Goal: Task Accomplishment & Management: Complete application form

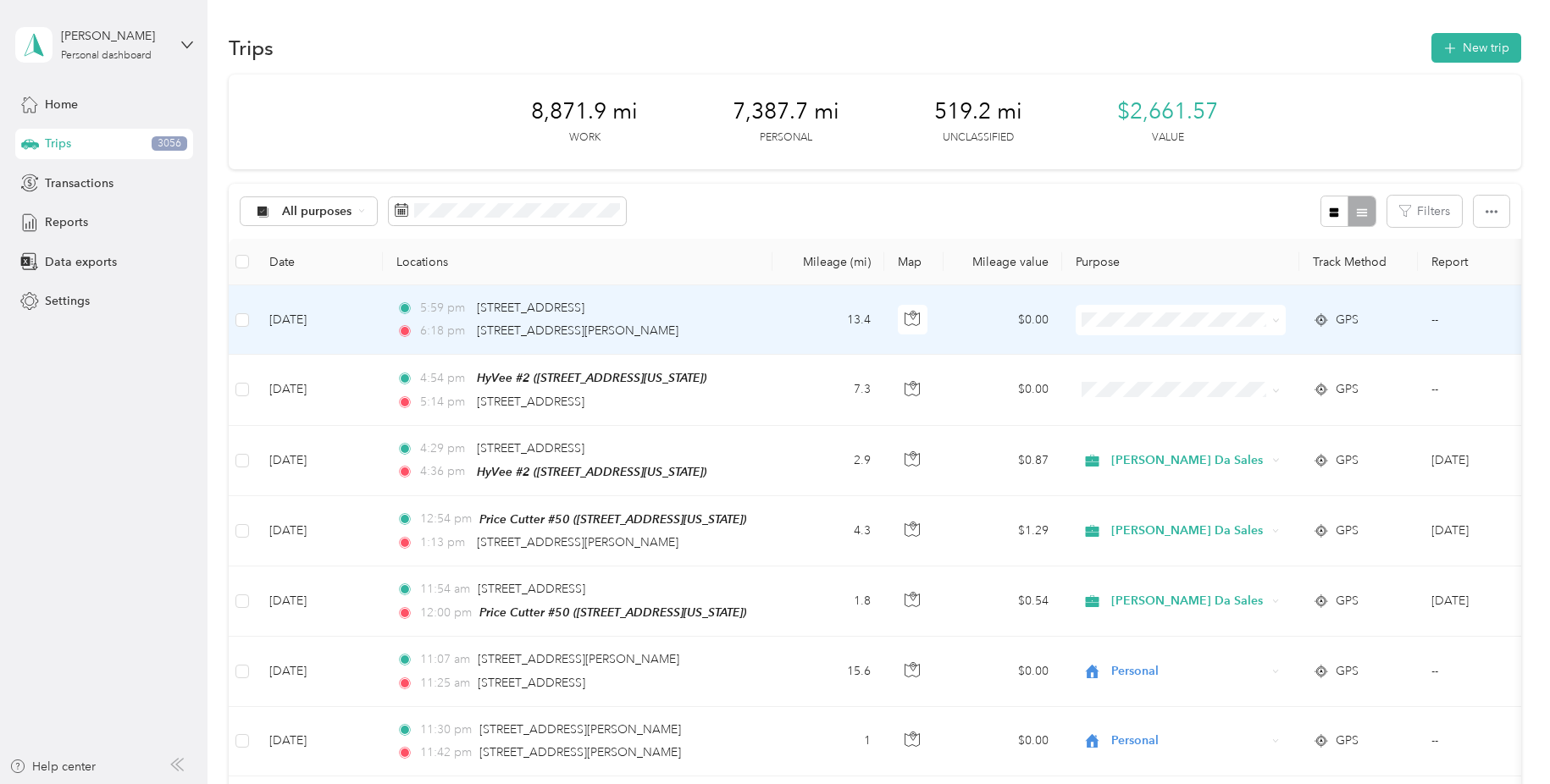
click at [1272, 317] on icon at bounding box center [1276, 320] width 7 height 7
click at [1160, 520] on span "Personal" at bounding box center [1201, 528] width 169 height 18
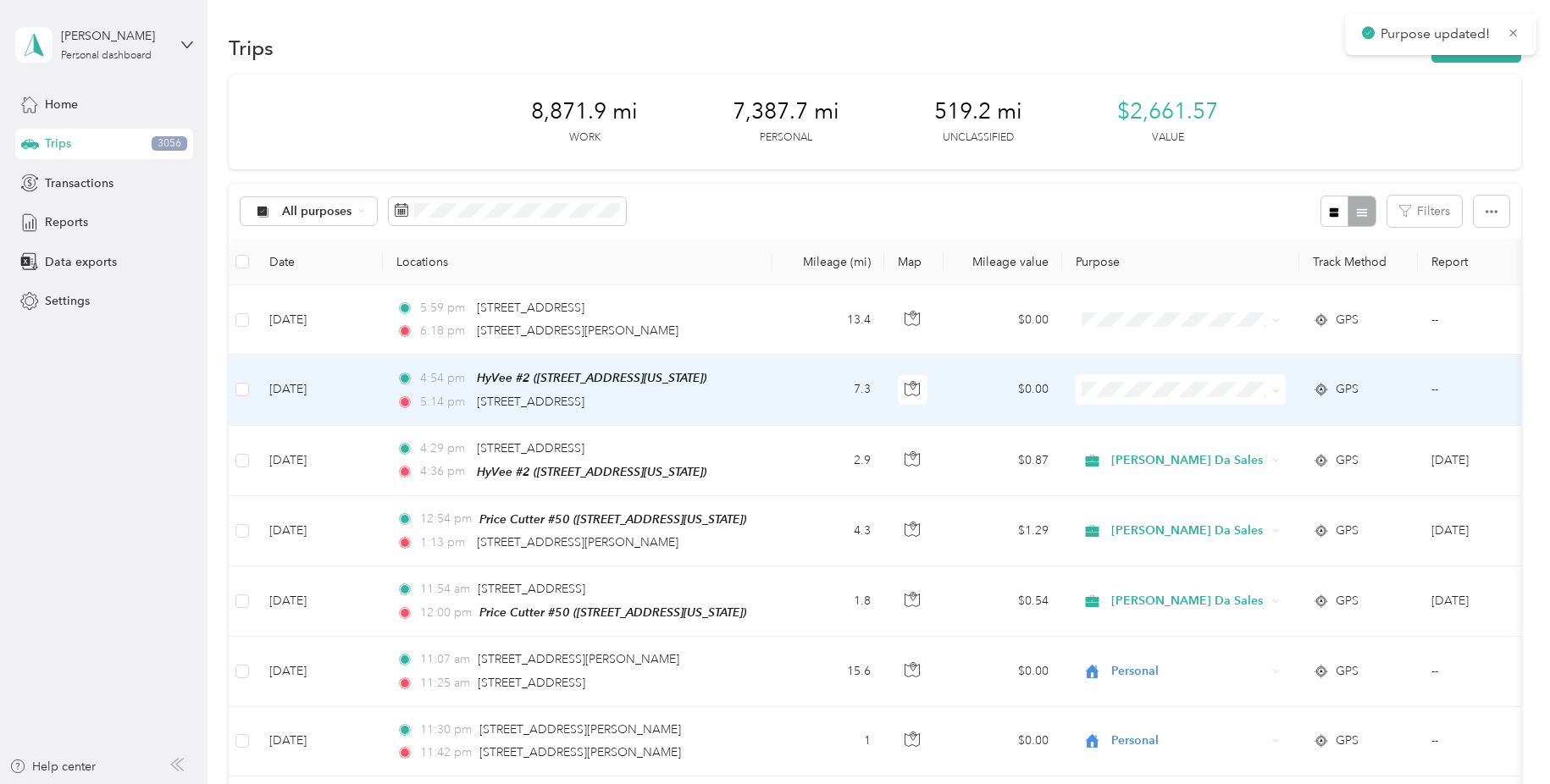
click at [1272, 387] on icon at bounding box center [1276, 391] width 7 height 7
click at [1145, 596] on span "Personal" at bounding box center [1201, 597] width 169 height 18
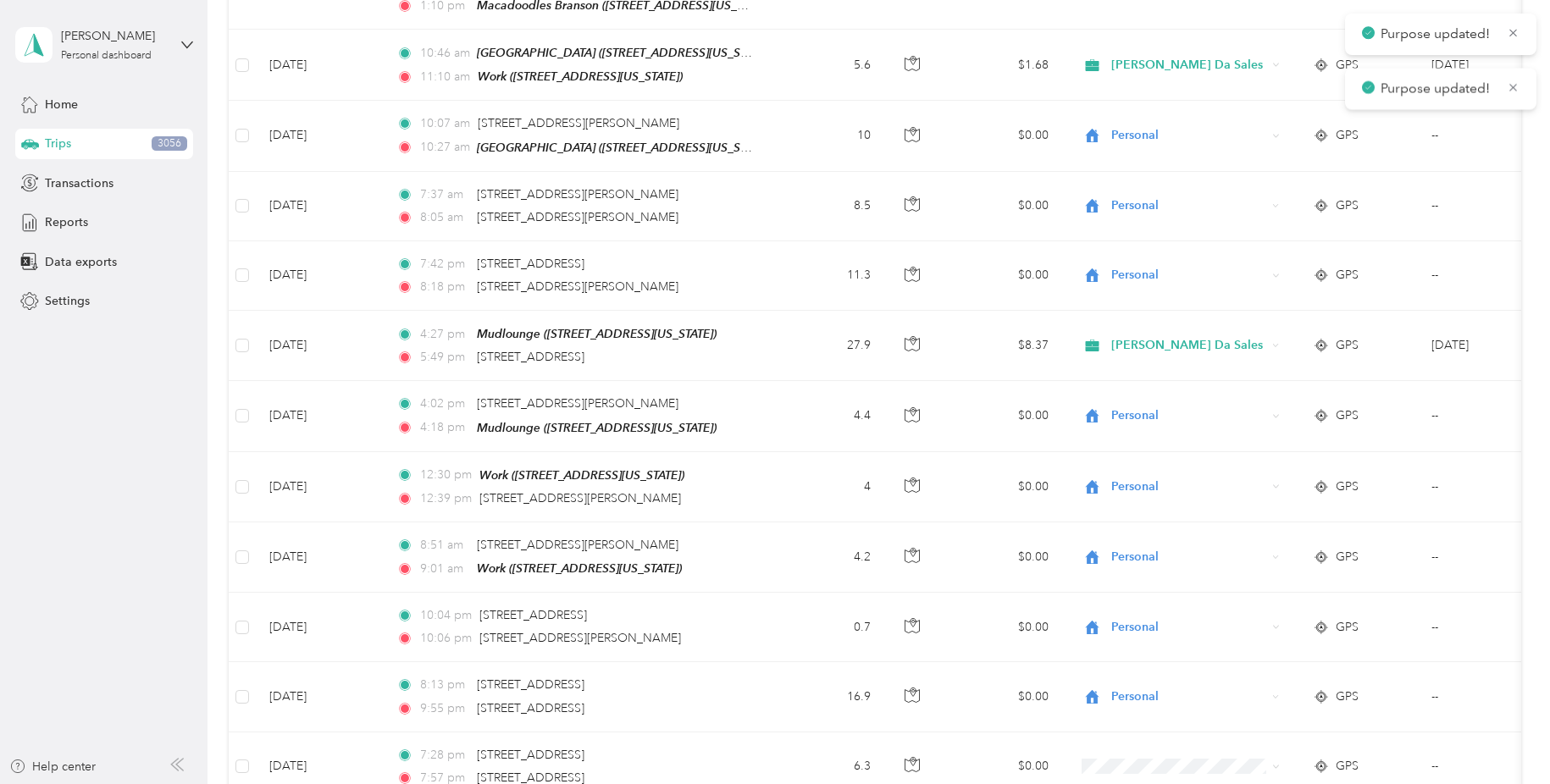
scroll to position [1525, 0]
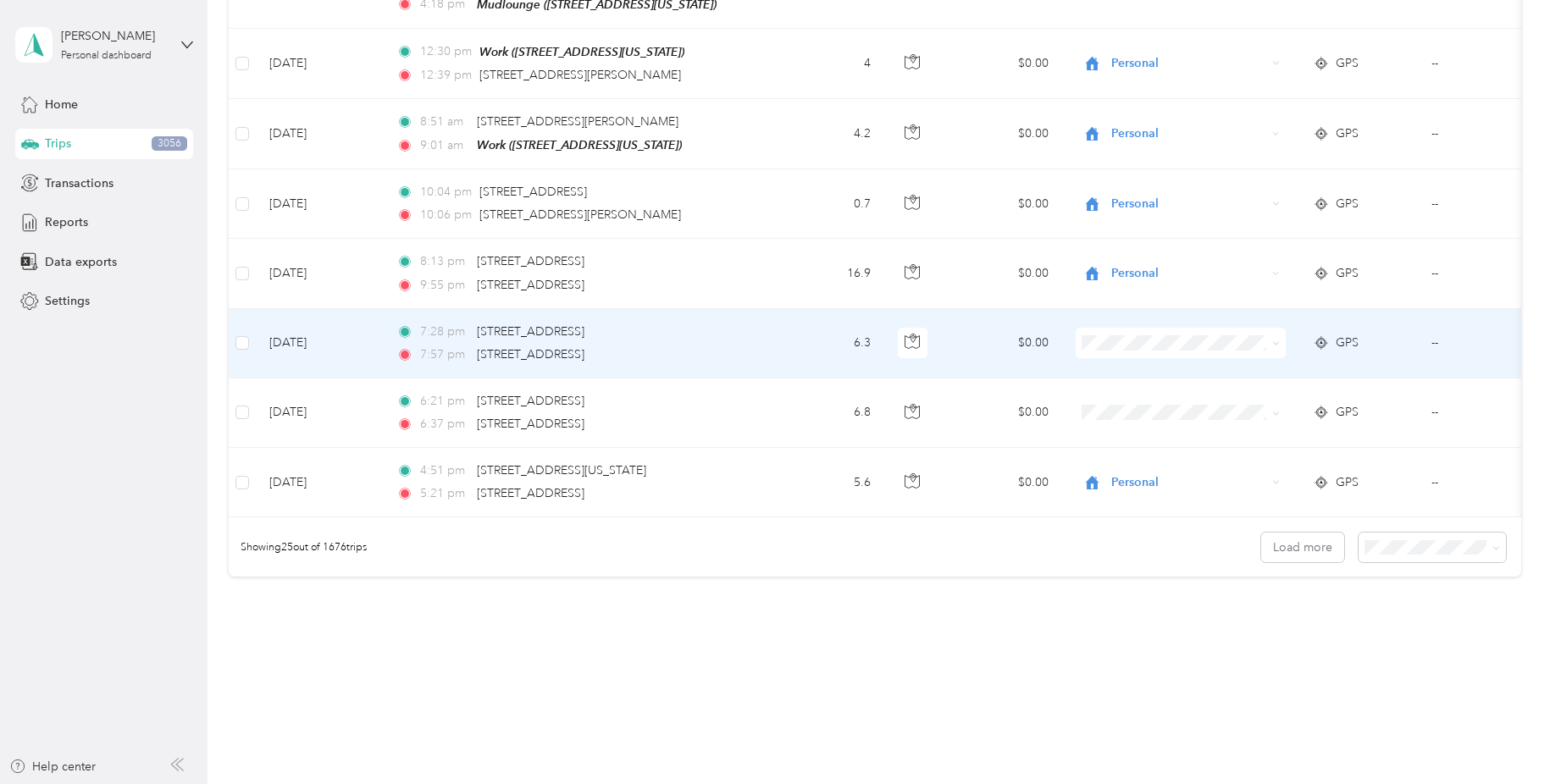
click at [1272, 340] on icon at bounding box center [1276, 343] width 7 height 7
click at [1185, 512] on li "Personal" at bounding box center [1187, 527] width 223 height 30
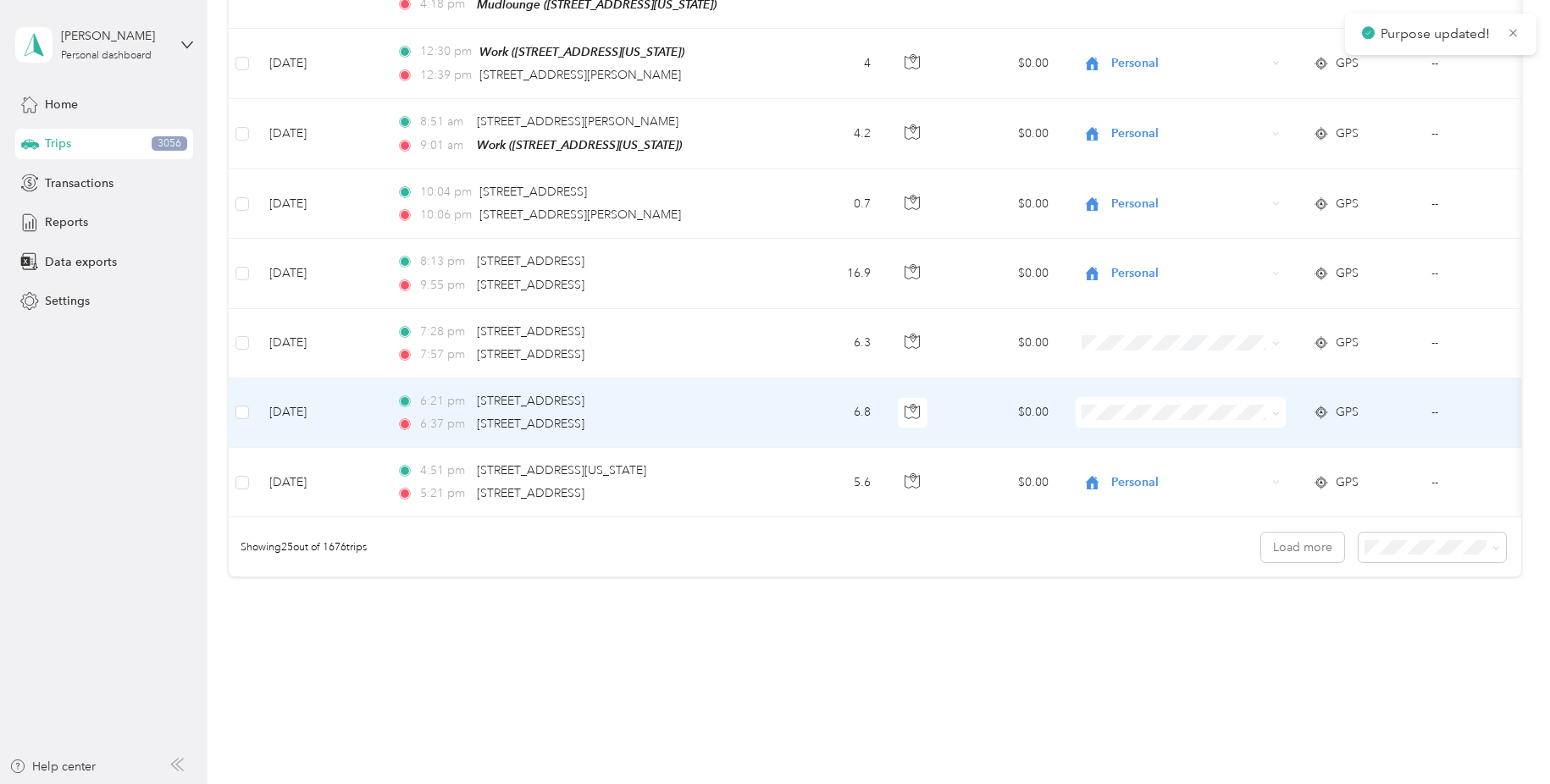
click at [1270, 403] on span at bounding box center [1272, 412] width 14 height 19
click at [1274, 411] on icon at bounding box center [1275, 413] width 5 height 4
click at [1162, 592] on span "Personal" at bounding box center [1201, 593] width 169 height 18
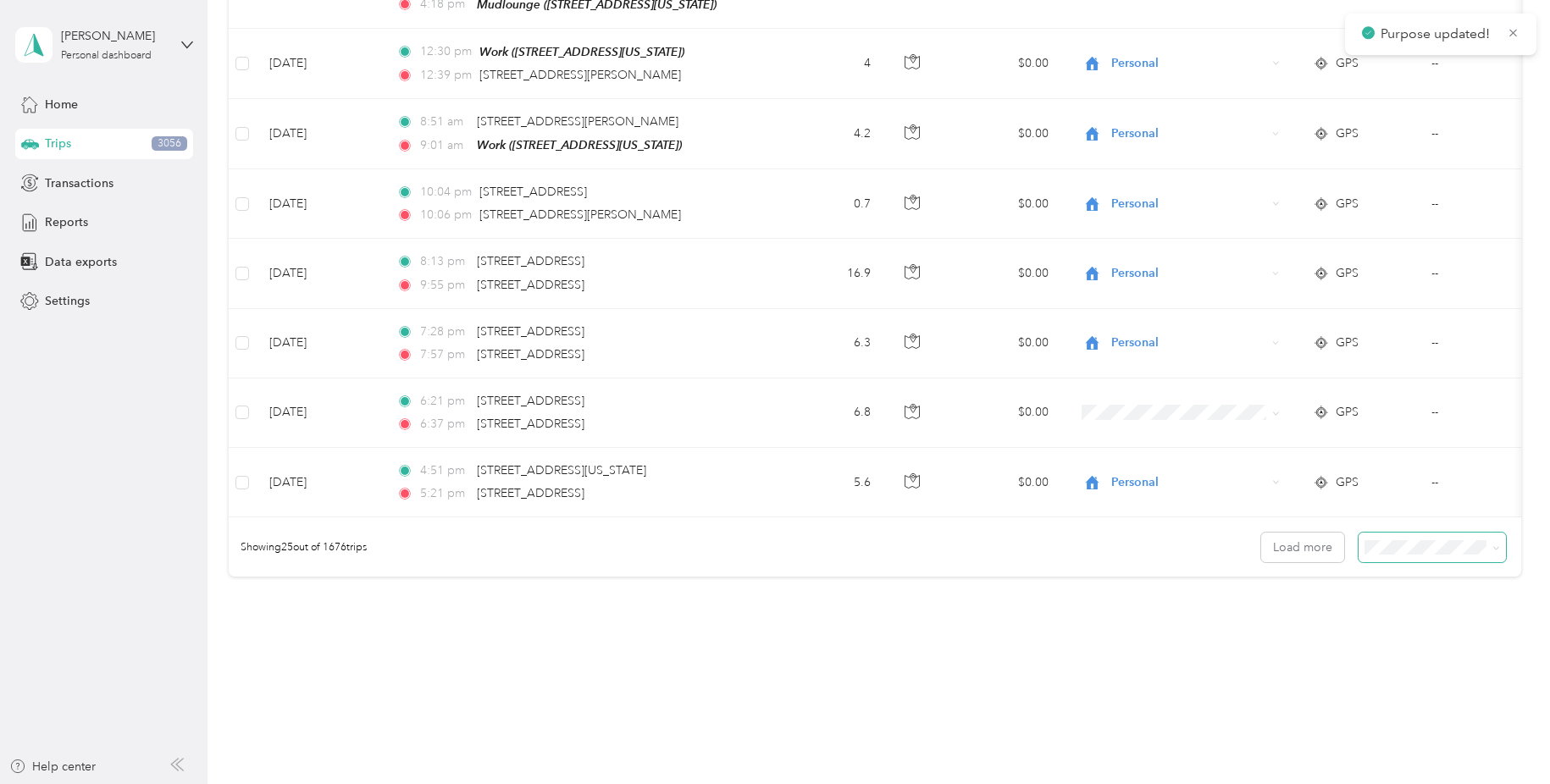
click at [1506, 532] on span at bounding box center [1431, 547] width 147 height 30
click at [1498, 547] on icon at bounding box center [1494, 549] width 5 height 4
click at [1443, 600] on li "100 per load" at bounding box center [1440, 611] width 147 height 30
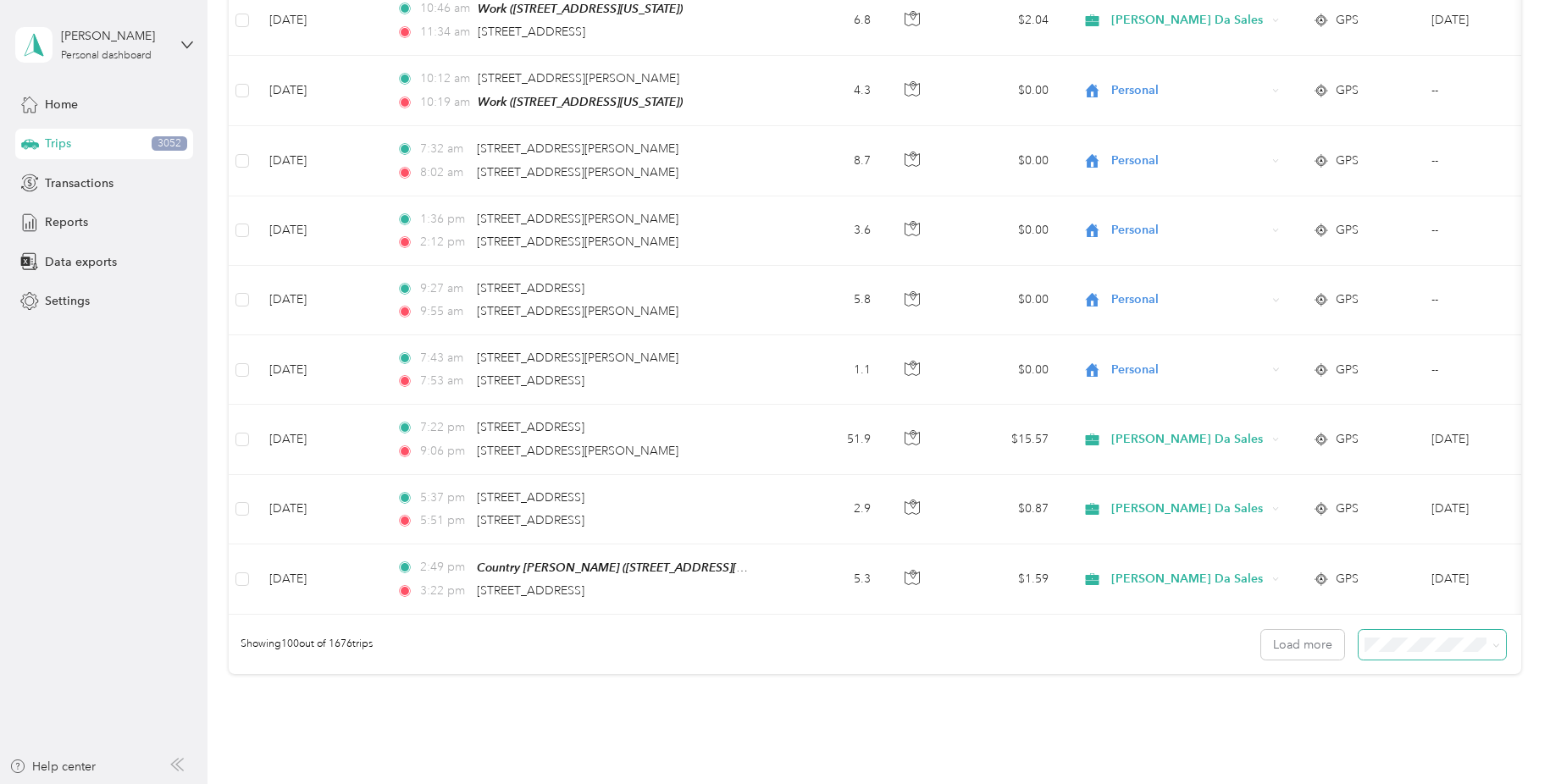
scroll to position [6723, 0]
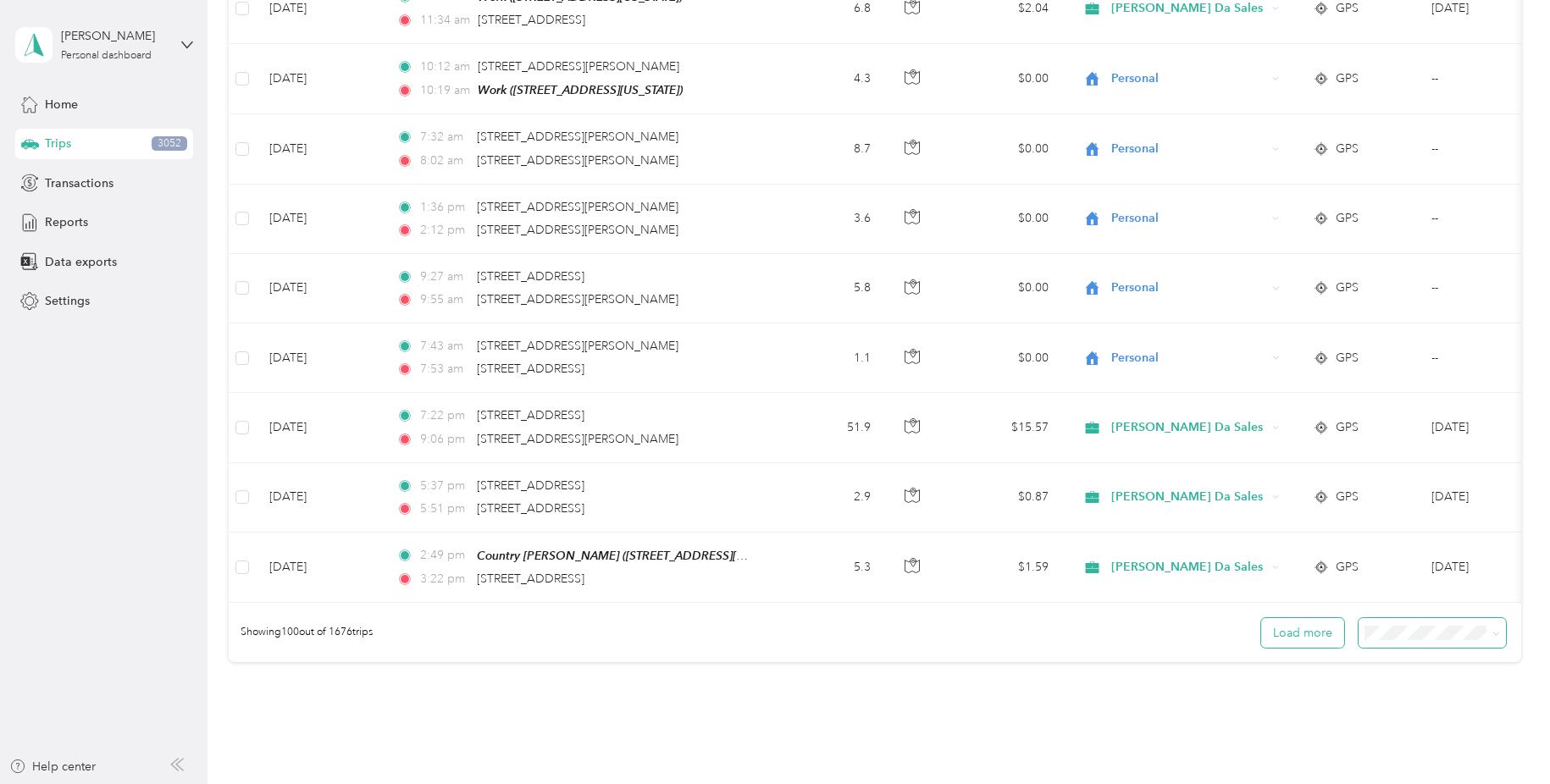
click at [1317, 618] on button "Load more" at bounding box center [1303, 633] width 83 height 30
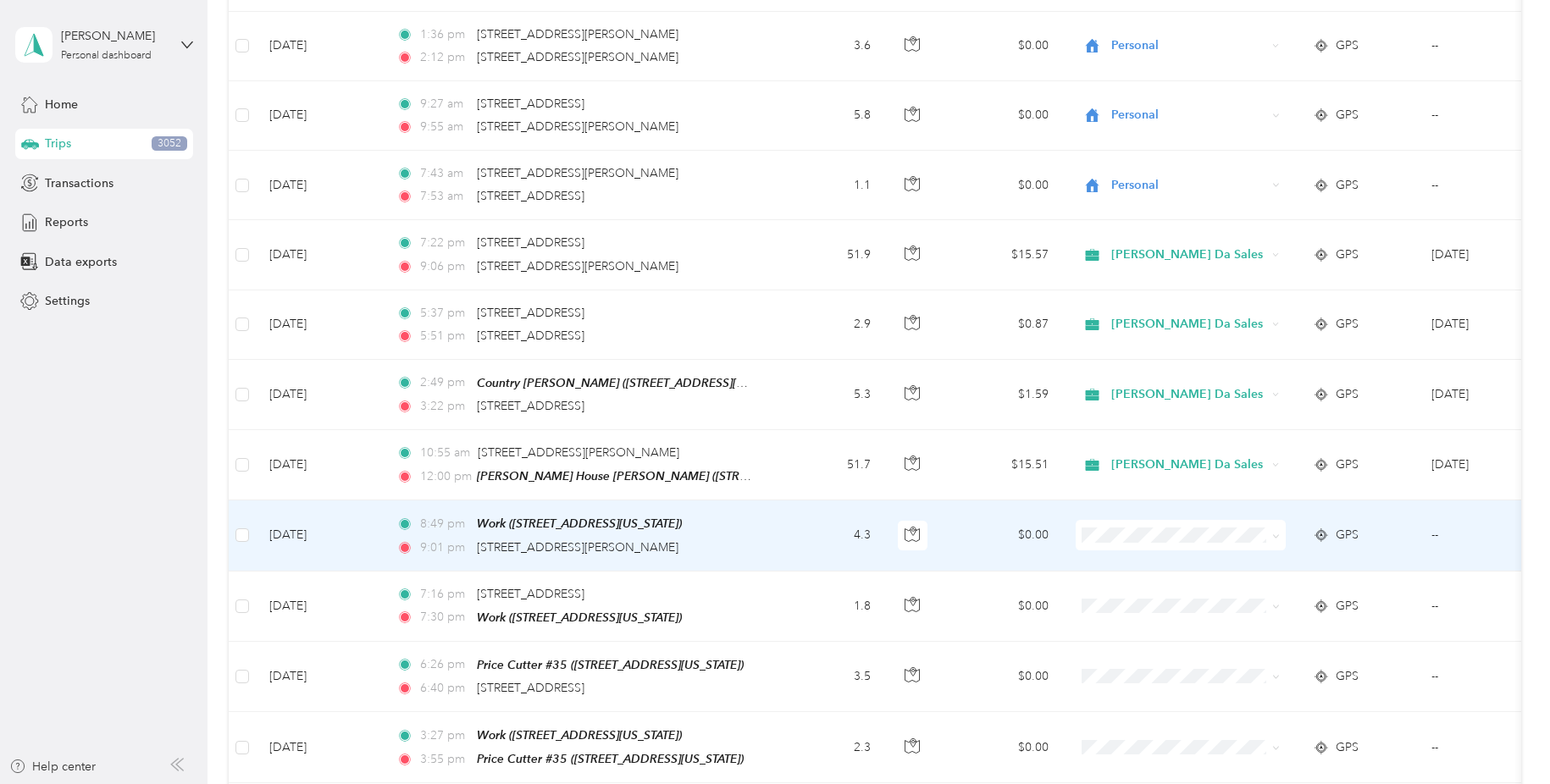
scroll to position [7003, 0]
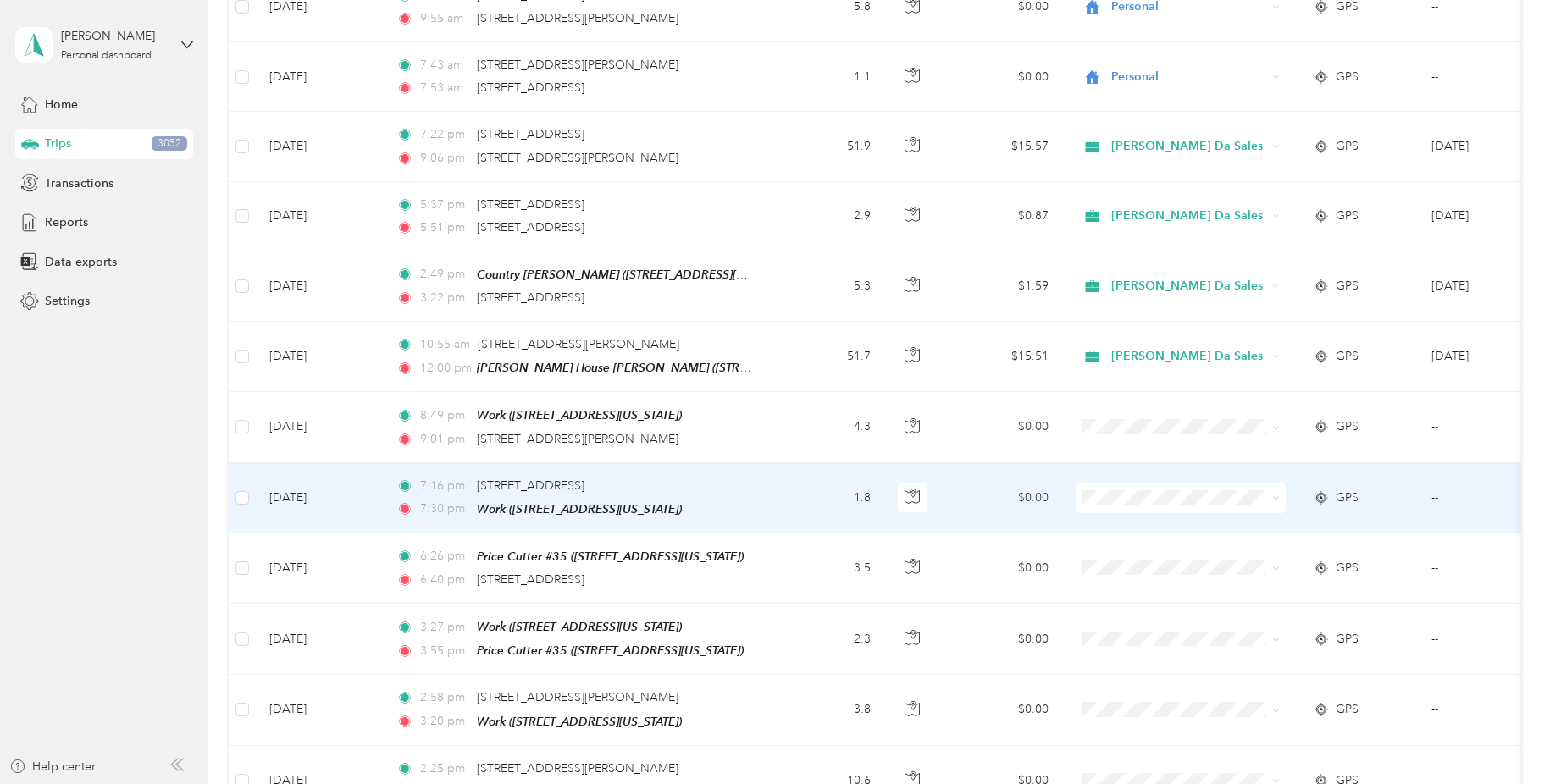
click at [1275, 494] on icon at bounding box center [1276, 498] width 7 height 7
click at [1220, 530] on span "[PERSON_NAME] Da Sales" at bounding box center [1201, 533] width 169 height 18
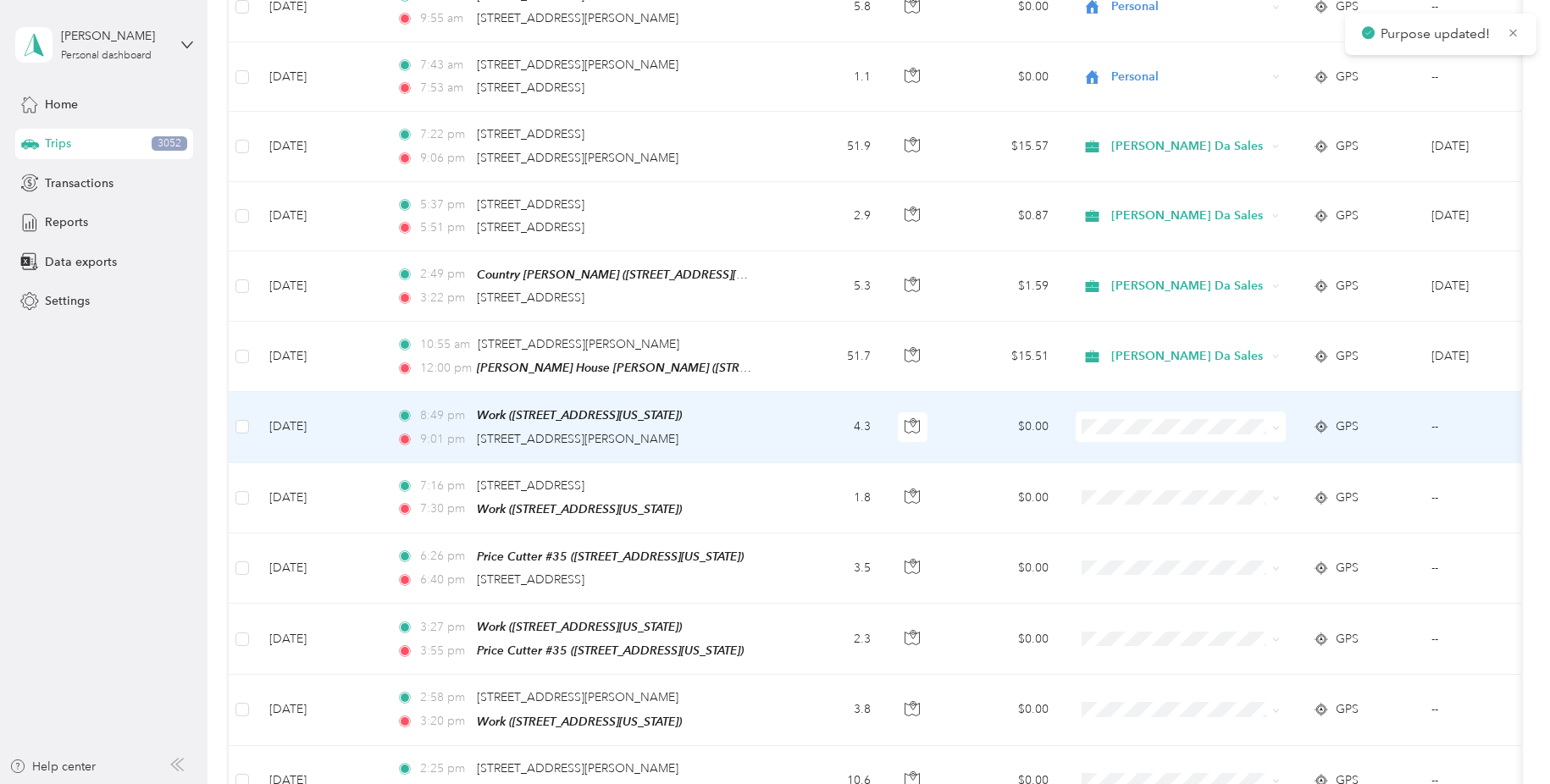
click at [1279, 424] on icon at bounding box center [1276, 428] width 7 height 7
click at [1174, 510] on li "Personal" at bounding box center [1187, 524] width 223 height 30
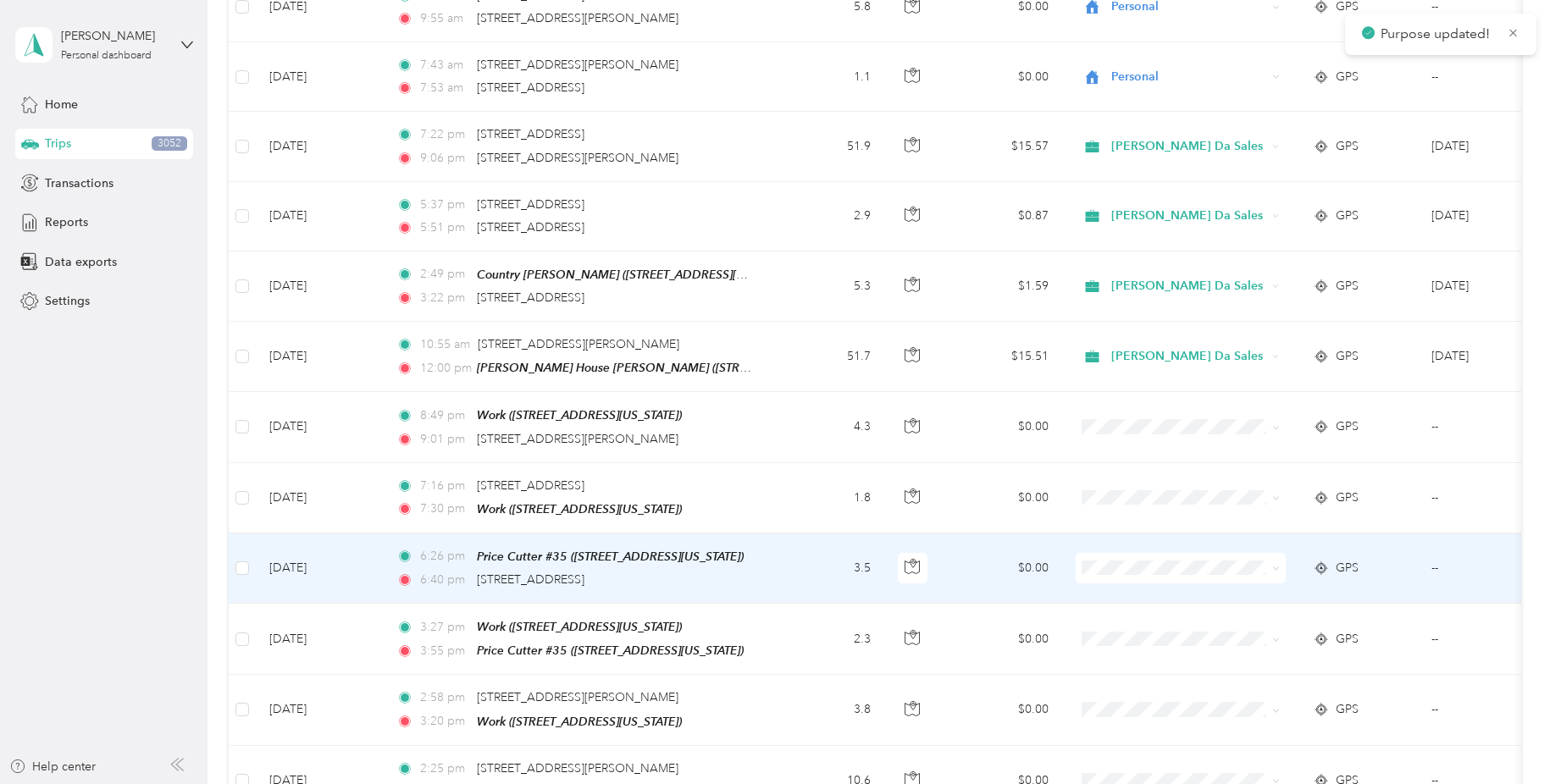
click at [1274, 560] on span at bounding box center [1276, 567] width 7 height 15
click at [1276, 567] on icon at bounding box center [1275, 569] width 5 height 4
click at [1209, 603] on span "[PERSON_NAME] Da Sales" at bounding box center [1201, 602] width 169 height 18
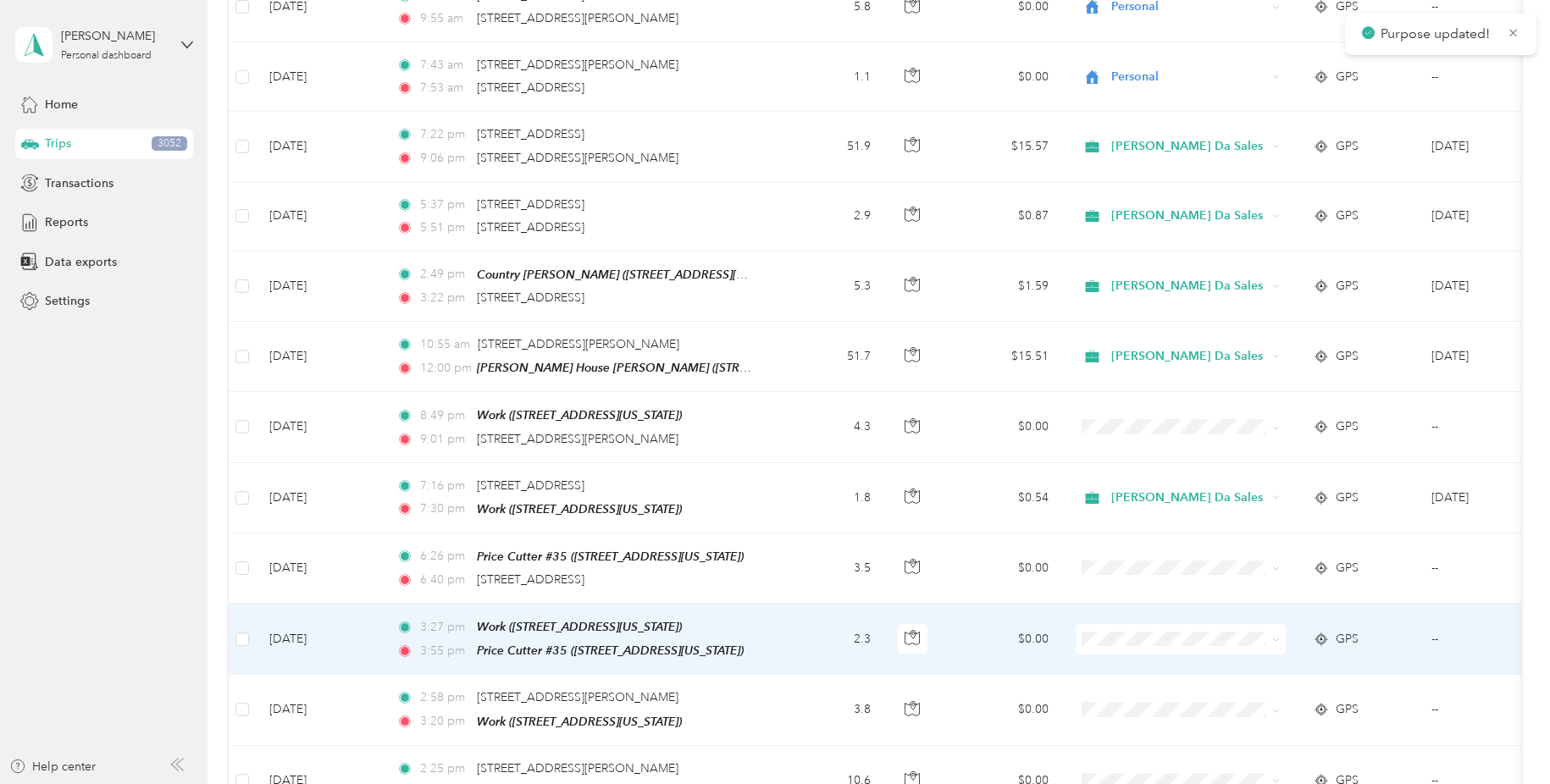
click at [1278, 636] on icon at bounding box center [1276, 640] width 7 height 7
click at [1194, 671] on span "[PERSON_NAME] Da Sales" at bounding box center [1201, 671] width 169 height 18
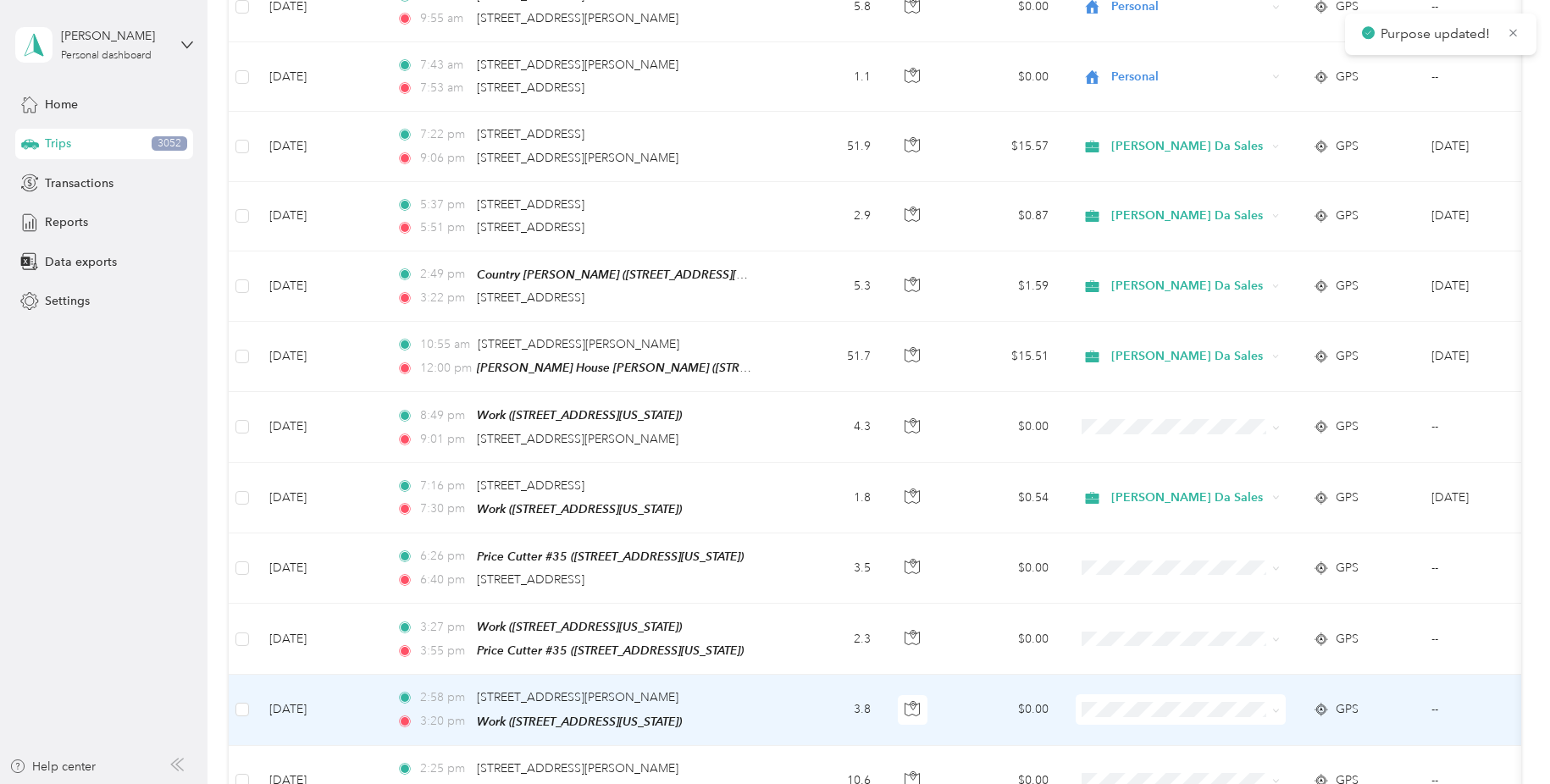
click at [1277, 707] on icon at bounding box center [1276, 711] width 7 height 7
click at [1247, 505] on li "[PERSON_NAME] Da Sales" at bounding box center [1187, 500] width 223 height 30
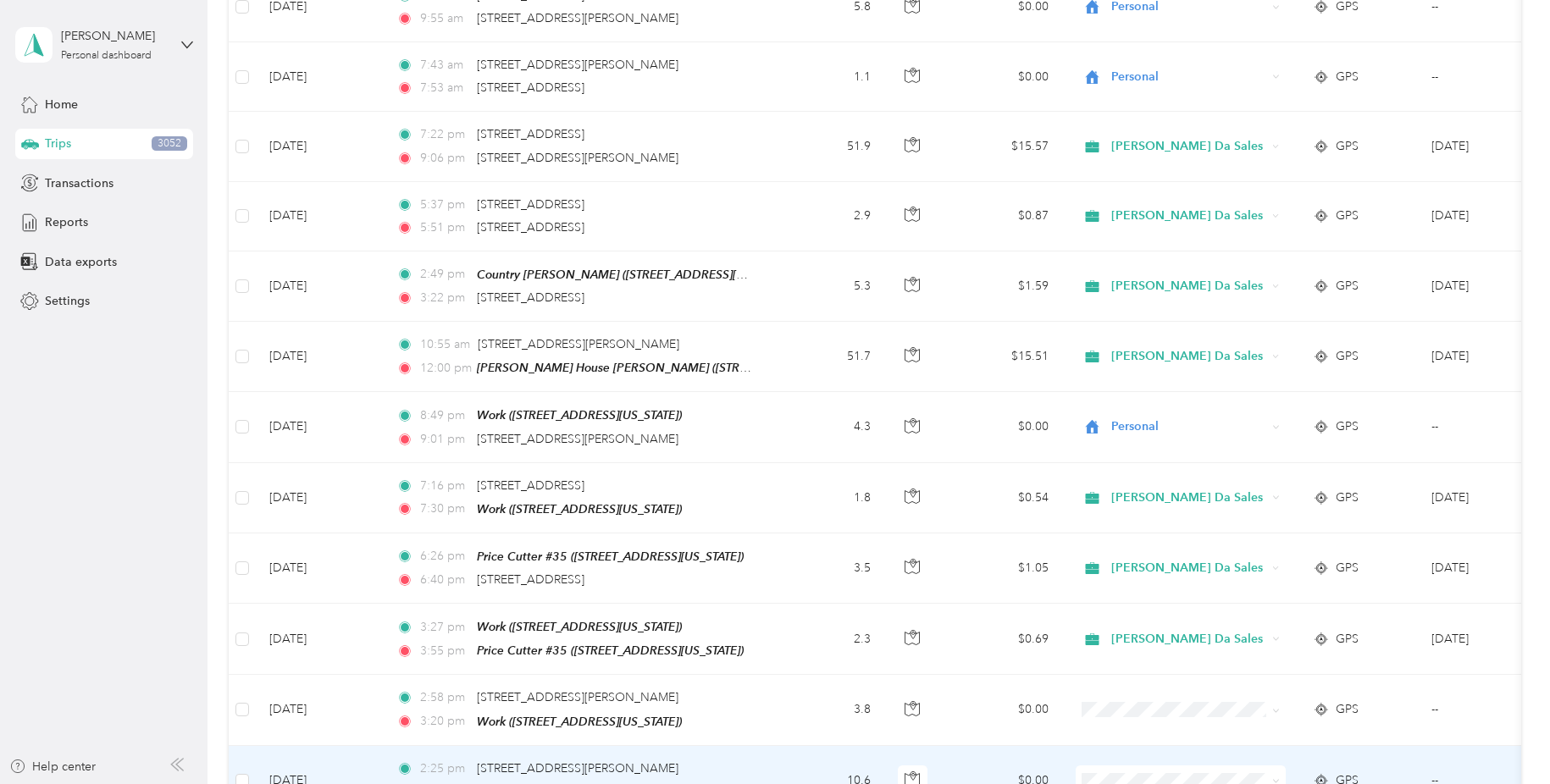
click at [1274, 778] on icon at bounding box center [1276, 781] width 7 height 7
click at [1247, 573] on li "[PERSON_NAME] Da Sales" at bounding box center [1187, 569] width 223 height 30
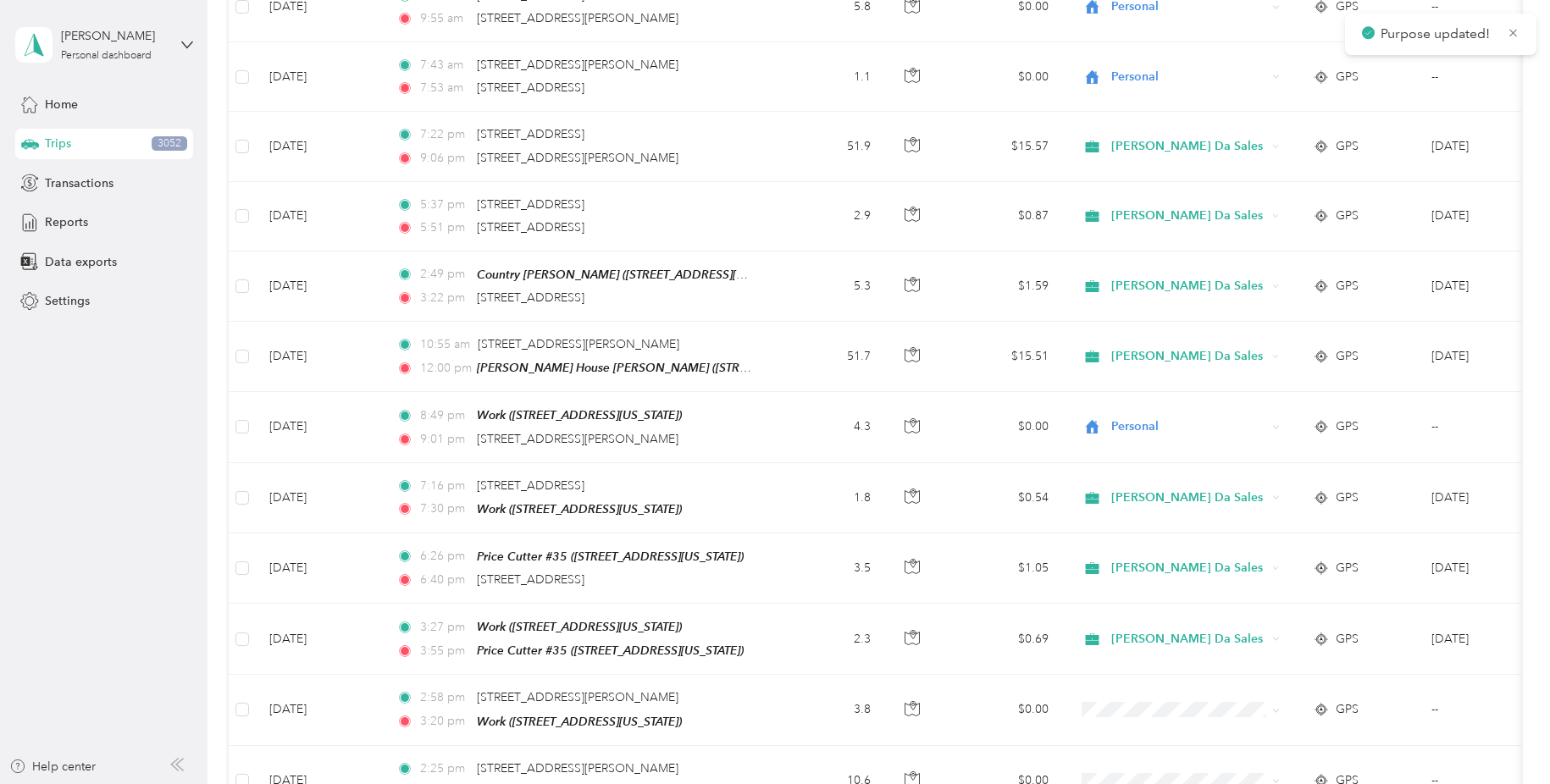
click at [1256, 698] on span "Personal" at bounding box center [1201, 696] width 169 height 18
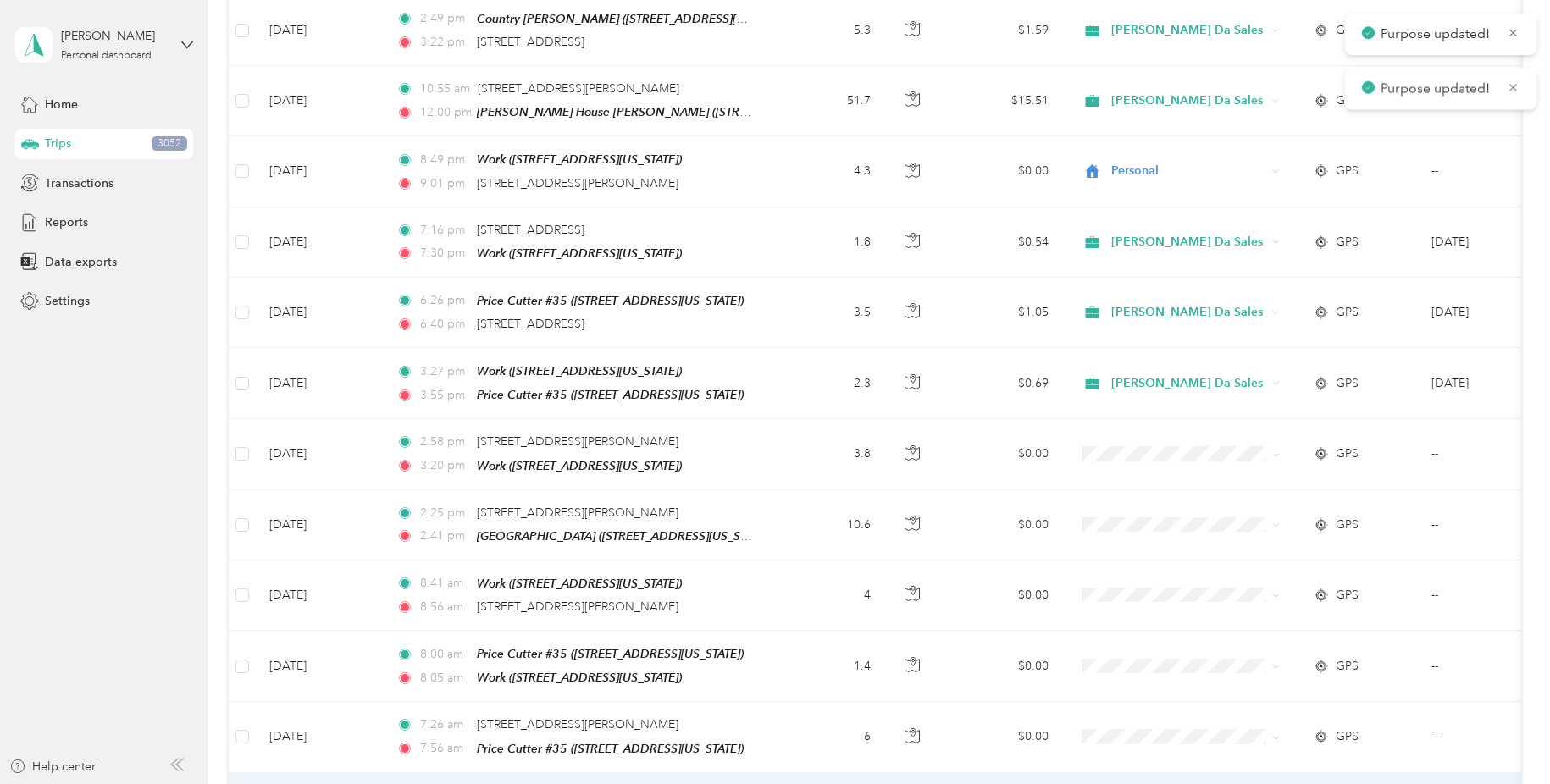
scroll to position [7286, 0]
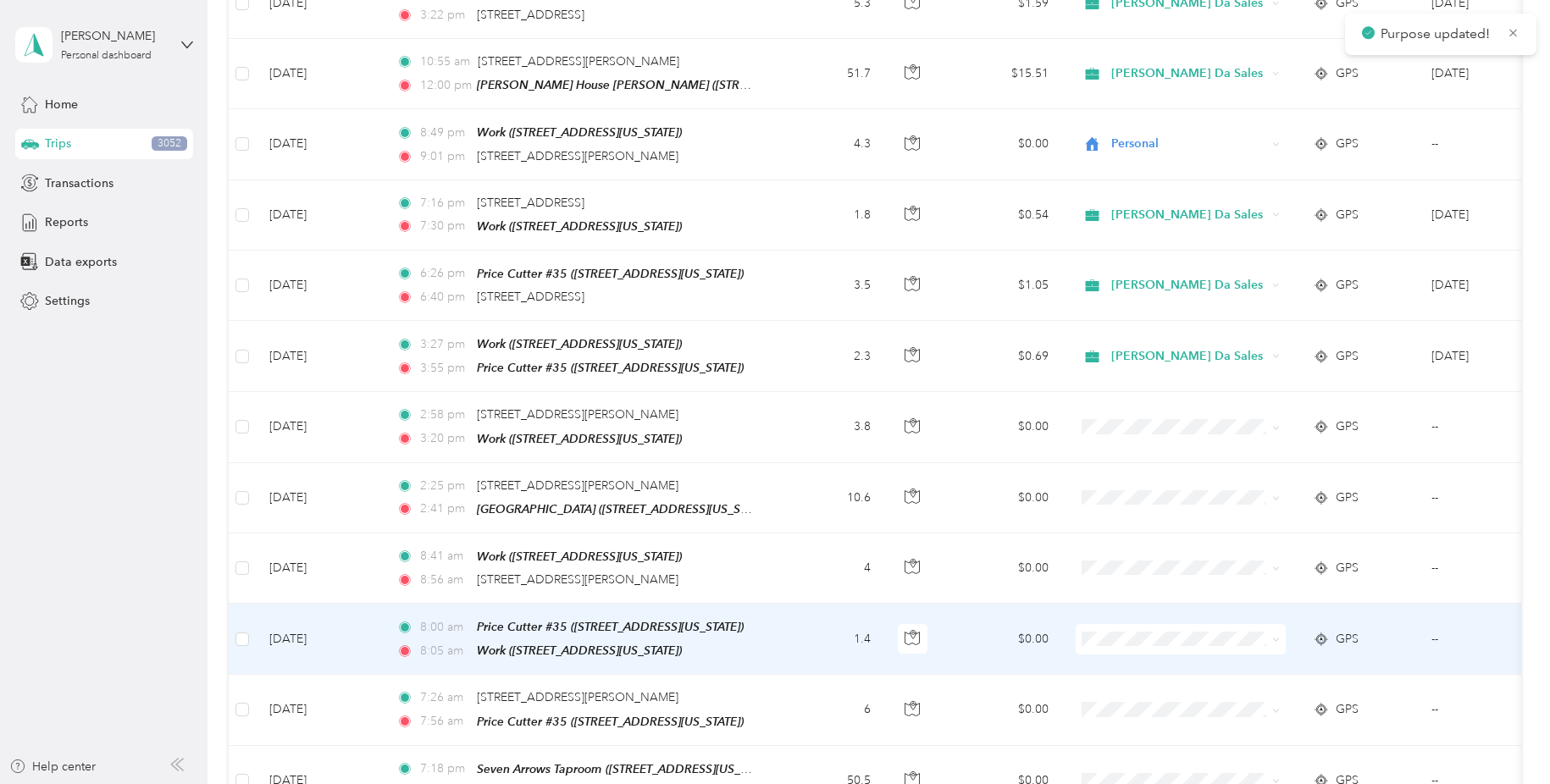
click at [1272, 636] on icon at bounding box center [1276, 640] width 7 height 7
click at [1223, 651] on ol "Marketing Errands/SBC Business SBC Special Event/FMO Ty Iechyd Da Delivery Ty I…" at bounding box center [1187, 633] width 223 height 207
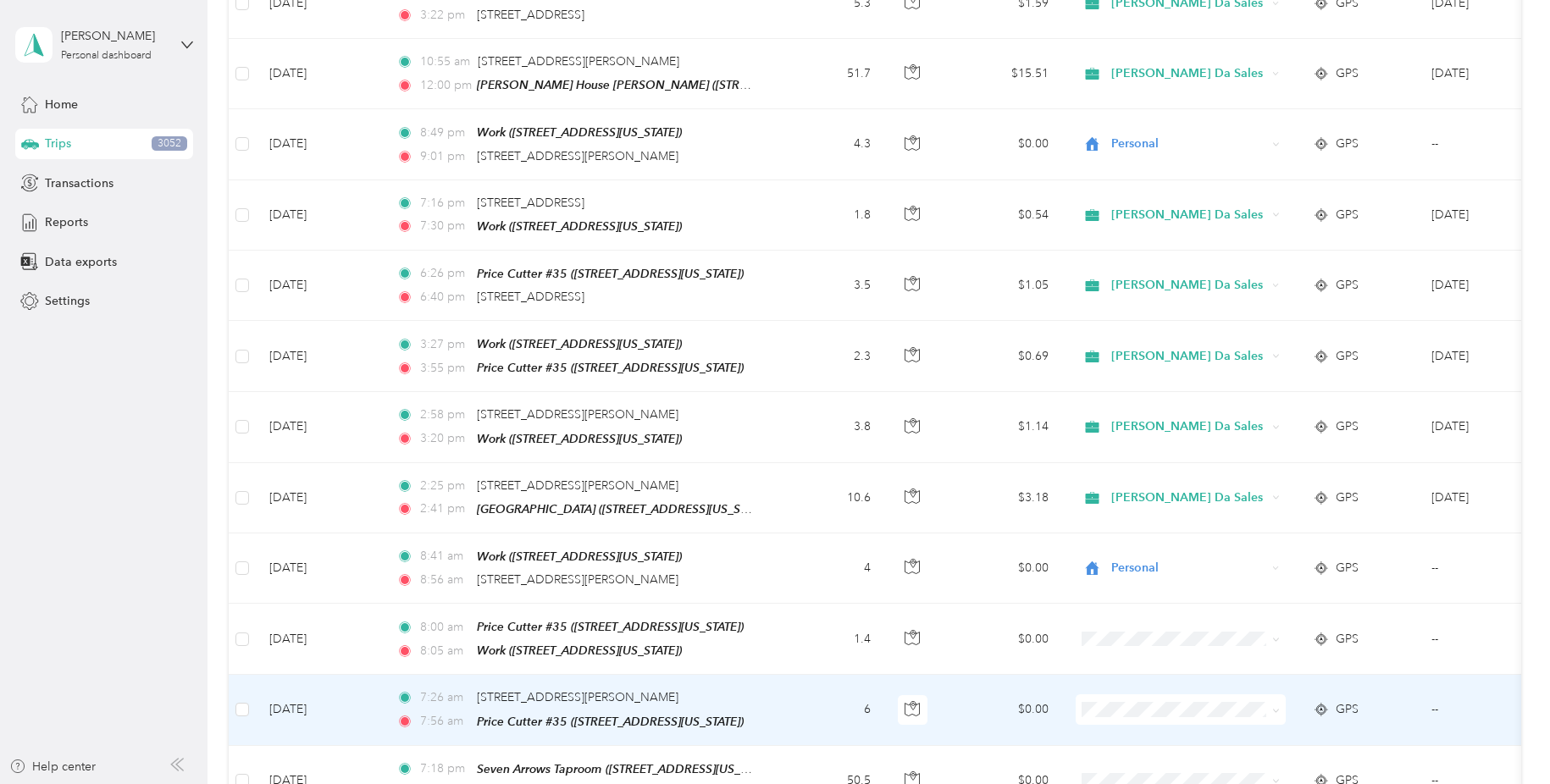
click at [1272, 702] on span at bounding box center [1276, 709] width 7 height 15
click at [1273, 707] on icon at bounding box center [1276, 711] width 7 height 7
click at [1251, 542] on li "Personal" at bounding box center [1187, 554] width 223 height 30
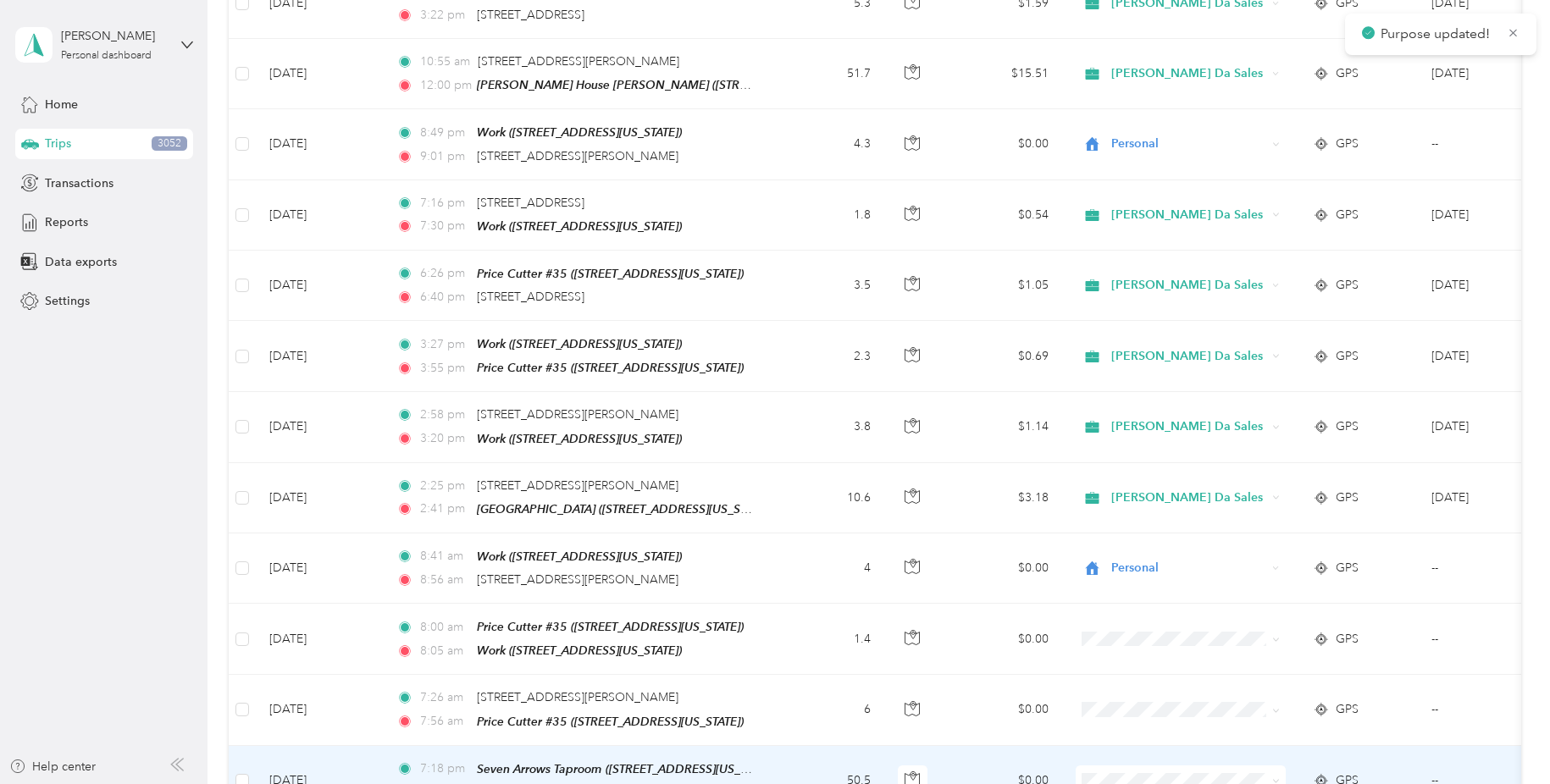
click at [1269, 771] on span at bounding box center [1272, 780] width 14 height 19
click at [1269, 771] on span at bounding box center [1272, 780] width 14 height 19
click at [1275, 778] on icon at bounding box center [1276, 781] width 7 height 7
click at [1250, 569] on li "[PERSON_NAME] Da Sales" at bounding box center [1187, 562] width 223 height 30
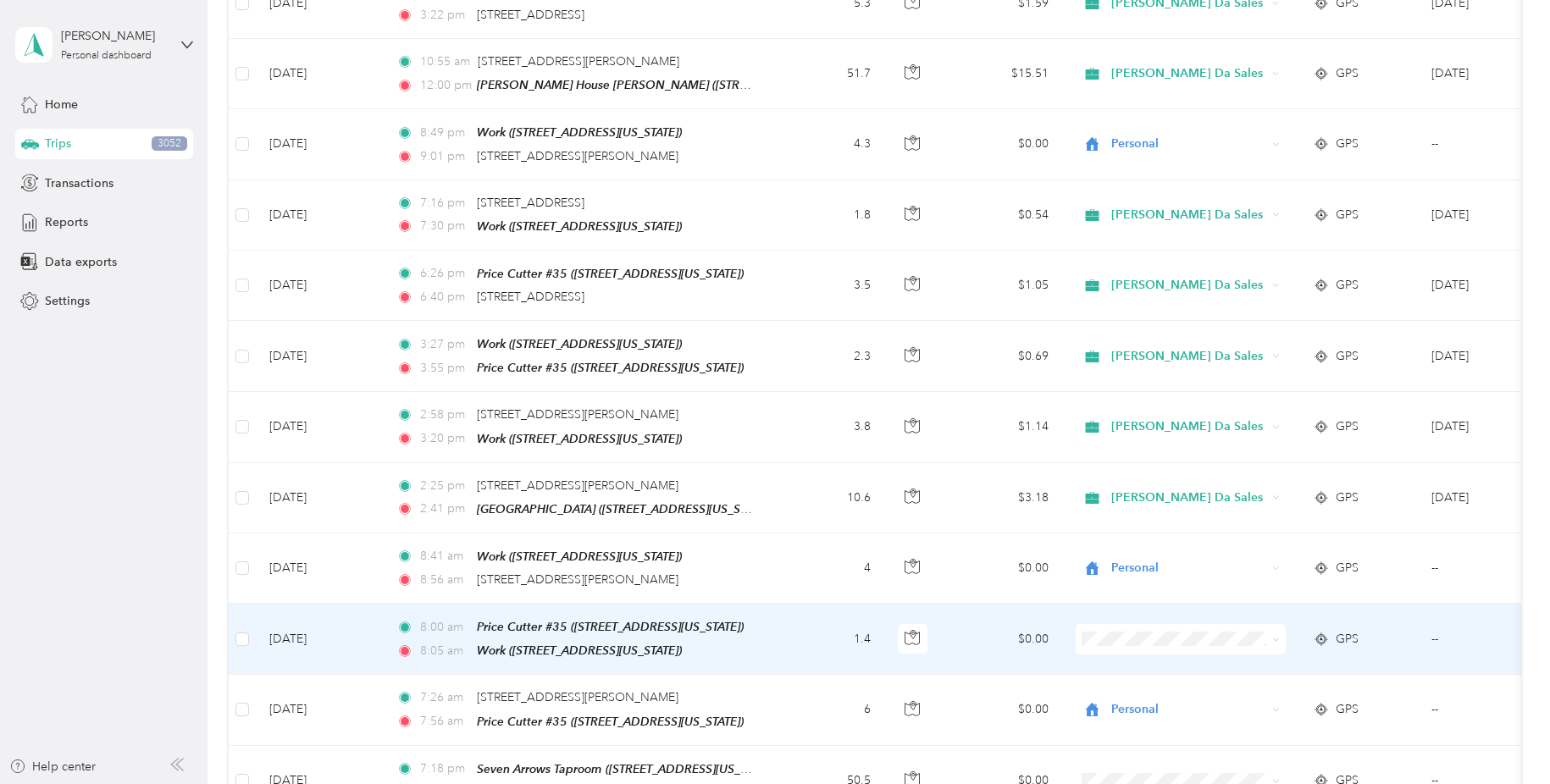
click at [1274, 636] on icon at bounding box center [1276, 640] width 7 height 7
click at [1207, 659] on span "[PERSON_NAME] Da Sales" at bounding box center [1201, 666] width 169 height 18
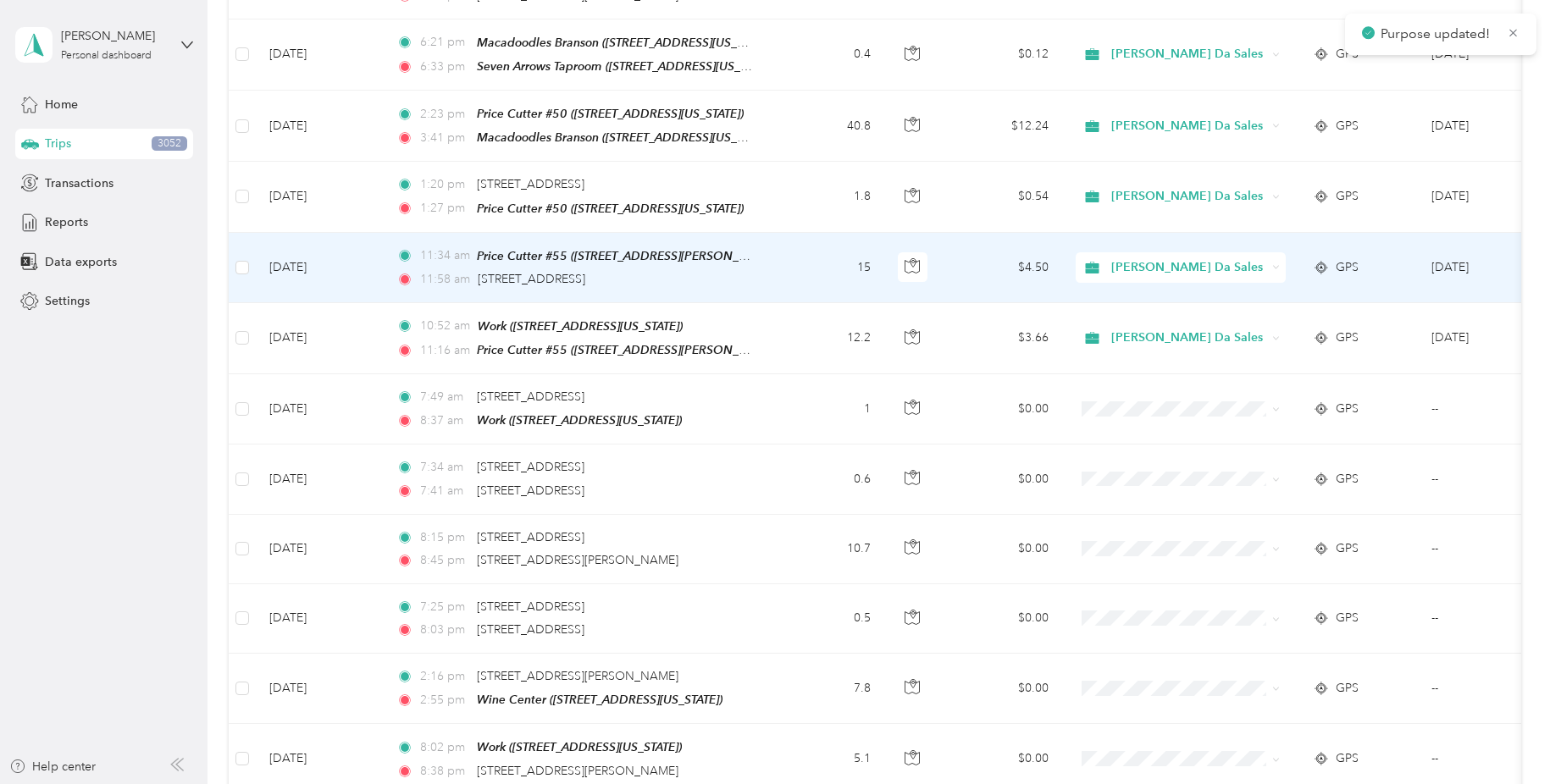
scroll to position [8090, 0]
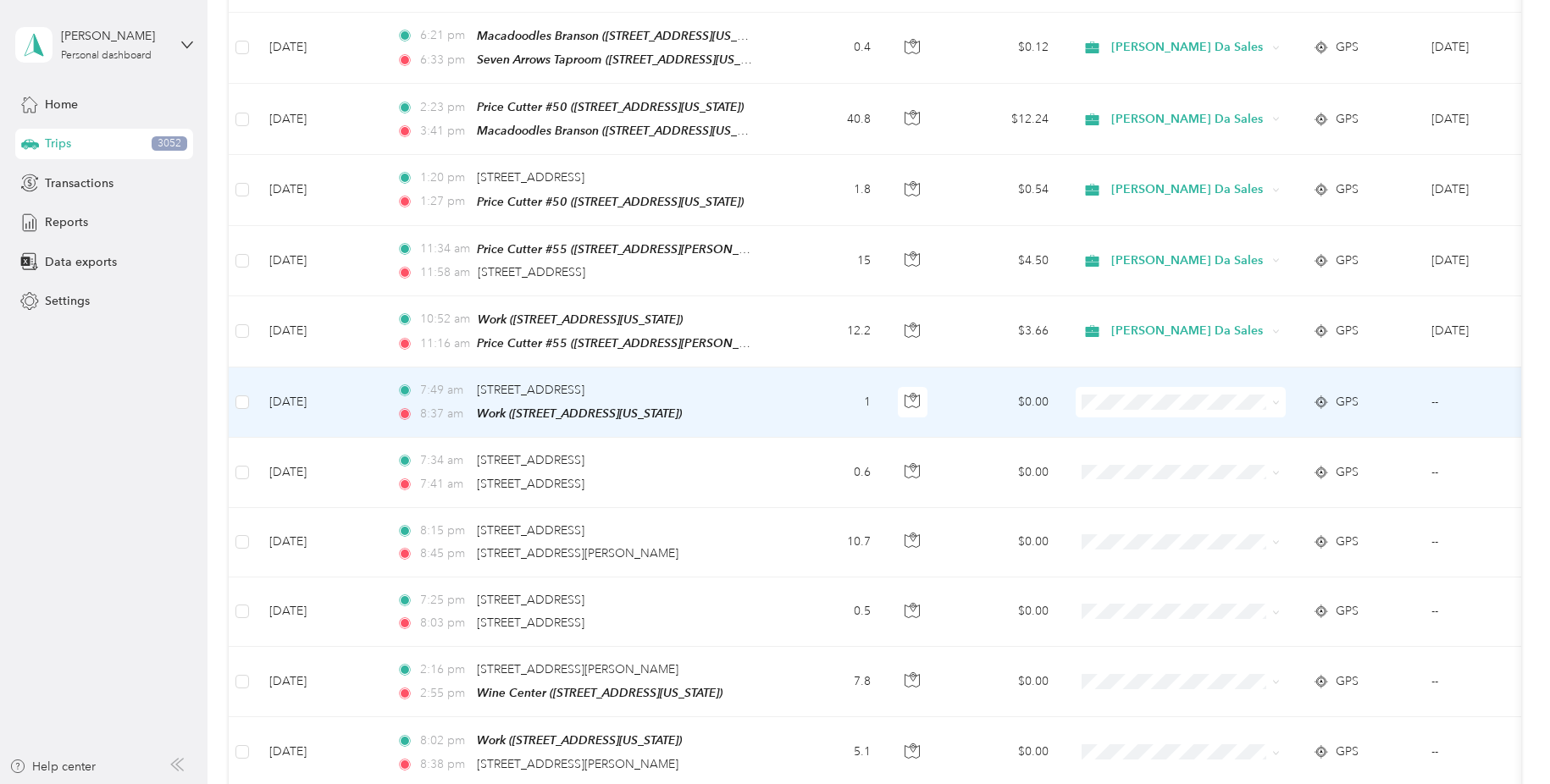
click at [1284, 387] on span at bounding box center [1181, 402] width 210 height 31
click at [1274, 394] on span at bounding box center [1276, 402] width 7 height 15
click at [1274, 399] on icon at bounding box center [1276, 403] width 7 height 7
click at [1206, 475] on span "Personal" at bounding box center [1201, 474] width 169 height 18
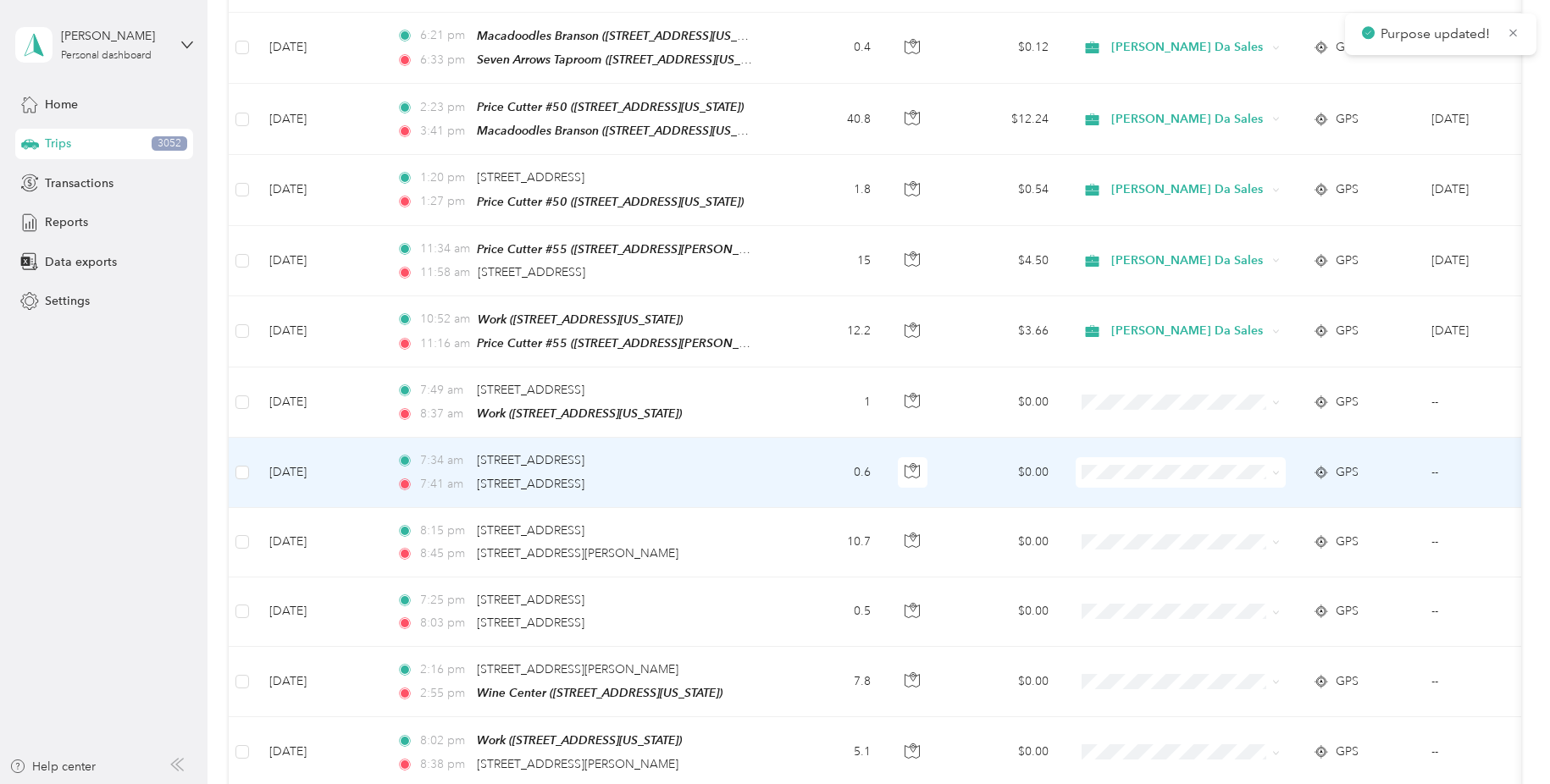
click at [1278, 469] on icon at bounding box center [1276, 473] width 7 height 7
click at [1190, 545] on span "Personal" at bounding box center [1201, 546] width 169 height 18
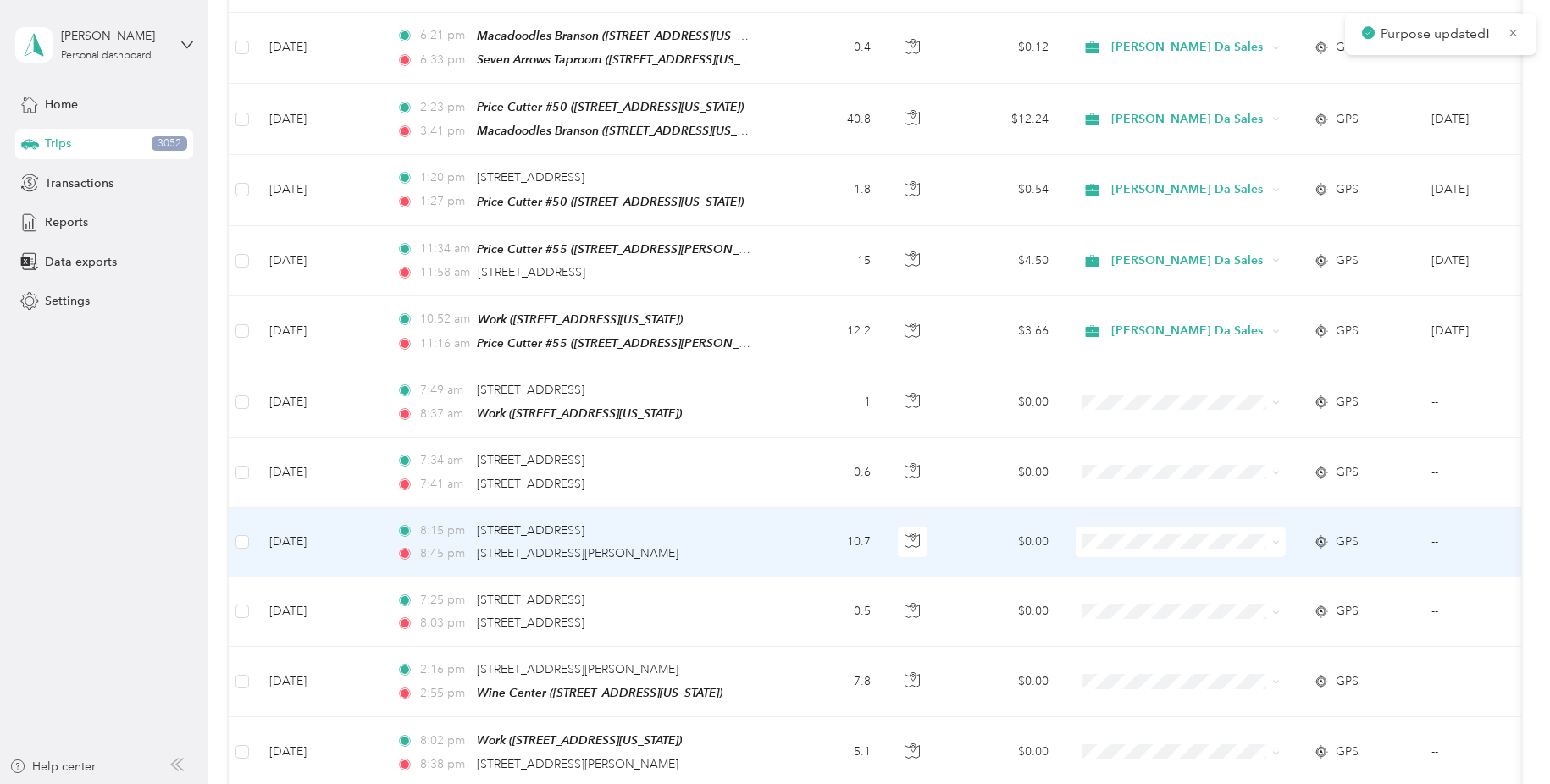
click at [1273, 539] on icon at bounding box center [1276, 542] width 7 height 7
click at [1188, 602] on li "Personal" at bounding box center [1187, 612] width 223 height 30
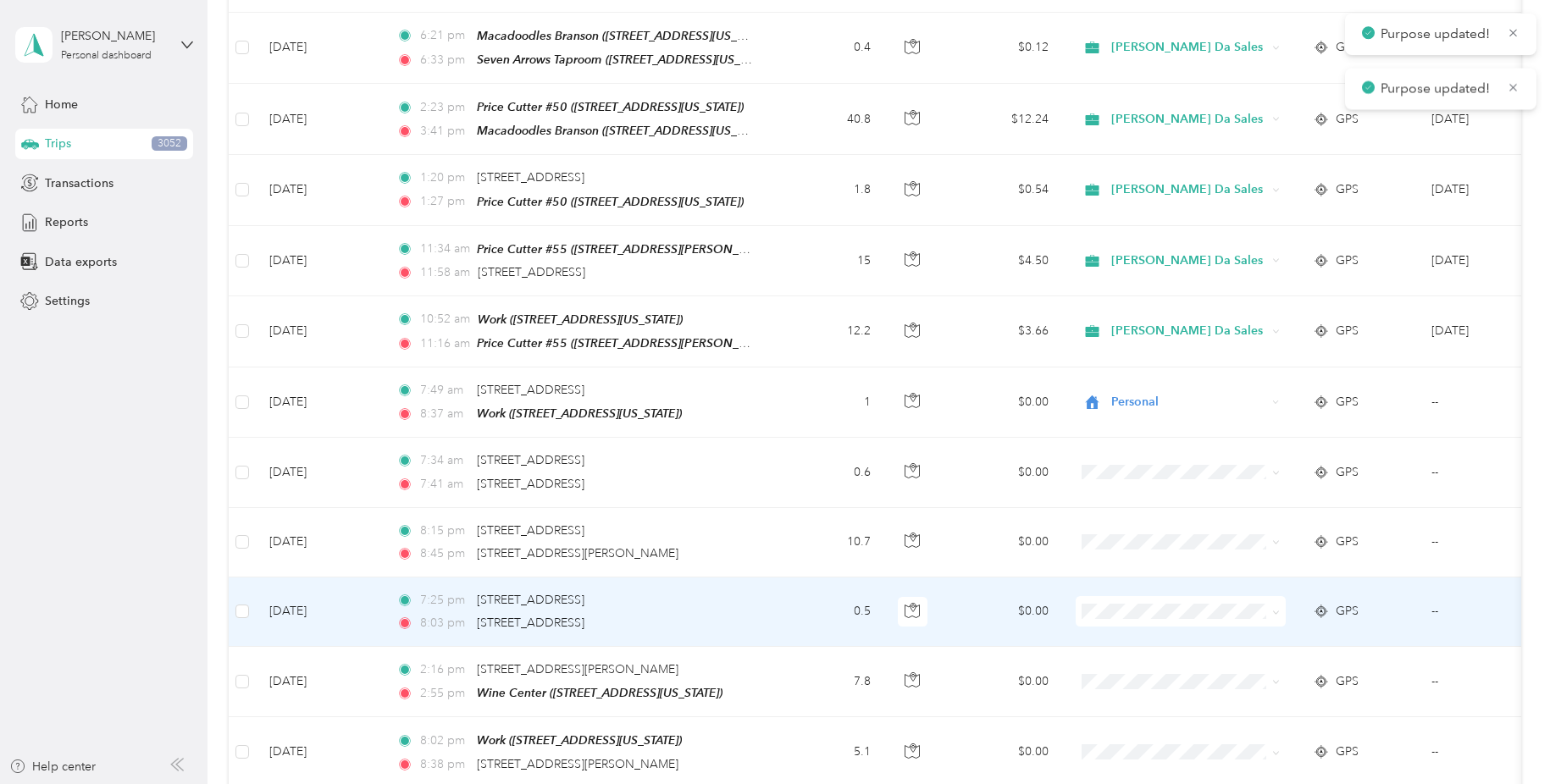
click at [1278, 609] on icon at bounding box center [1276, 613] width 7 height 7
click at [1175, 682] on span "Personal" at bounding box center [1201, 685] width 169 height 18
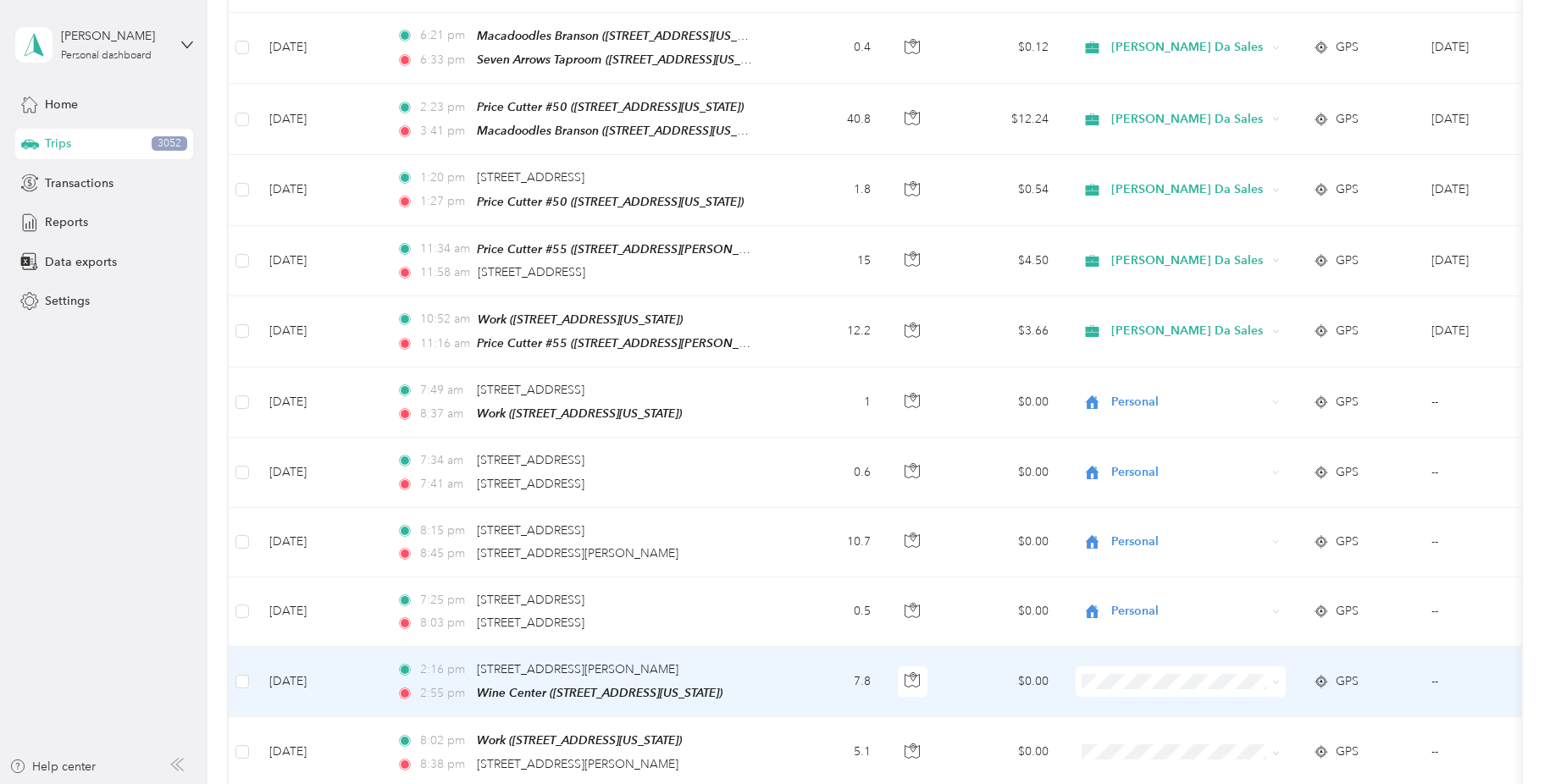
click at [1271, 672] on span at bounding box center [1272, 681] width 14 height 19
click at [1278, 678] on icon at bounding box center [1276, 682] width 7 height 7
click at [1208, 749] on span "Personal" at bounding box center [1201, 747] width 169 height 18
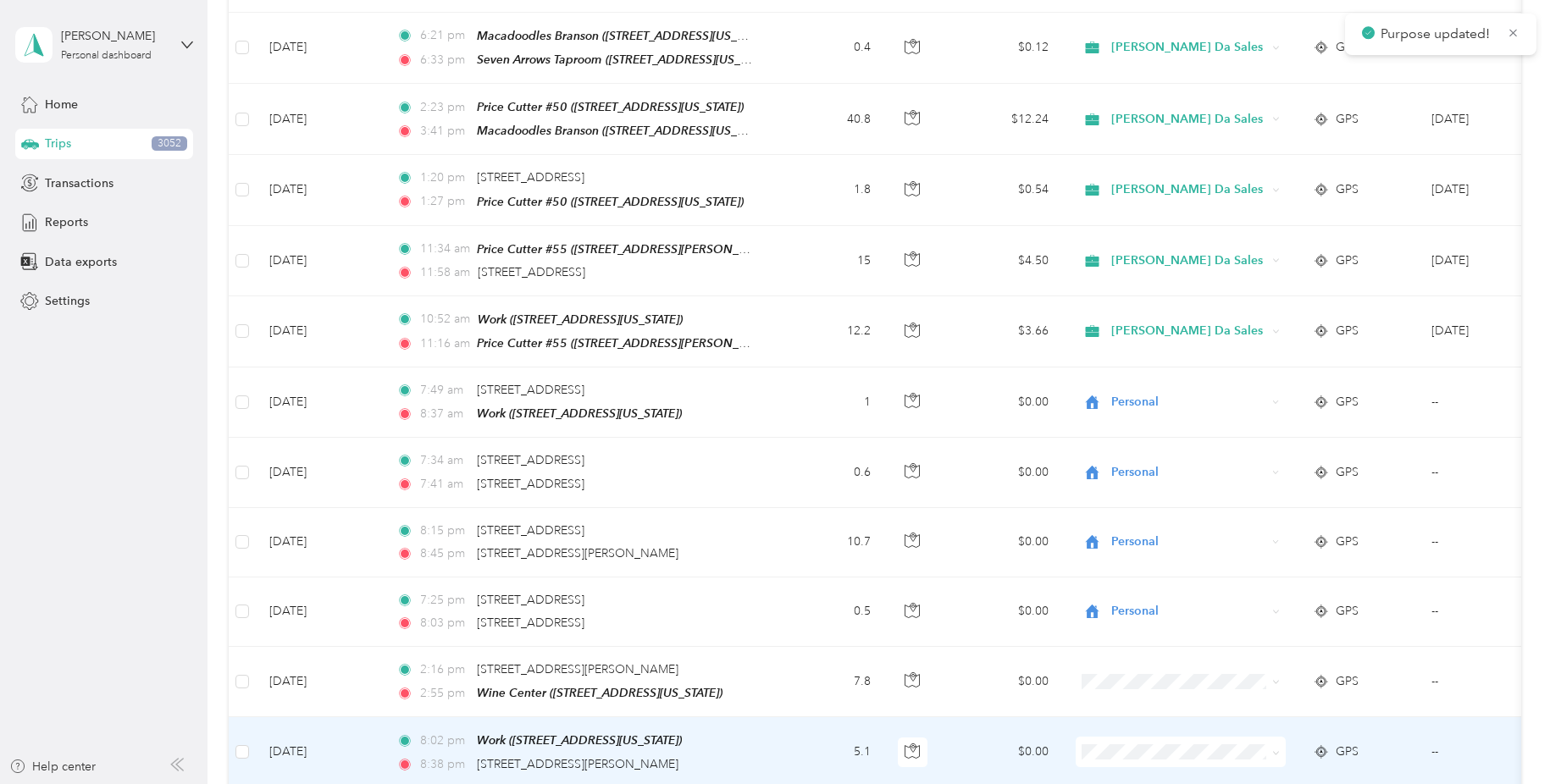
click at [1276, 749] on icon at bounding box center [1276, 753] width 7 height 7
click at [1233, 590] on li "Personal" at bounding box center [1187, 583] width 223 height 30
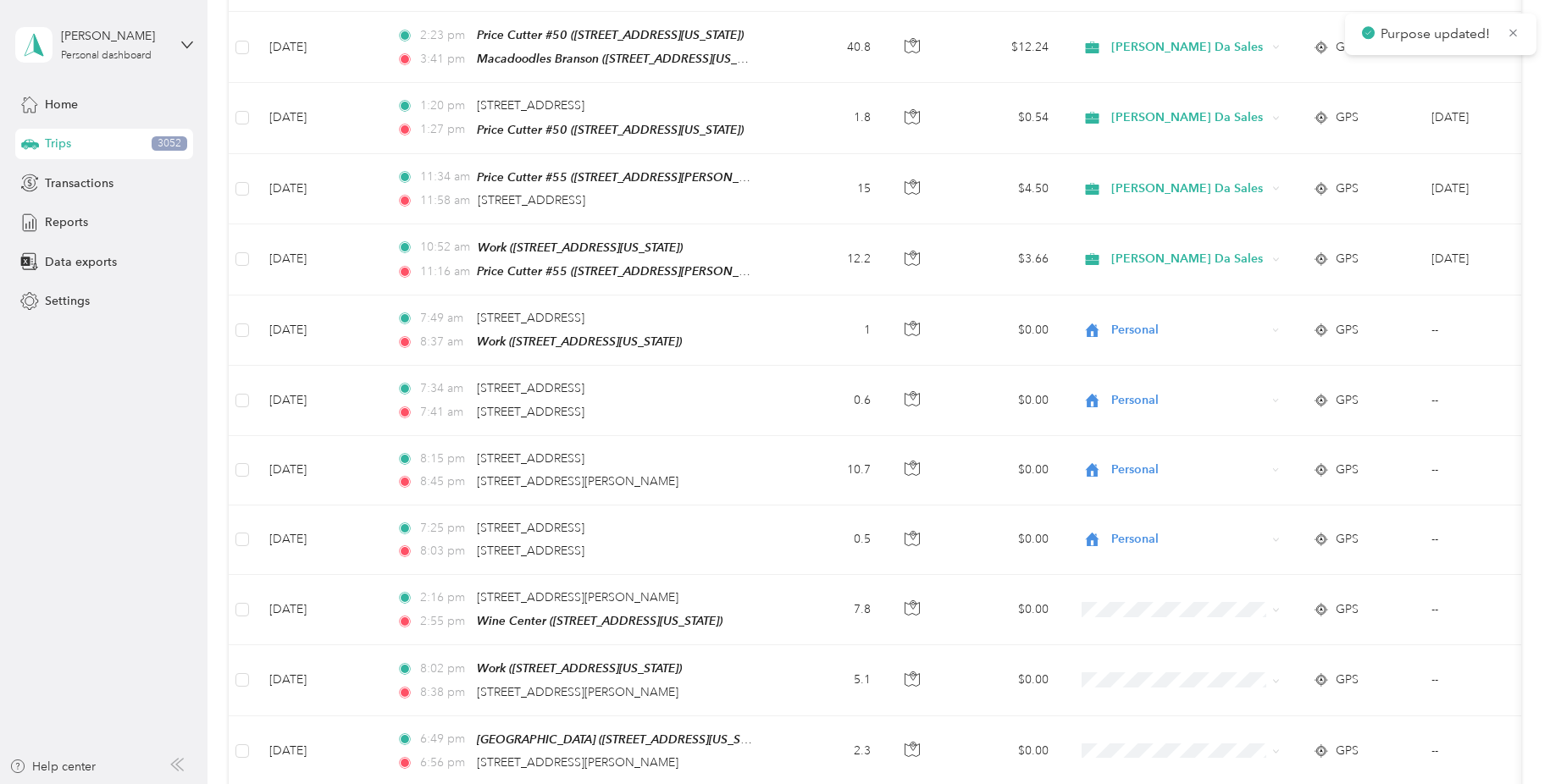
scroll to position [8205, 0]
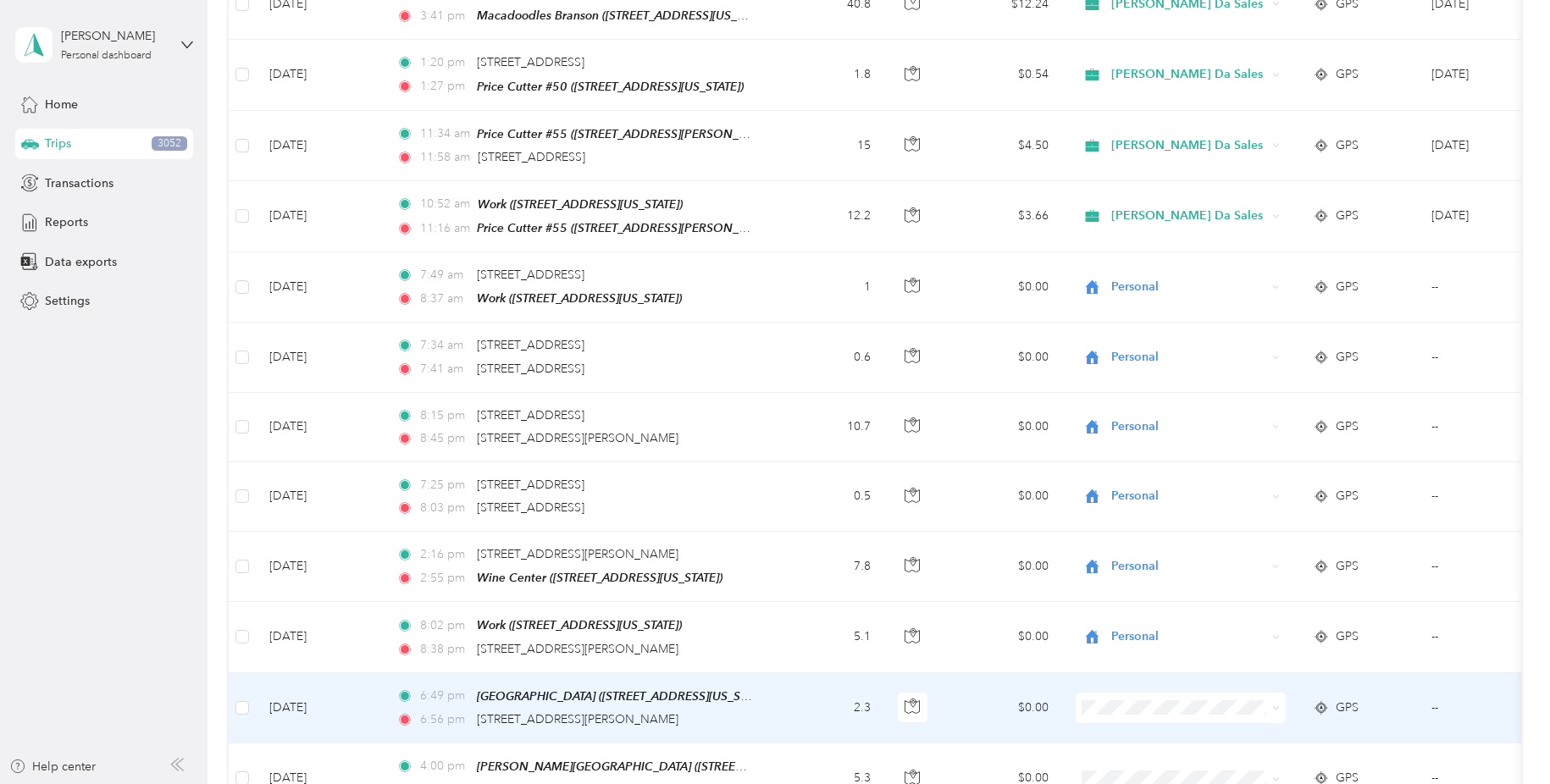
click at [1276, 704] on icon at bounding box center [1276, 708] width 7 height 7
click at [1263, 472] on span "[PERSON_NAME] Da Sales" at bounding box center [1201, 478] width 169 height 18
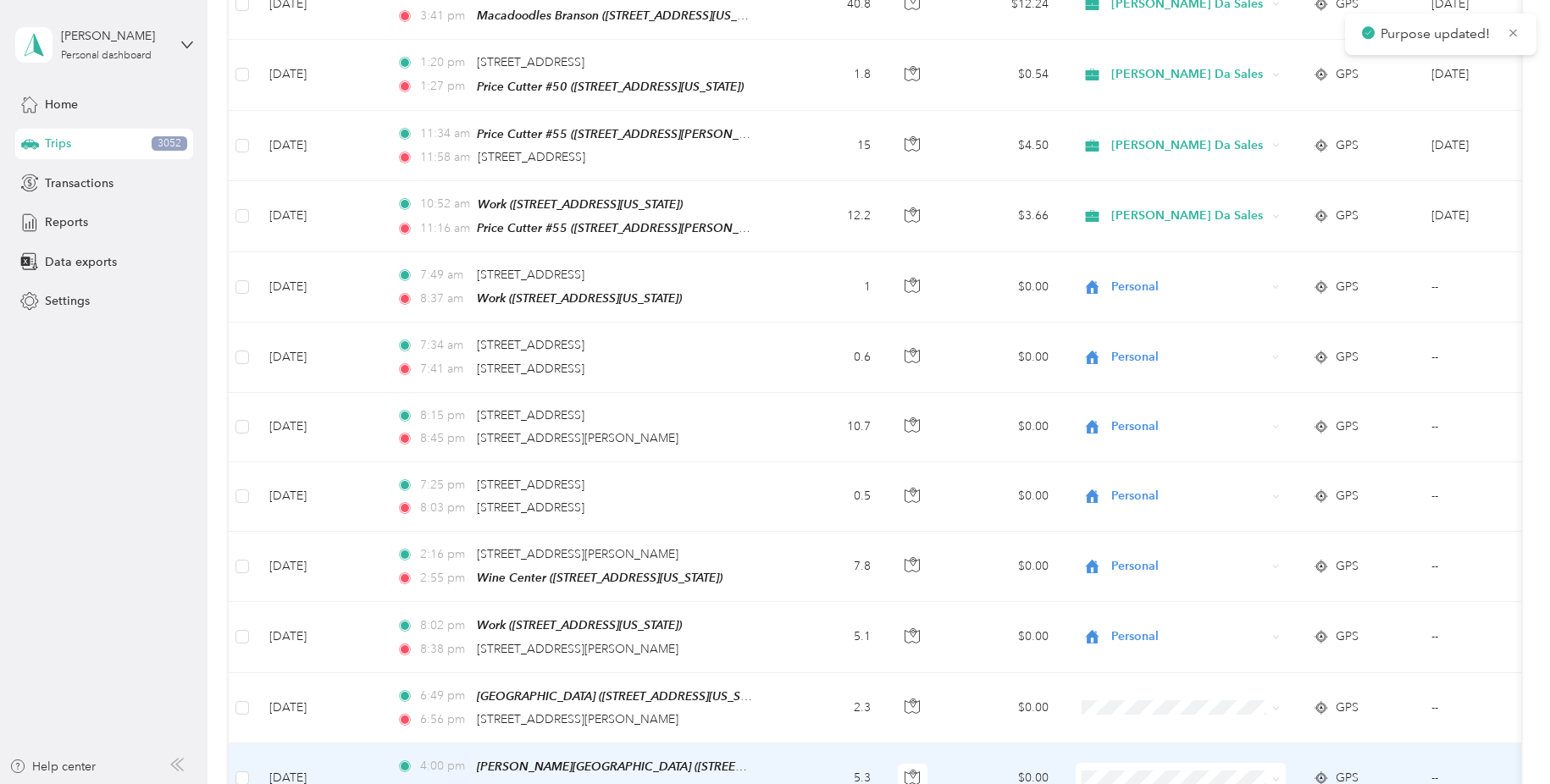
click at [1277, 776] on icon at bounding box center [1276, 779] width 7 height 7
click at [1248, 534] on li "[PERSON_NAME] Da Sales" at bounding box center [1187, 546] width 223 height 30
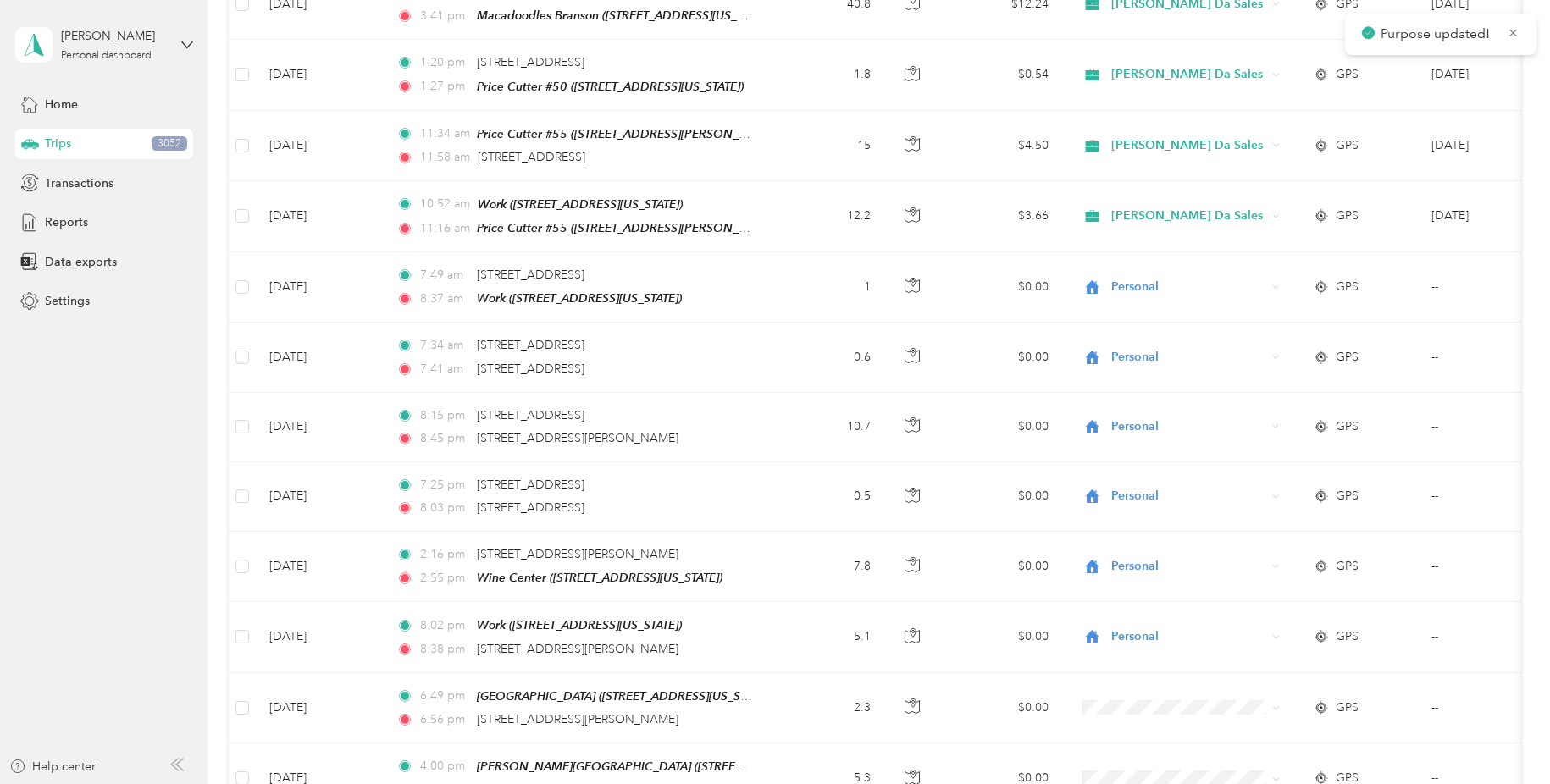
click at [1257, 624] on ol "Marketing Errands/SBC Business SBC Special Event/FMO Ty Iechyd Da Delivery Ty I…" at bounding box center [1187, 586] width 223 height 207
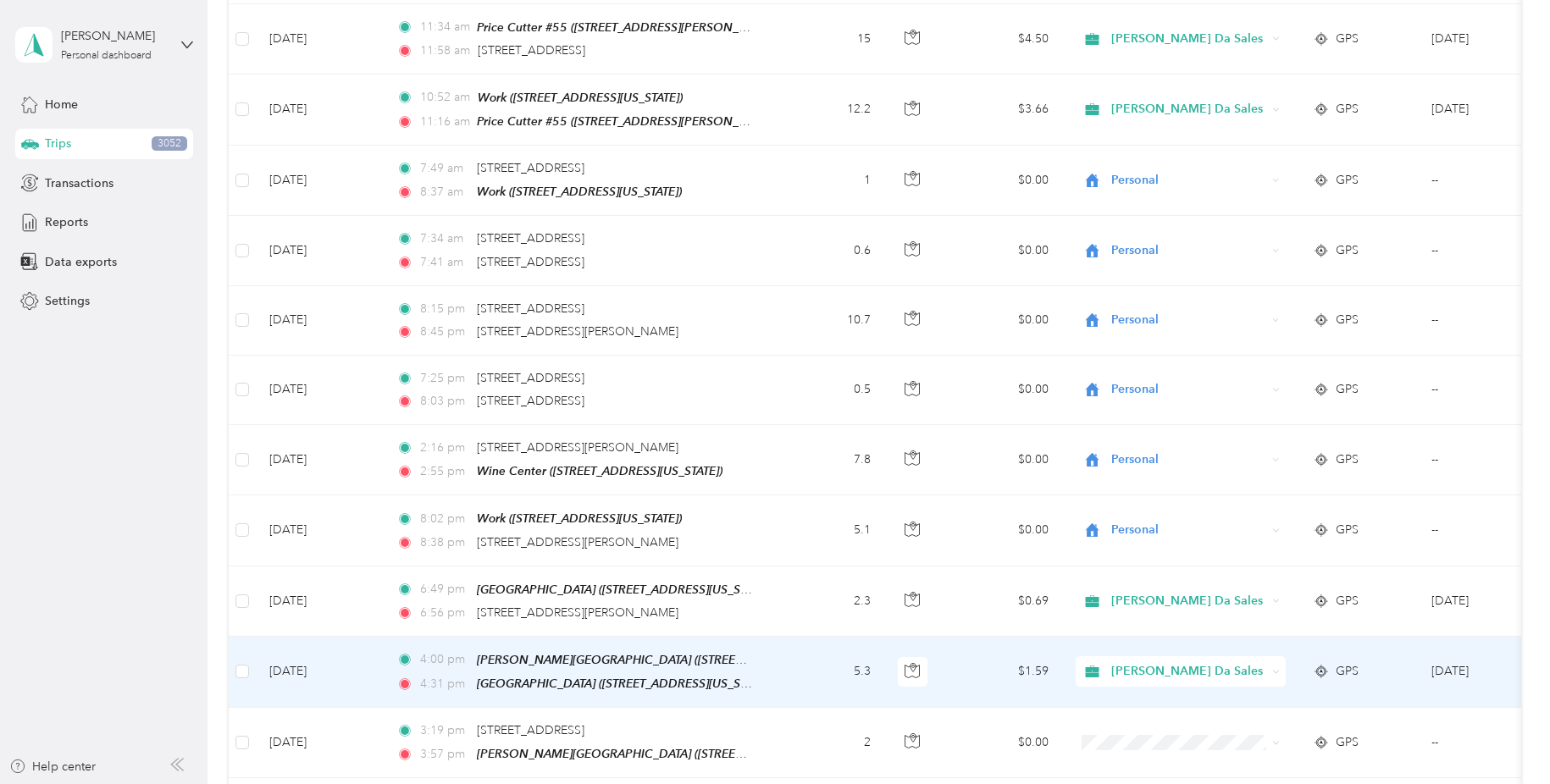
scroll to position [8313, 0]
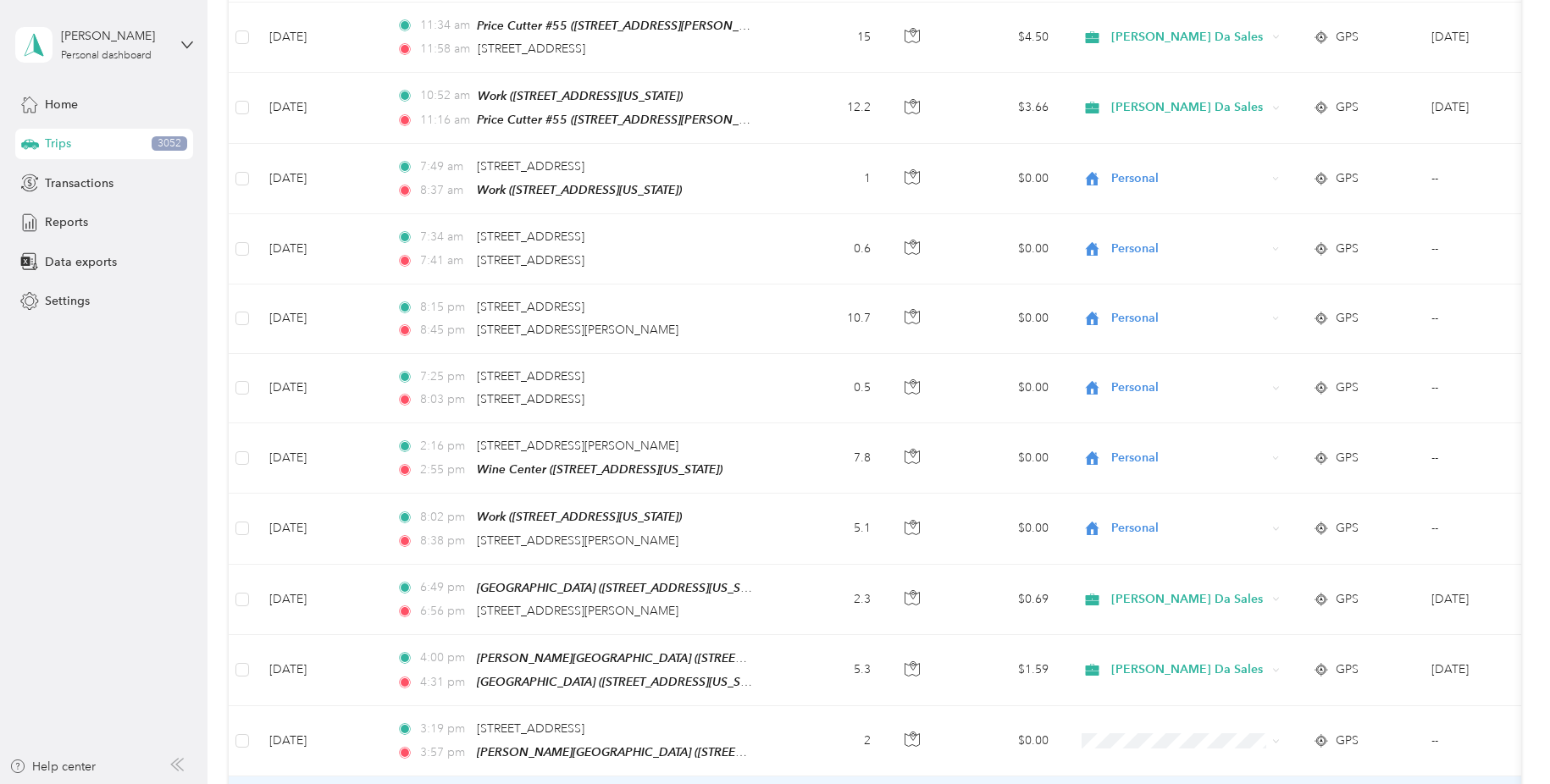
click at [1243, 578] on span "[PERSON_NAME] Da Sales" at bounding box center [1201, 578] width 169 height 18
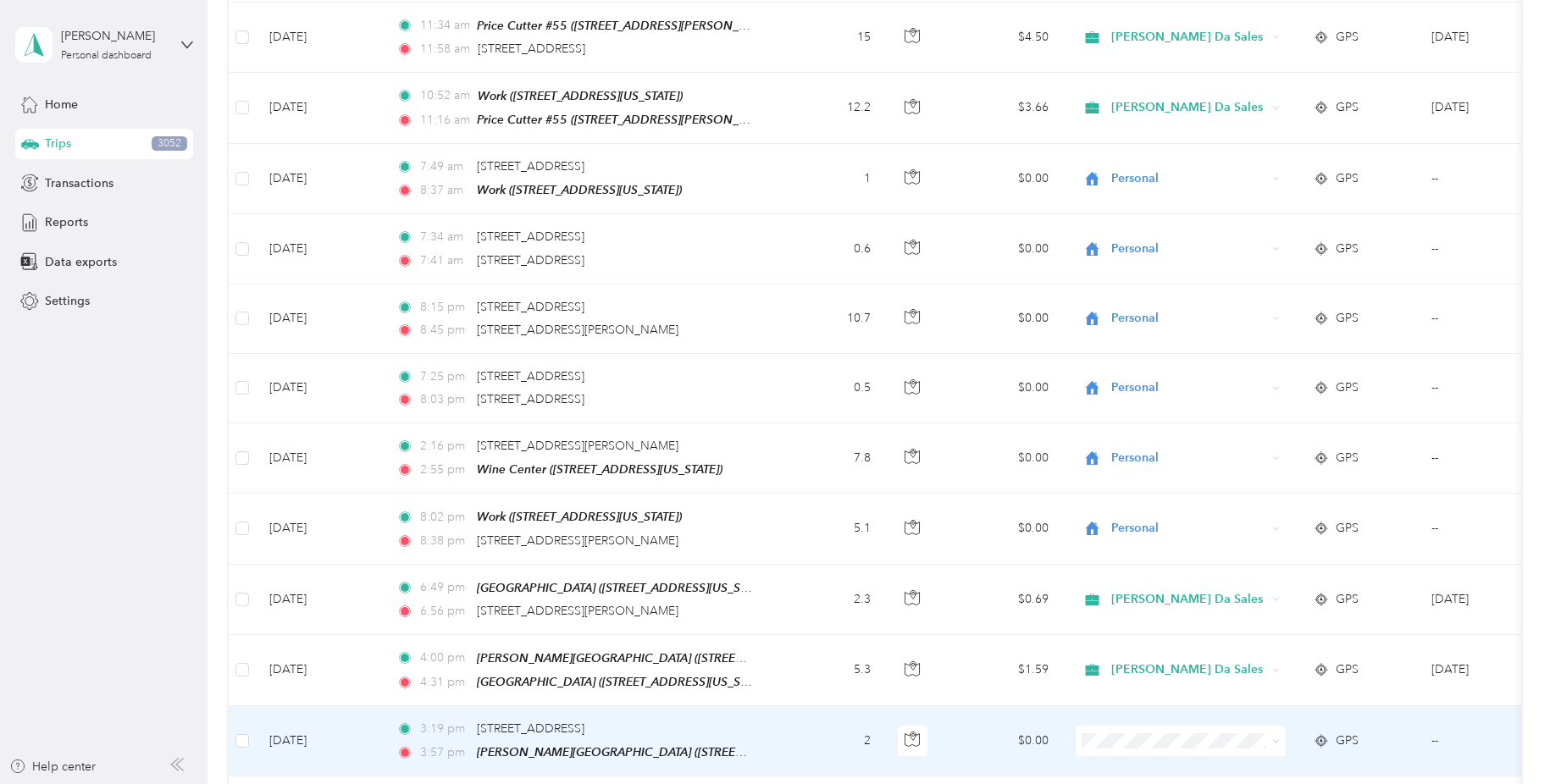
scroll to position [8378, 0]
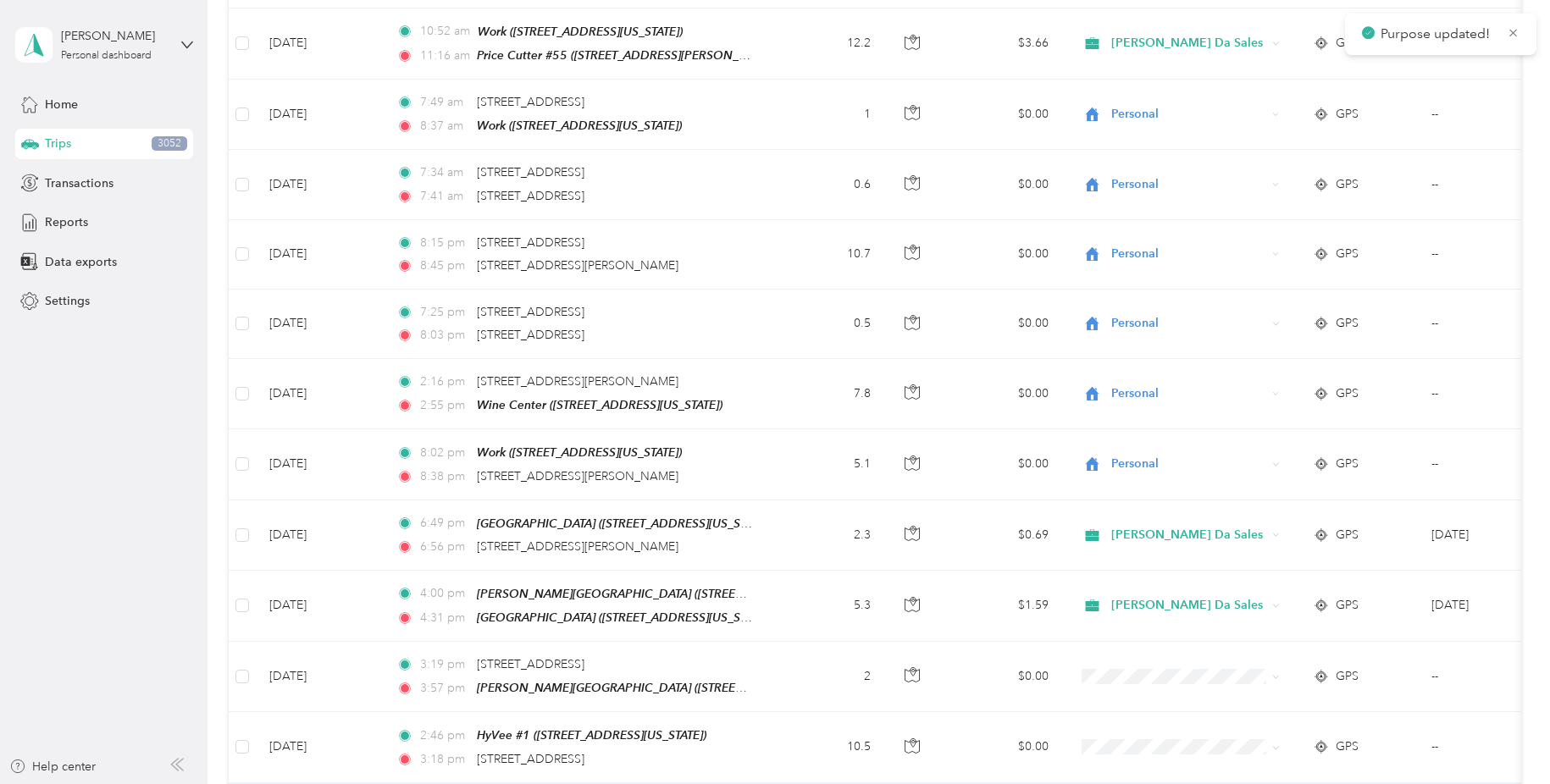
click at [1240, 587] on li "[PERSON_NAME] Da Sales" at bounding box center [1187, 582] width 223 height 30
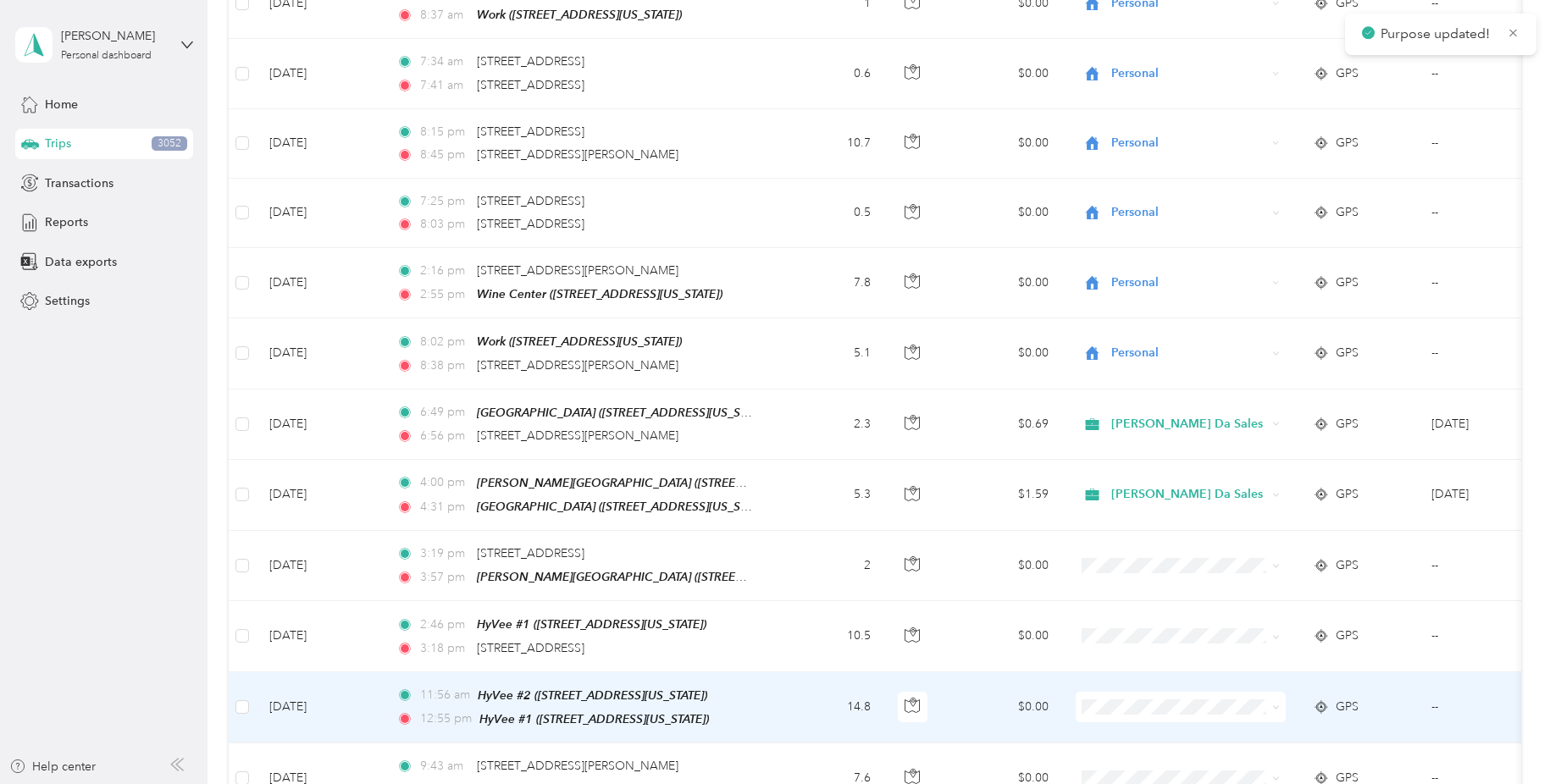
scroll to position [8513, 0]
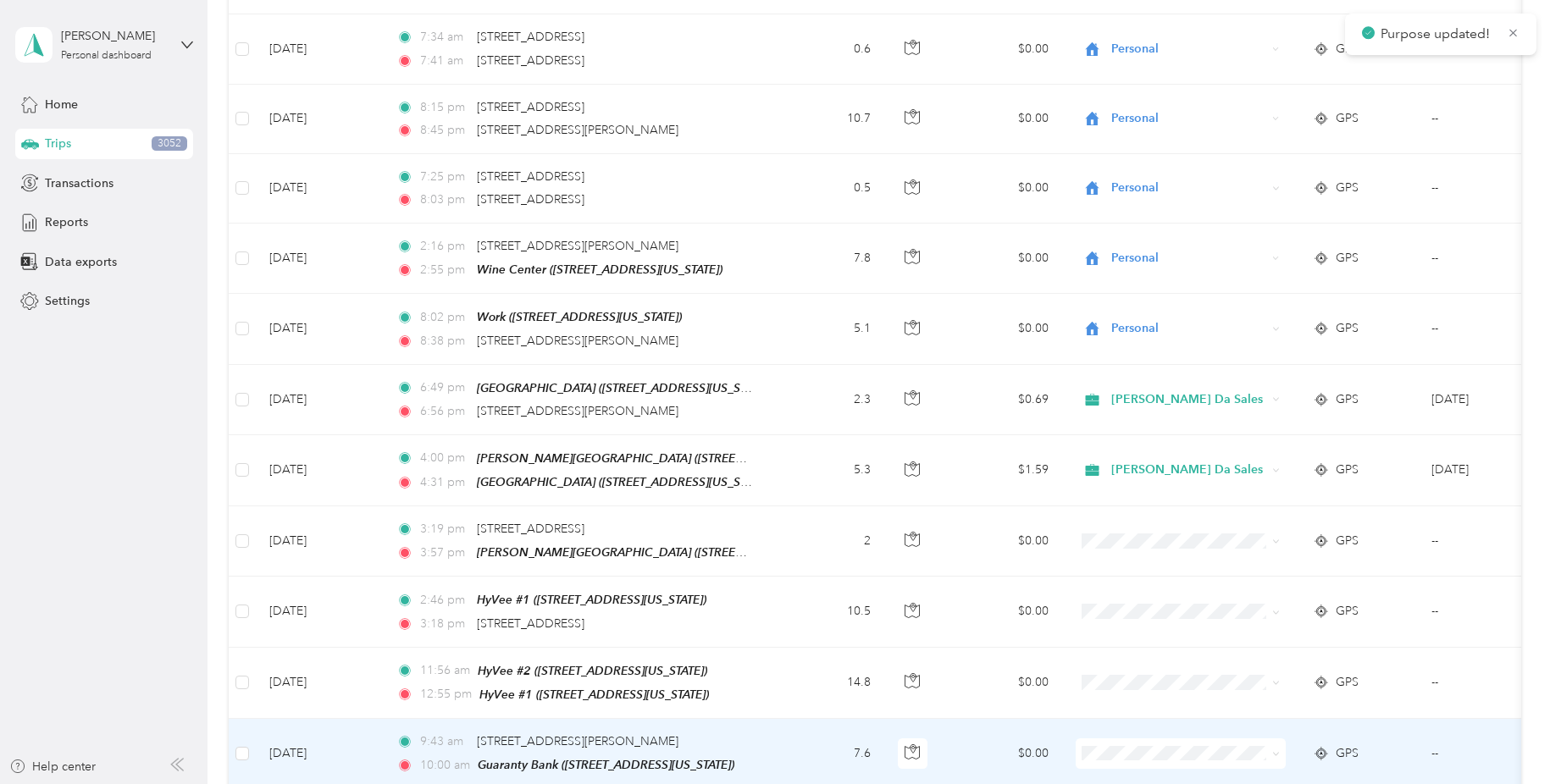
click at [1277, 750] on icon at bounding box center [1276, 753] width 7 height 7
click at [1257, 575] on span "Personal" at bounding box center [1201, 575] width 169 height 18
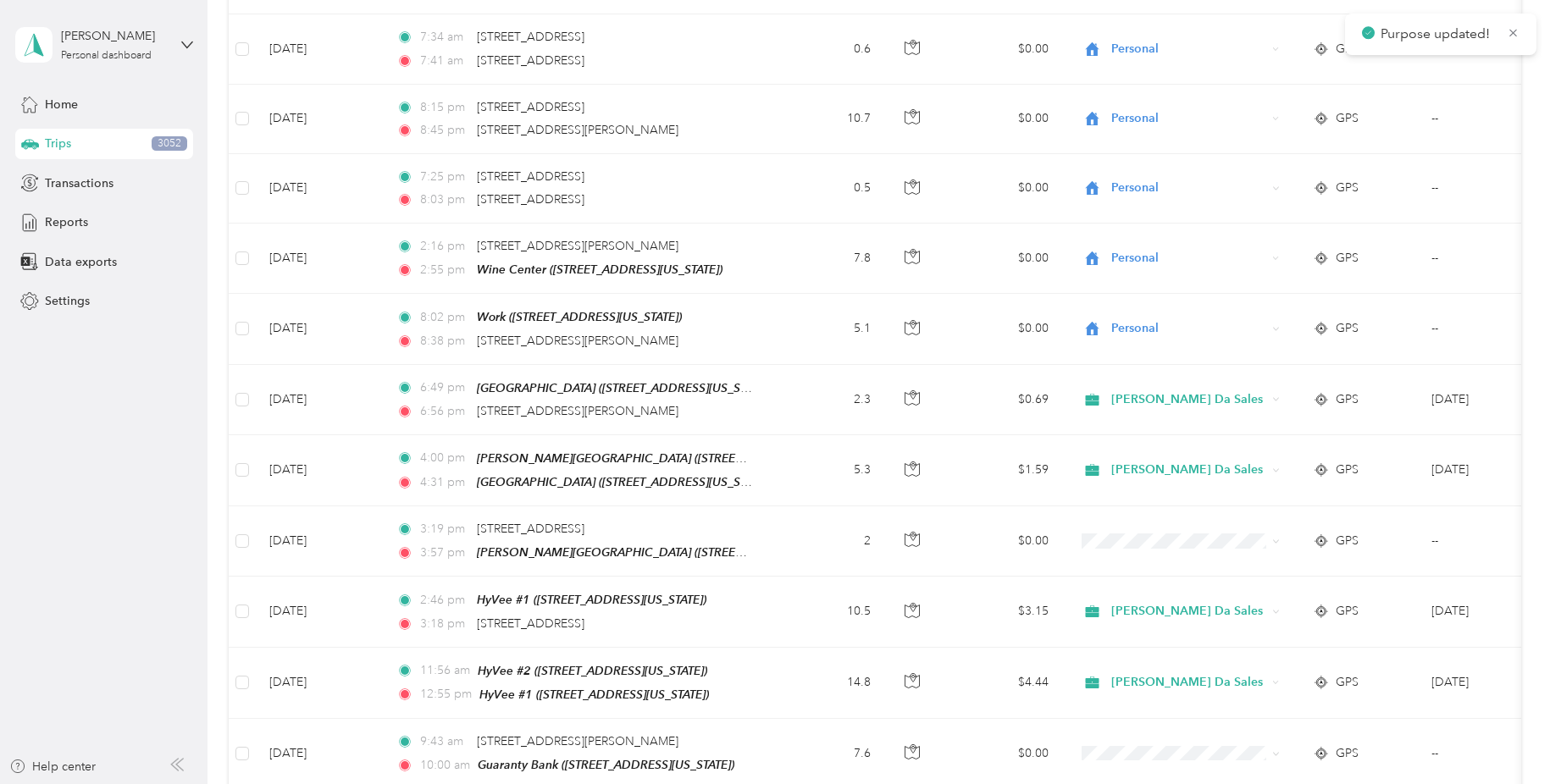
click at [1264, 651] on li "Personal" at bounding box center [1187, 640] width 223 height 30
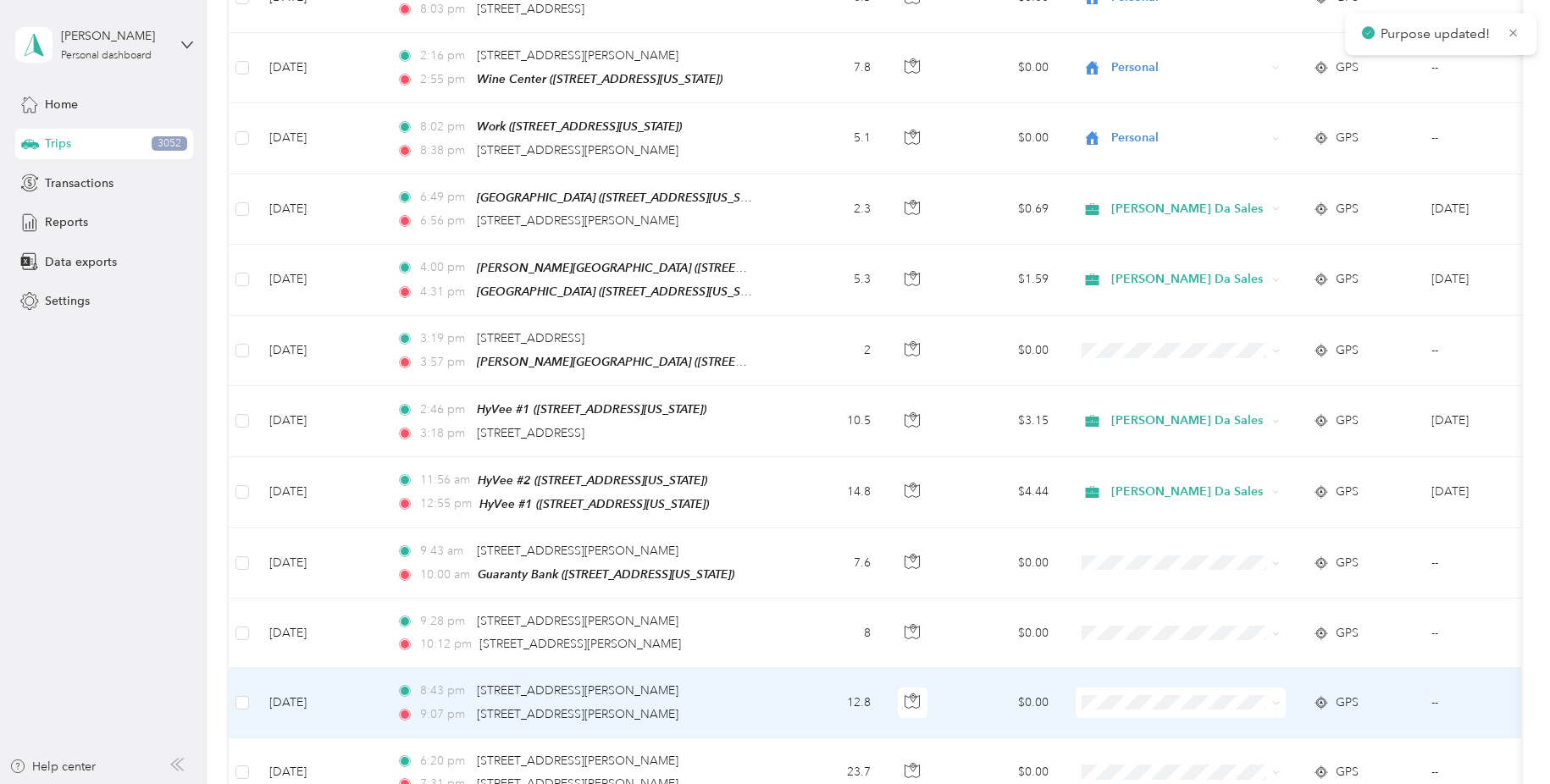
scroll to position [8705, 0]
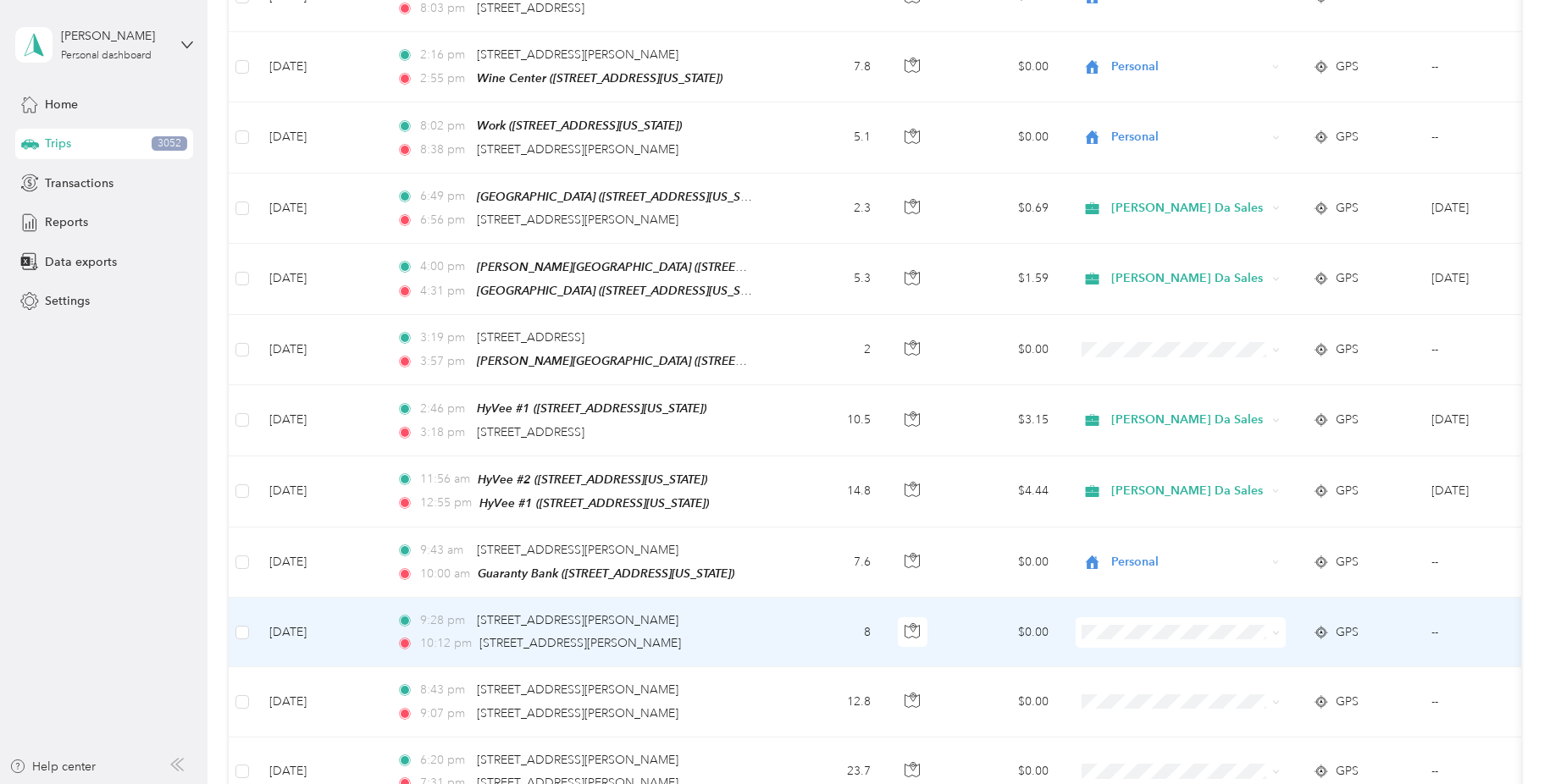
click at [1278, 625] on span at bounding box center [1276, 632] width 7 height 15
click at [1279, 629] on icon at bounding box center [1276, 633] width 7 height 7
click at [1206, 700] on li "Personal" at bounding box center [1187, 694] width 223 height 30
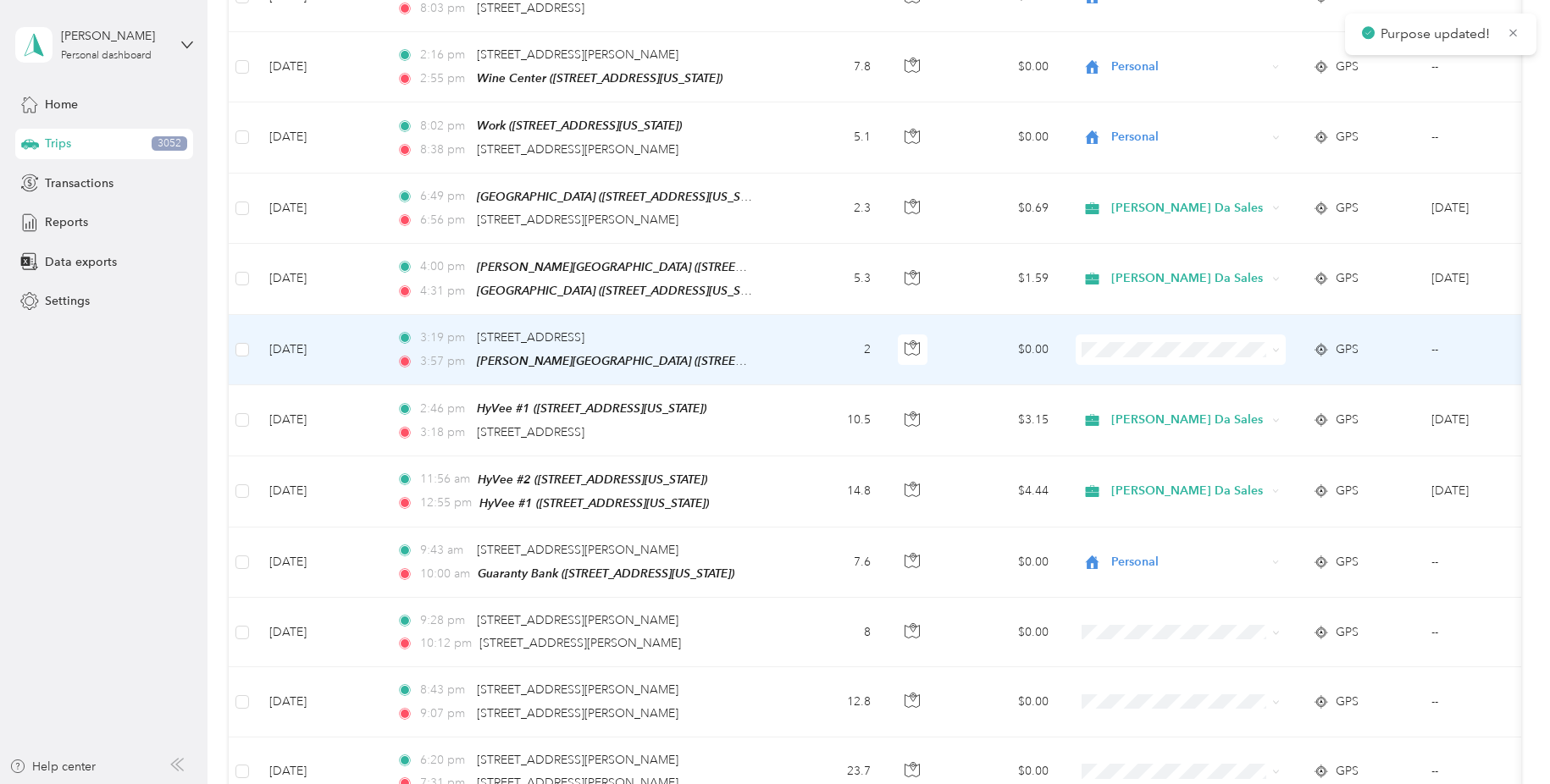
click at [1278, 346] on icon at bounding box center [1276, 350] width 7 height 7
click at [1233, 352] on span "[PERSON_NAME] Da Sales" at bounding box center [1201, 357] width 169 height 18
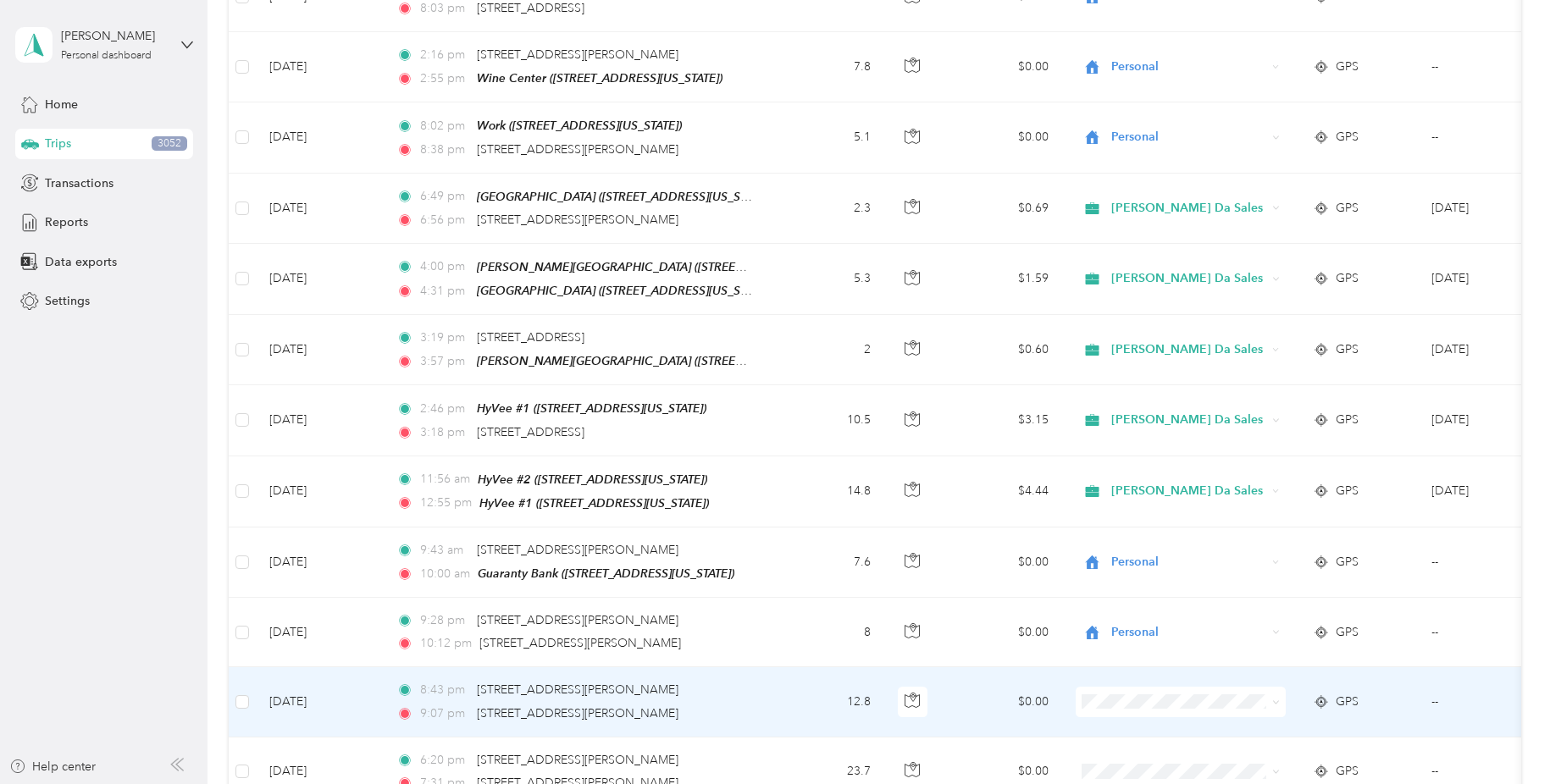
click at [1275, 699] on icon at bounding box center [1276, 703] width 7 height 7
click at [1224, 757] on span "Personal" at bounding box center [1201, 764] width 169 height 18
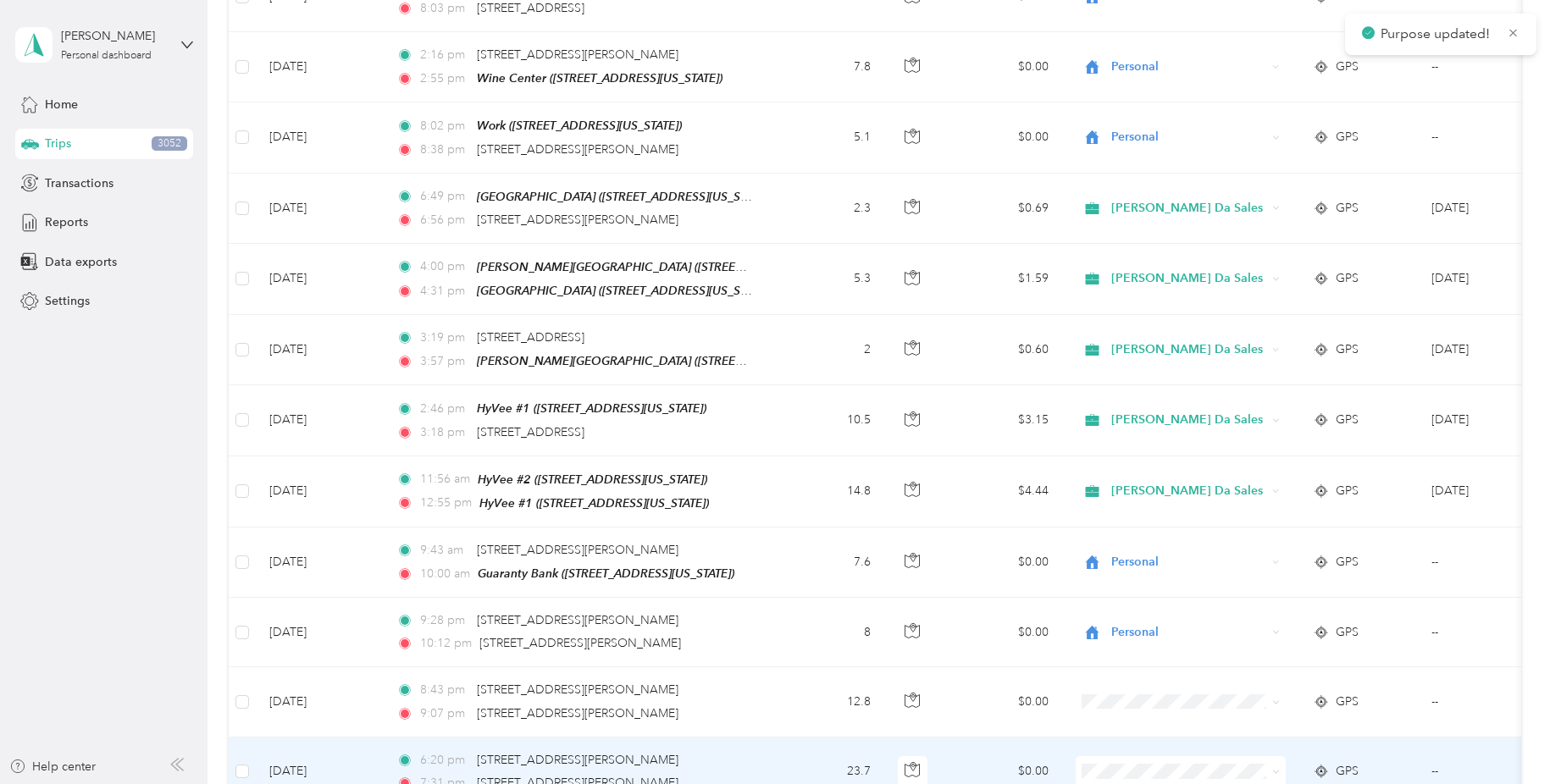
click at [1275, 768] on icon at bounding box center [1276, 772] width 7 height 7
click at [1255, 594] on span "Personal" at bounding box center [1201, 587] width 169 height 18
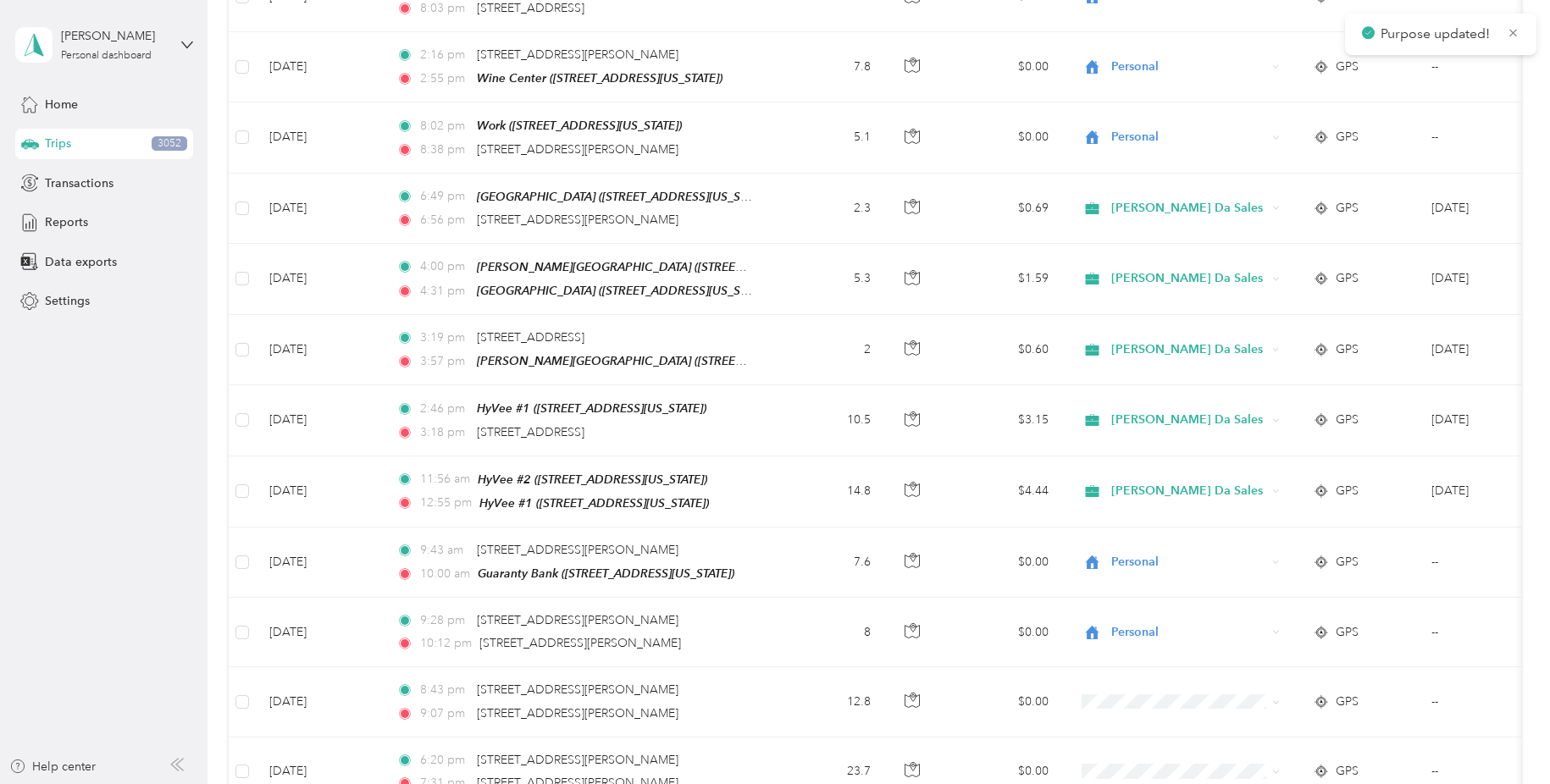
click at [1242, 662] on span "Personal" at bounding box center [1201, 657] width 169 height 18
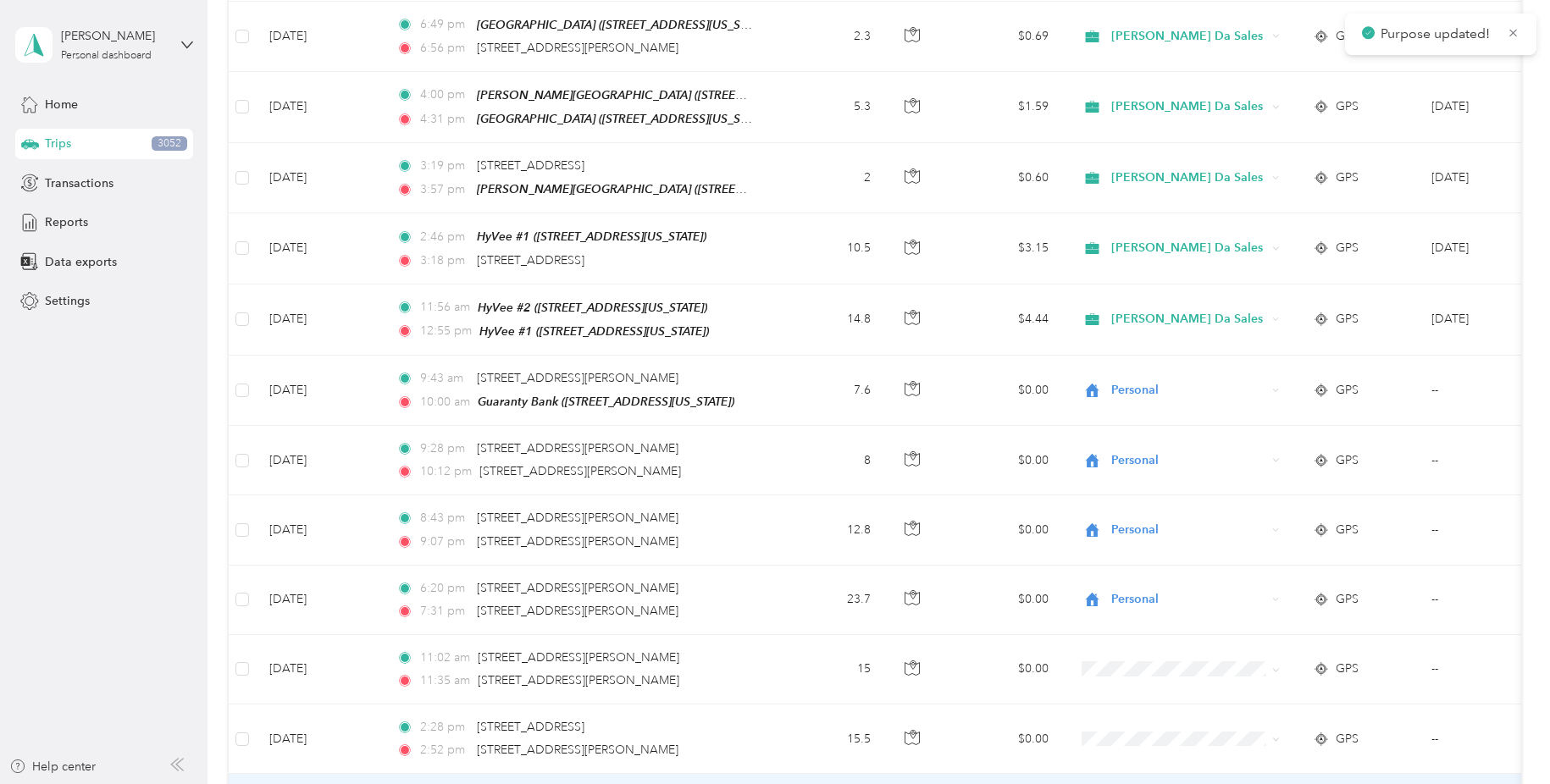
scroll to position [8921, 0]
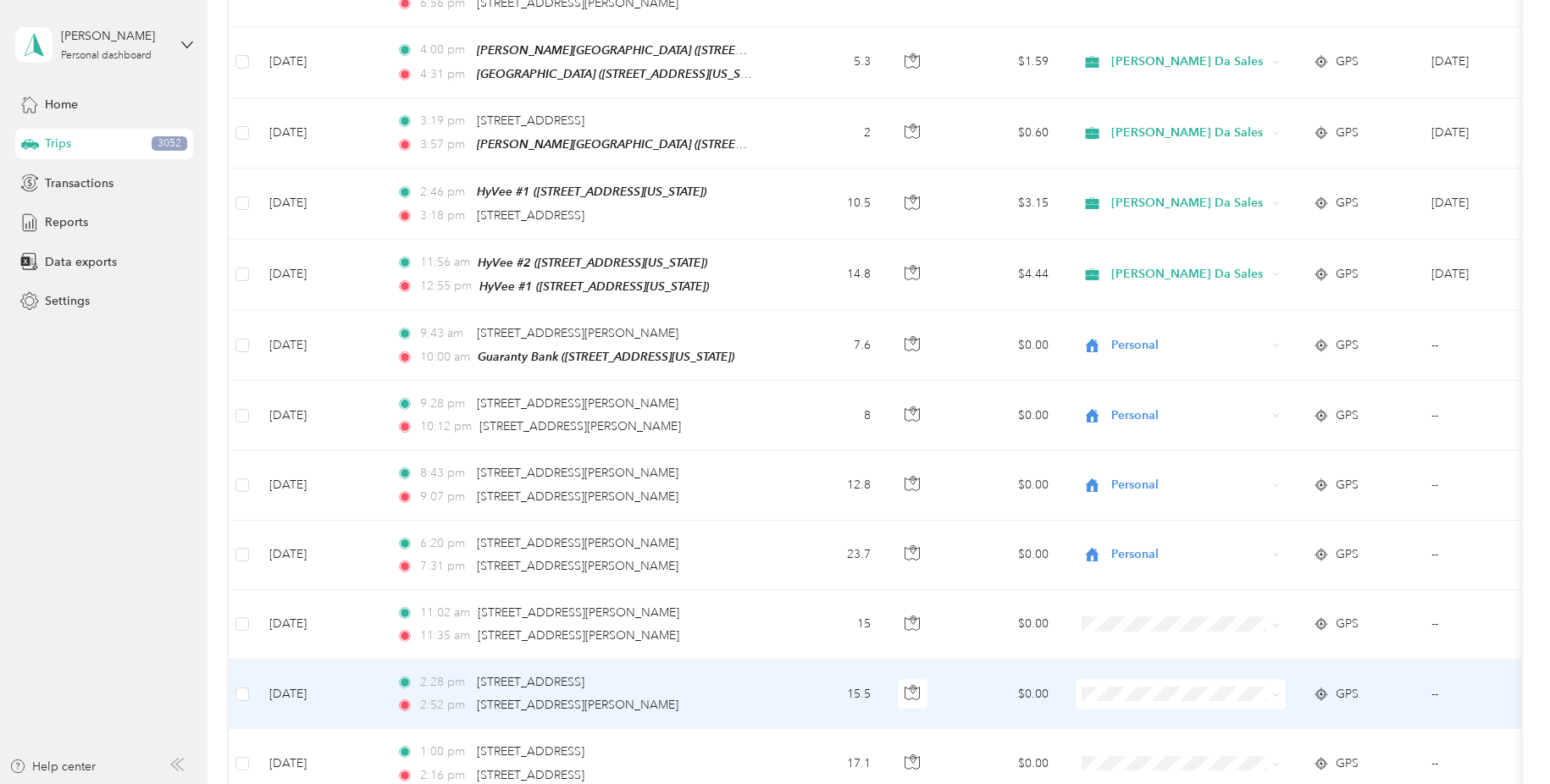
click at [1278, 691] on icon at bounding box center [1276, 694] width 7 height 7
click at [1206, 741] on li "Personal" at bounding box center [1187, 754] width 223 height 30
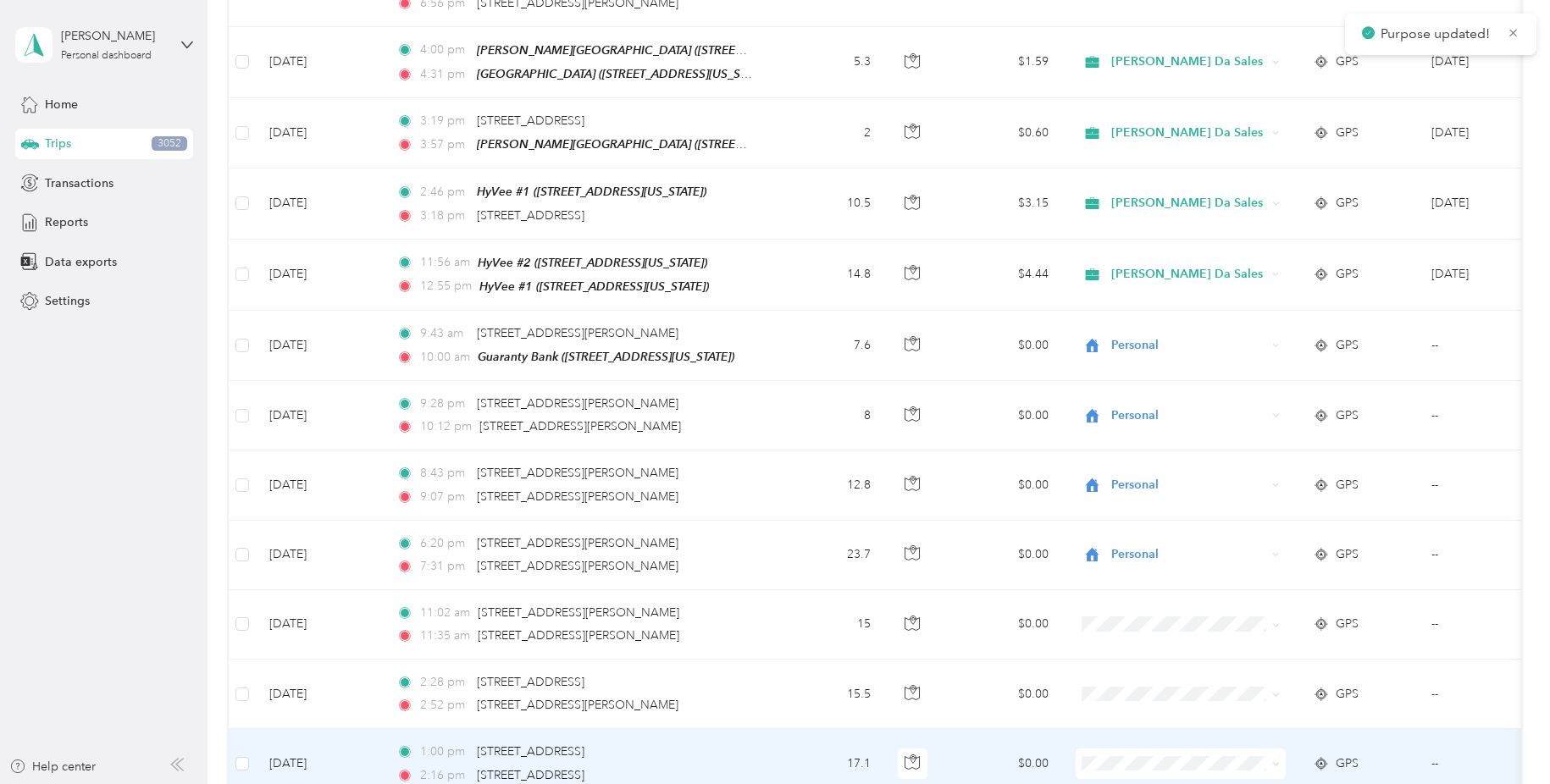
click at [1275, 760] on icon at bounding box center [1276, 764] width 7 height 7
click at [1251, 578] on span "Personal" at bounding box center [1201, 582] width 169 height 18
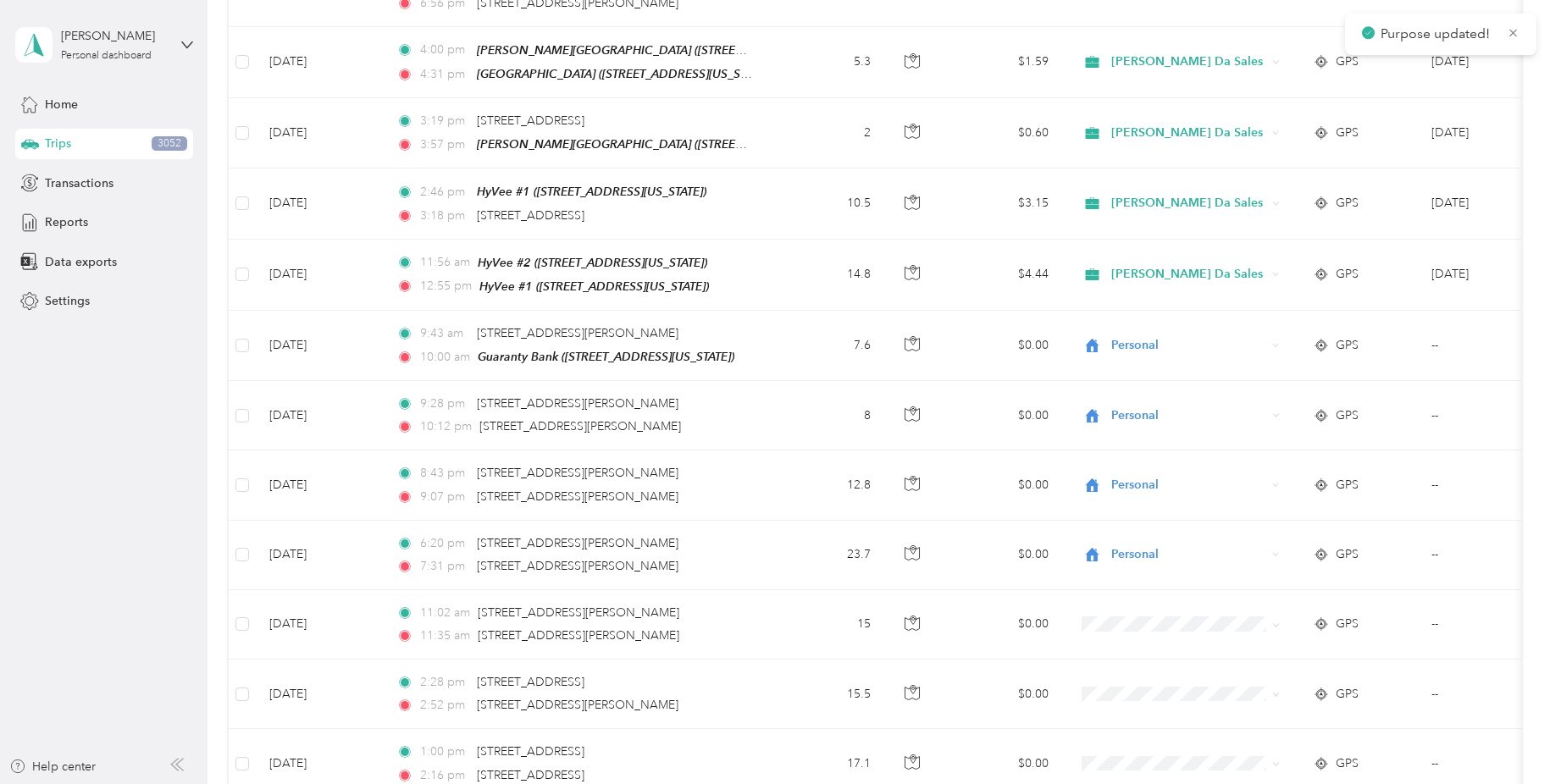
click at [1250, 651] on span "Personal" at bounding box center [1201, 652] width 169 height 18
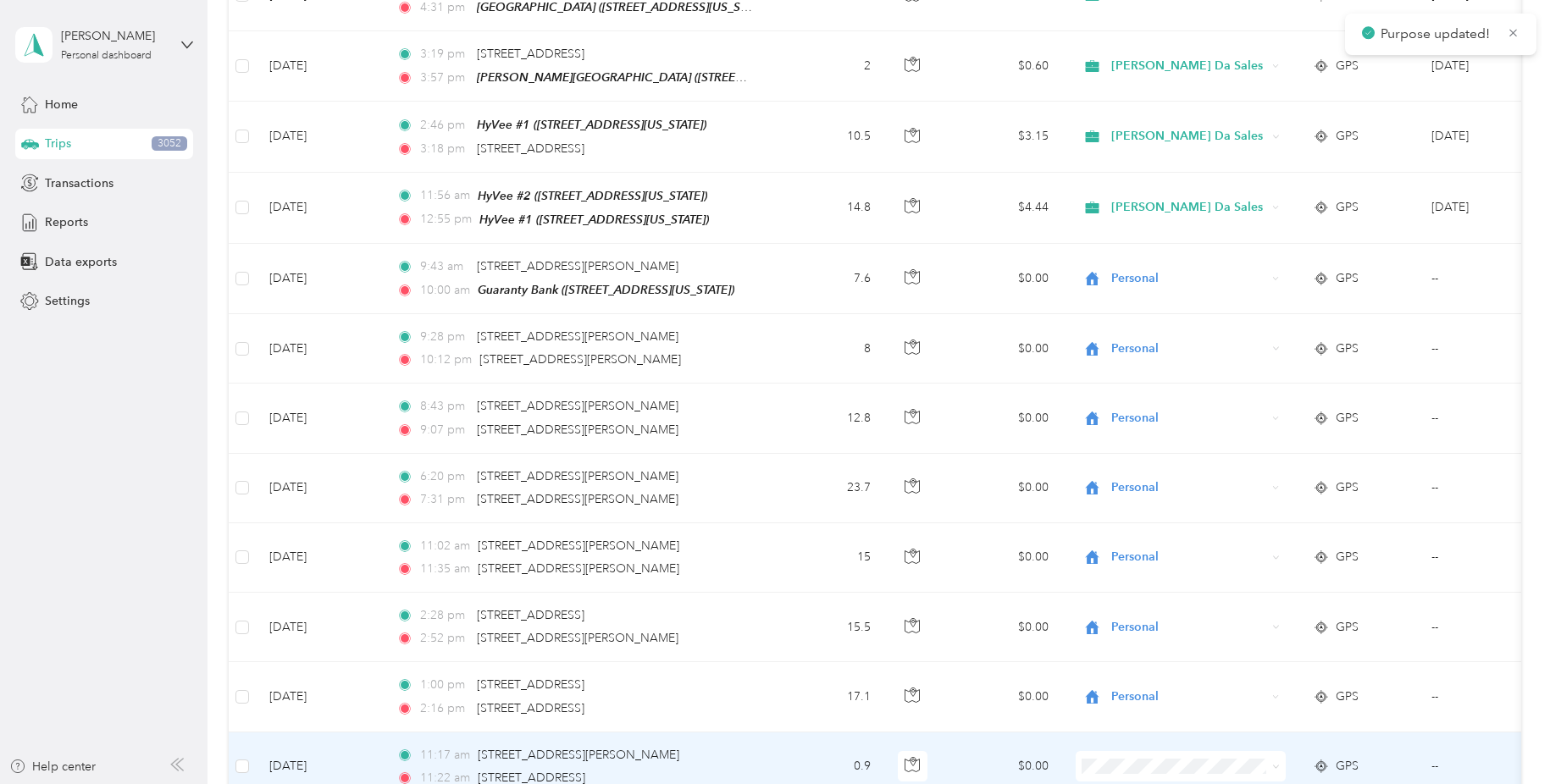
scroll to position [8995, 0]
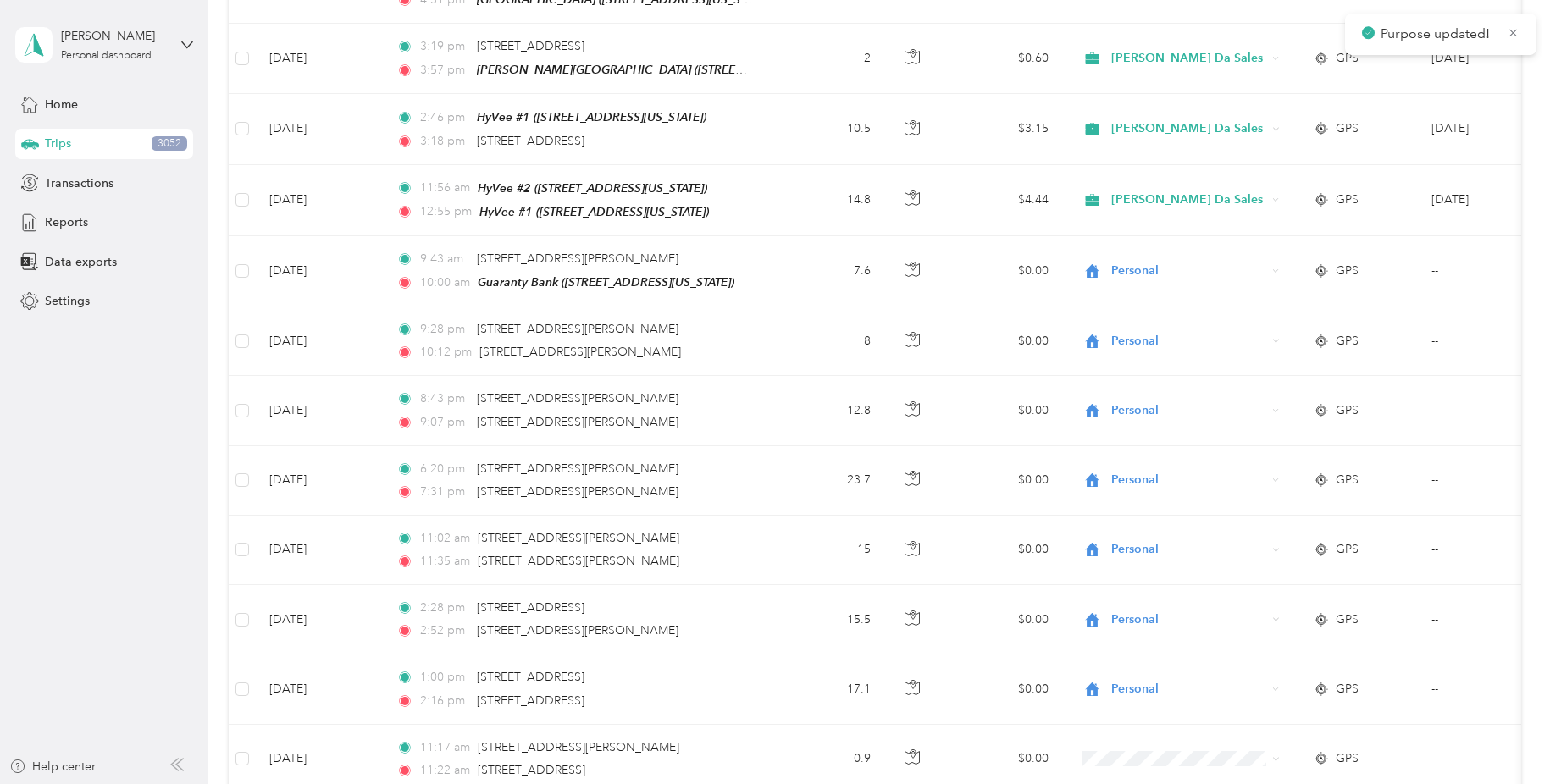
click at [1263, 649] on span "Personal" at bounding box center [1201, 644] width 169 height 18
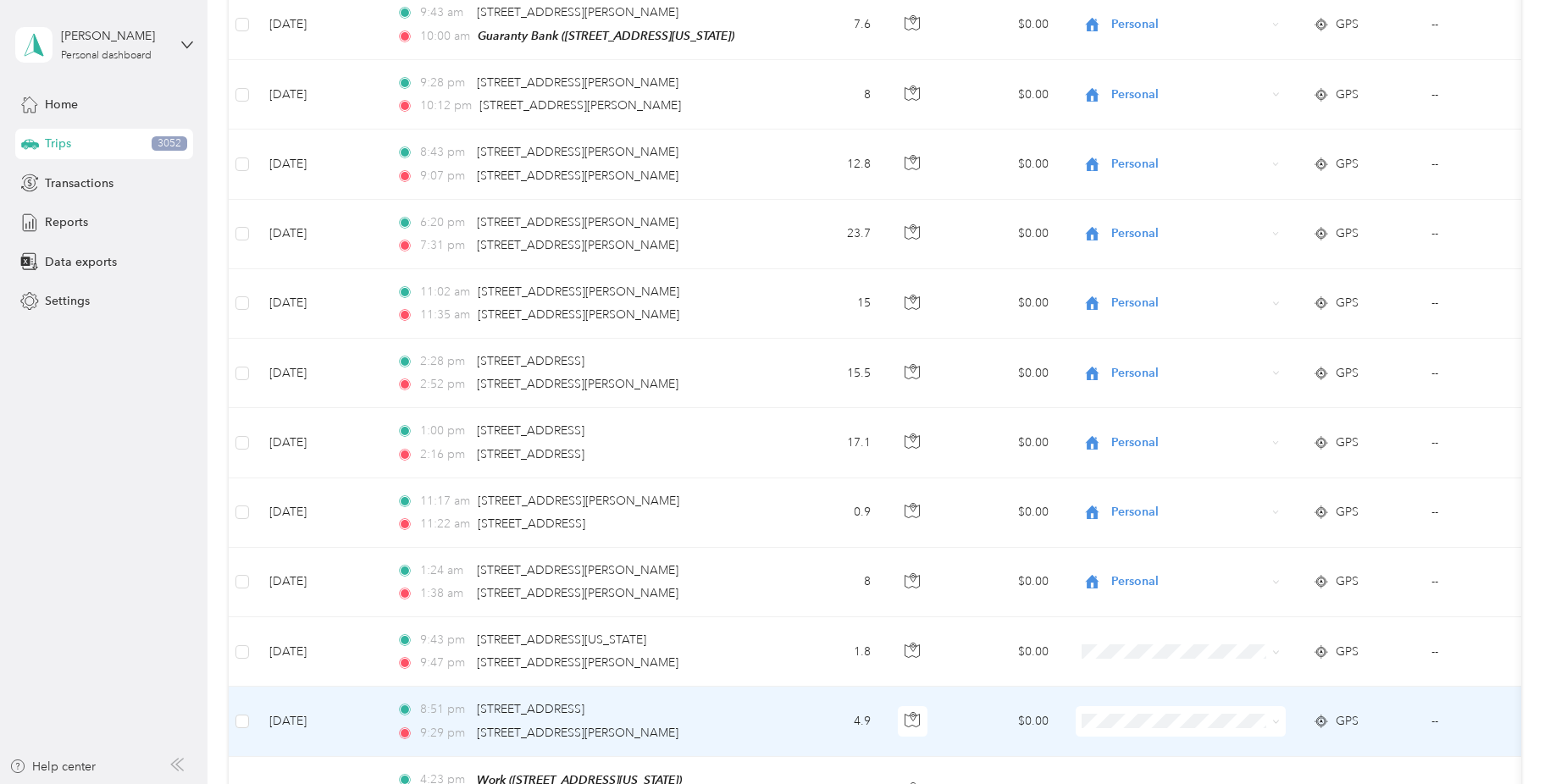
scroll to position [9240, 0]
click at [1275, 722] on icon at bounding box center [1275, 724] width 5 height 4
click at [1259, 541] on span "Personal" at bounding box center [1201, 541] width 169 height 18
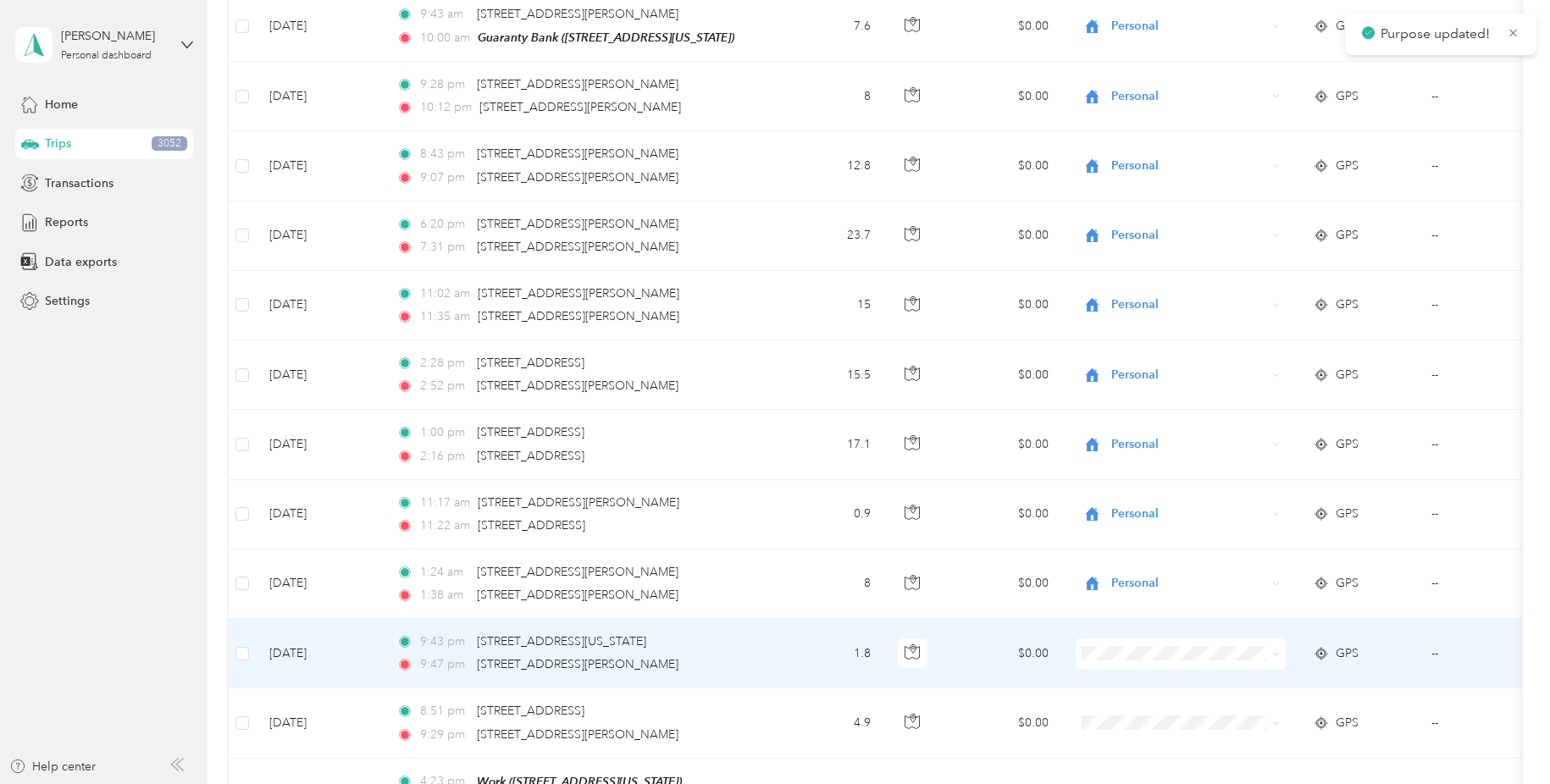
click at [1275, 650] on icon at bounding box center [1276, 653] width 7 height 7
click at [1191, 711] on span "Personal" at bounding box center [1201, 713] width 169 height 18
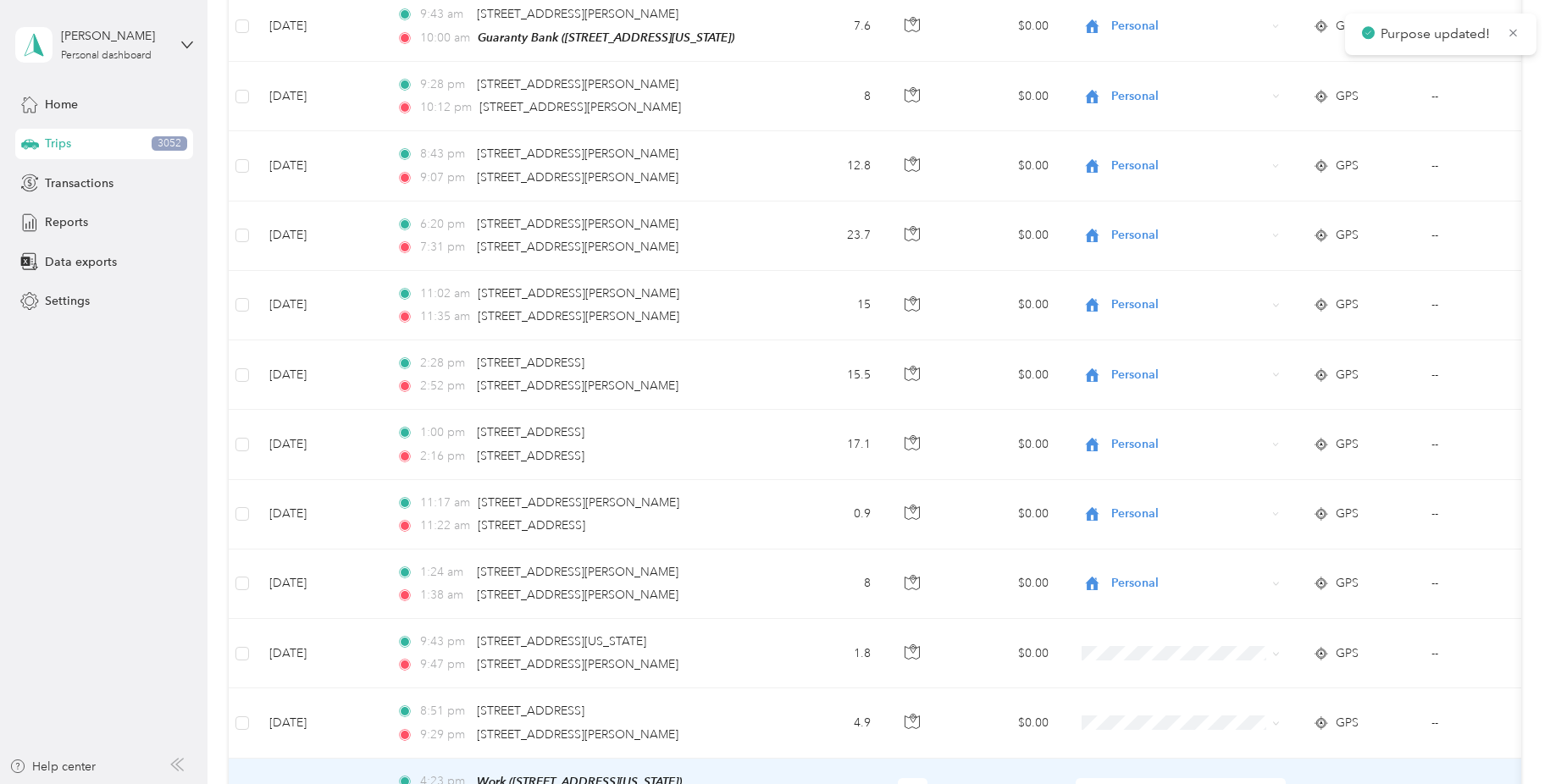
click at [1274, 783] on icon at bounding box center [1276, 793] width 7 height 7
click at [1237, 547] on span "[PERSON_NAME] Da Sales" at bounding box center [1201, 550] width 169 height 18
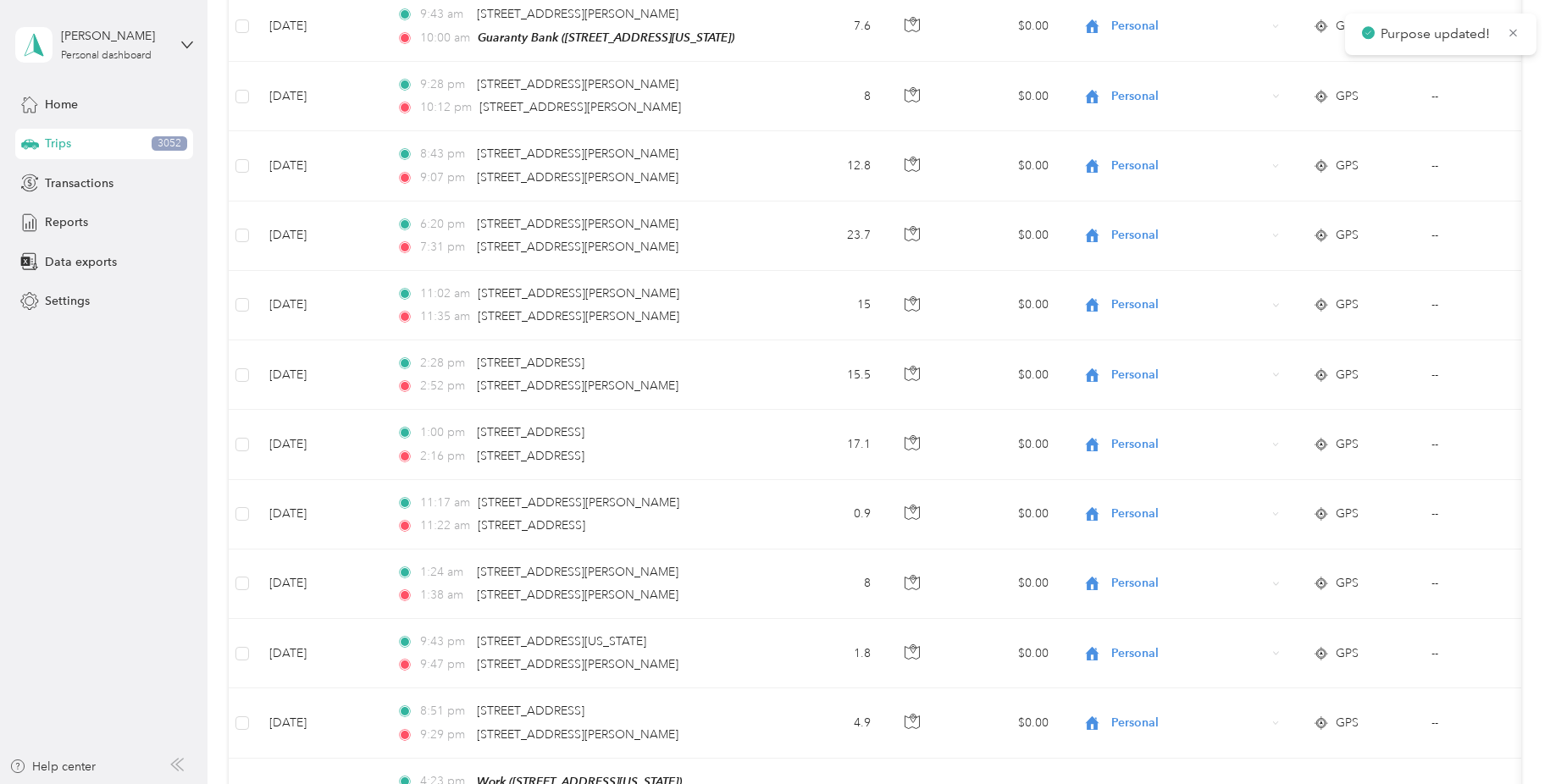
click at [1244, 623] on li "[PERSON_NAME] Da Sales" at bounding box center [1187, 621] width 223 height 30
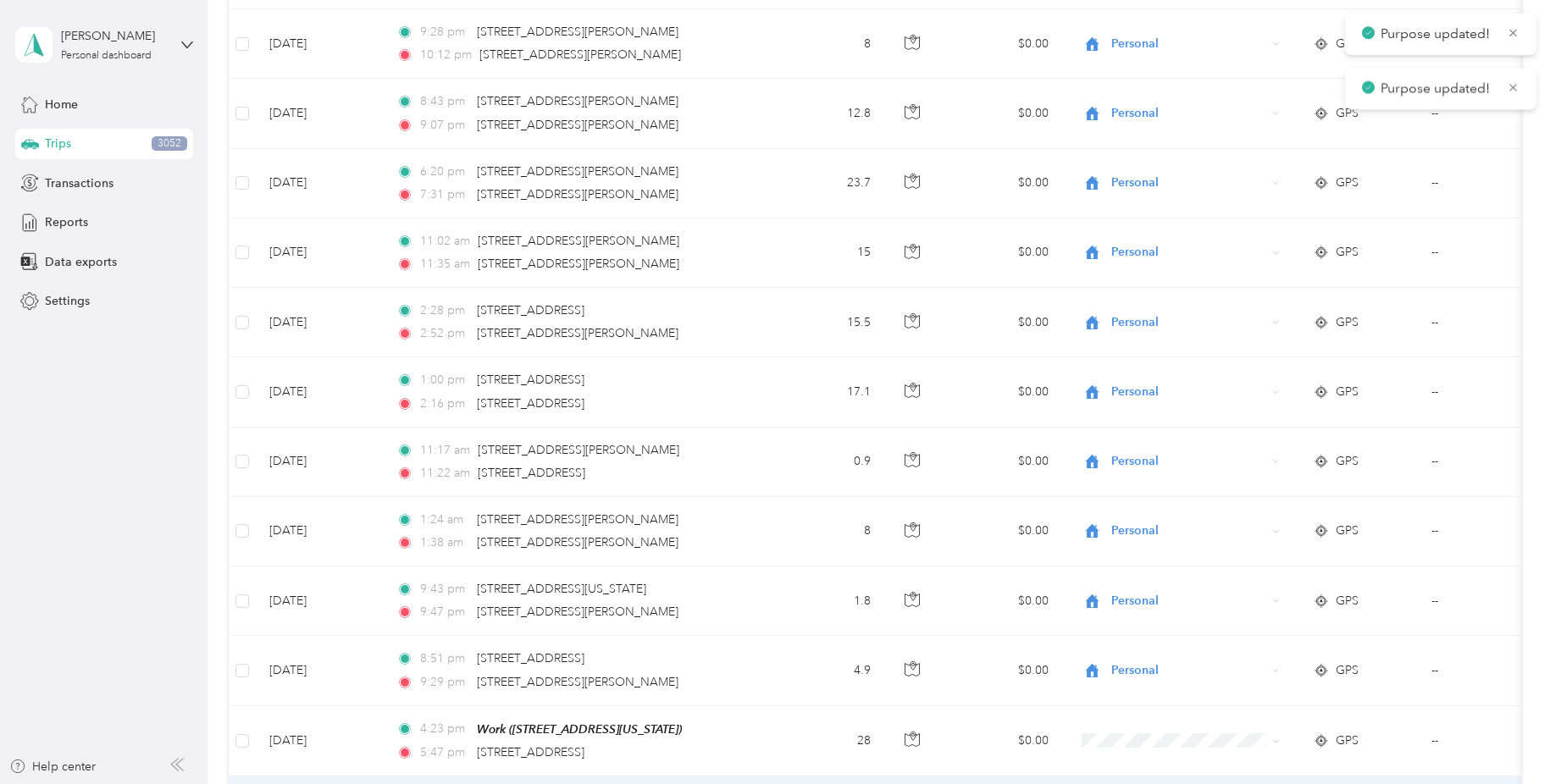
scroll to position [9357, 0]
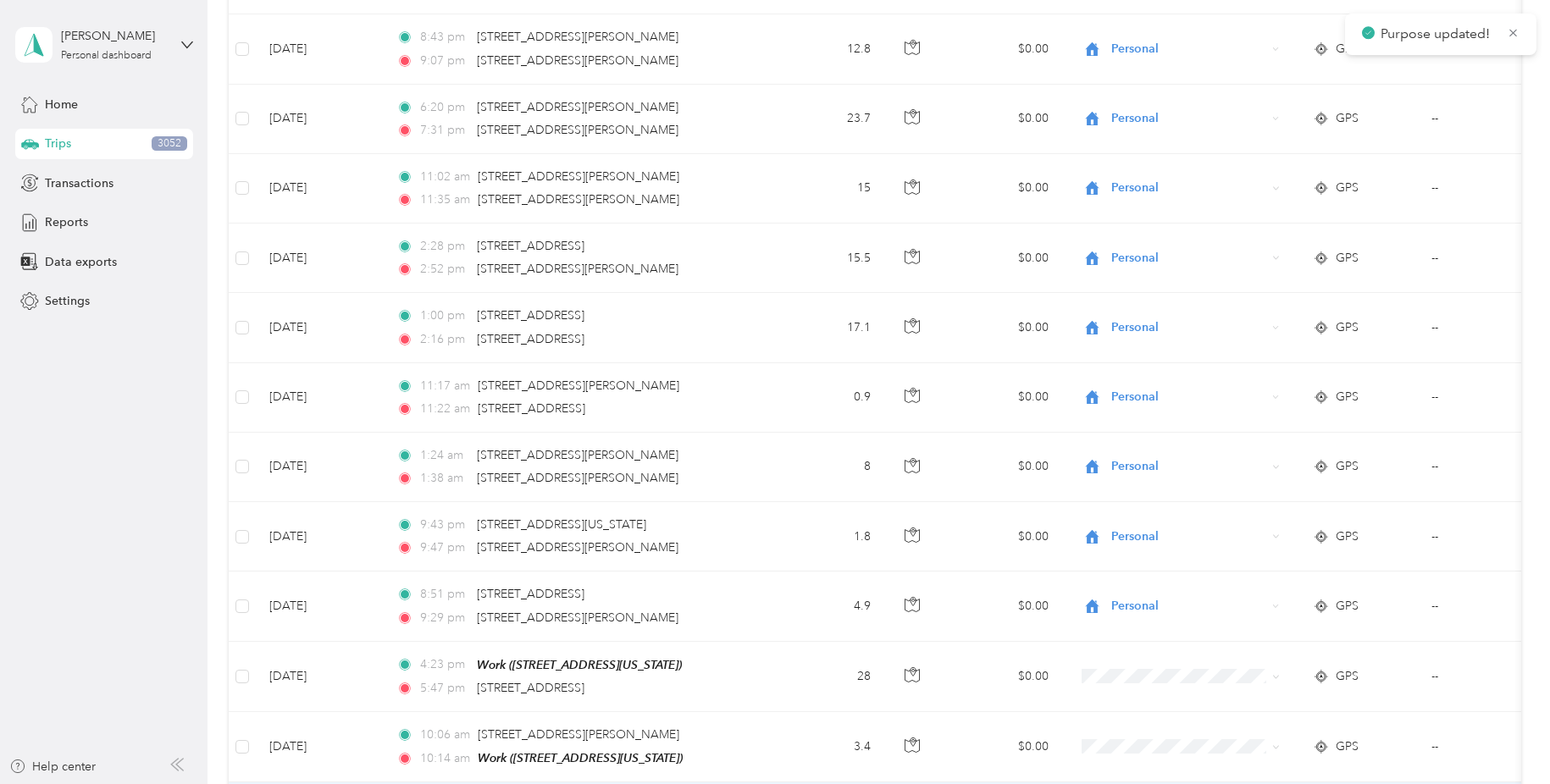
click at [1257, 623] on span "Personal" at bounding box center [1201, 630] width 169 height 18
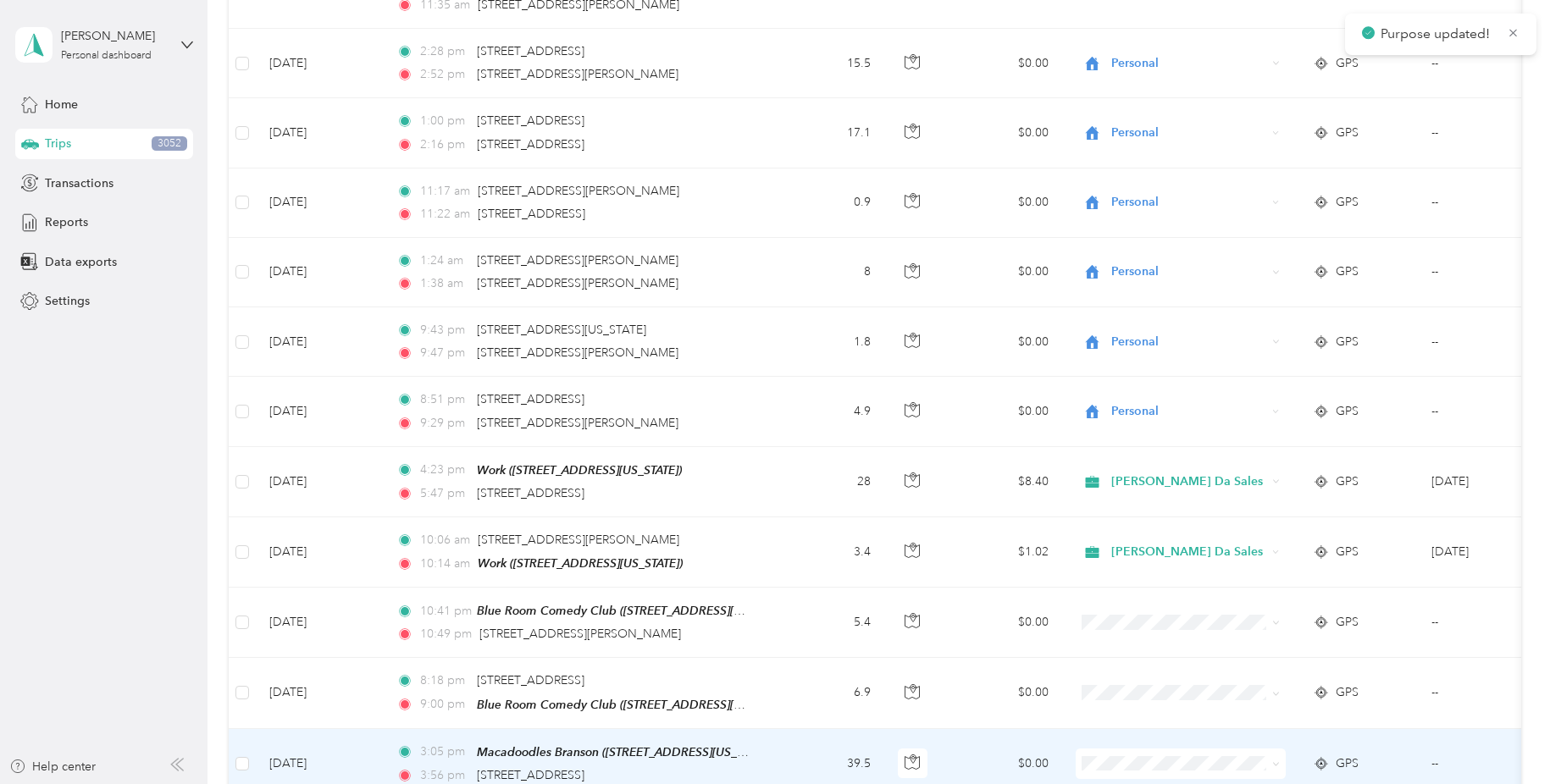
scroll to position [9553, 0]
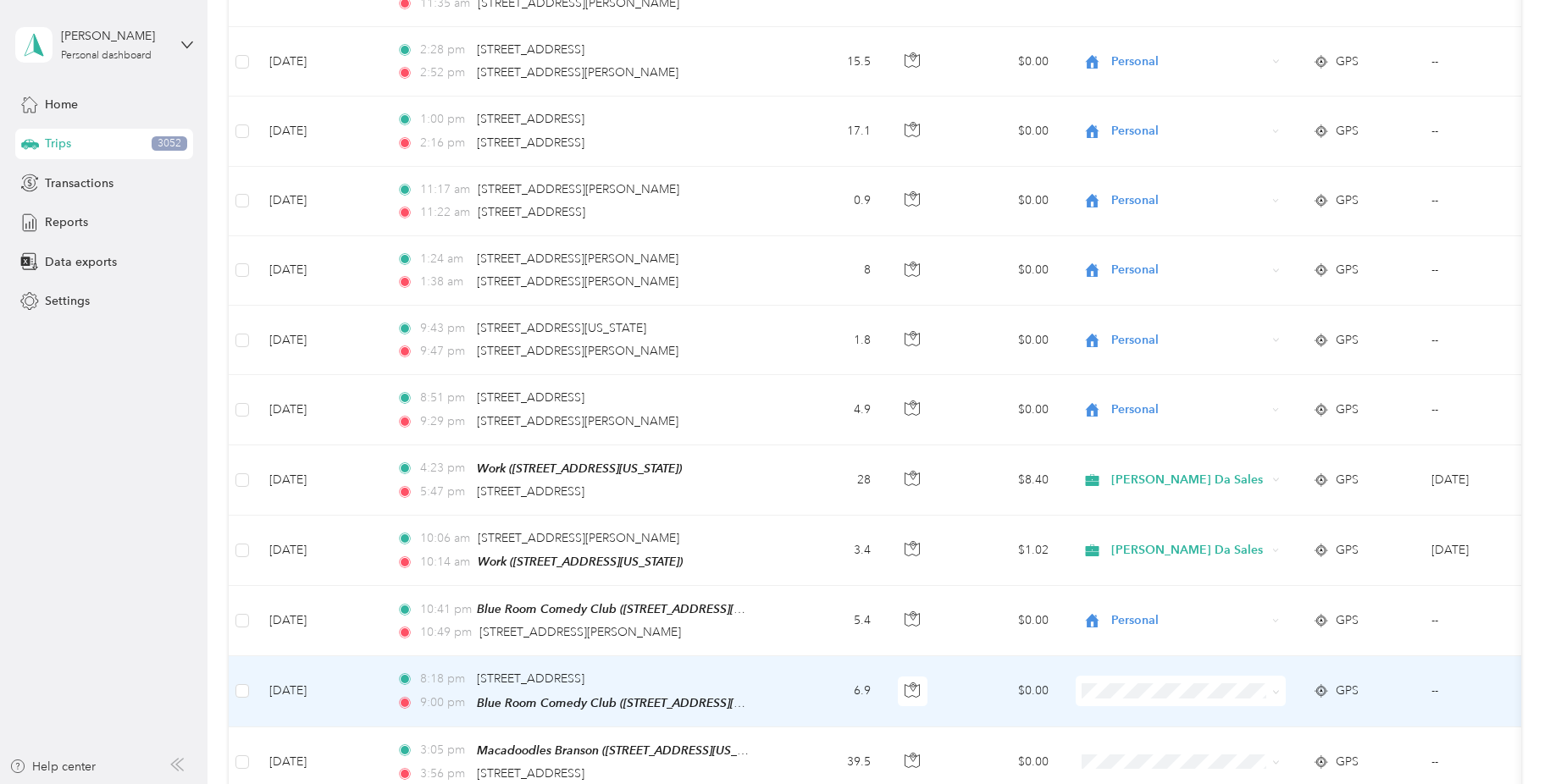
click at [1277, 690] on icon at bounding box center [1275, 691] width 5 height 4
click at [1217, 736] on li "Personal" at bounding box center [1187, 743] width 223 height 30
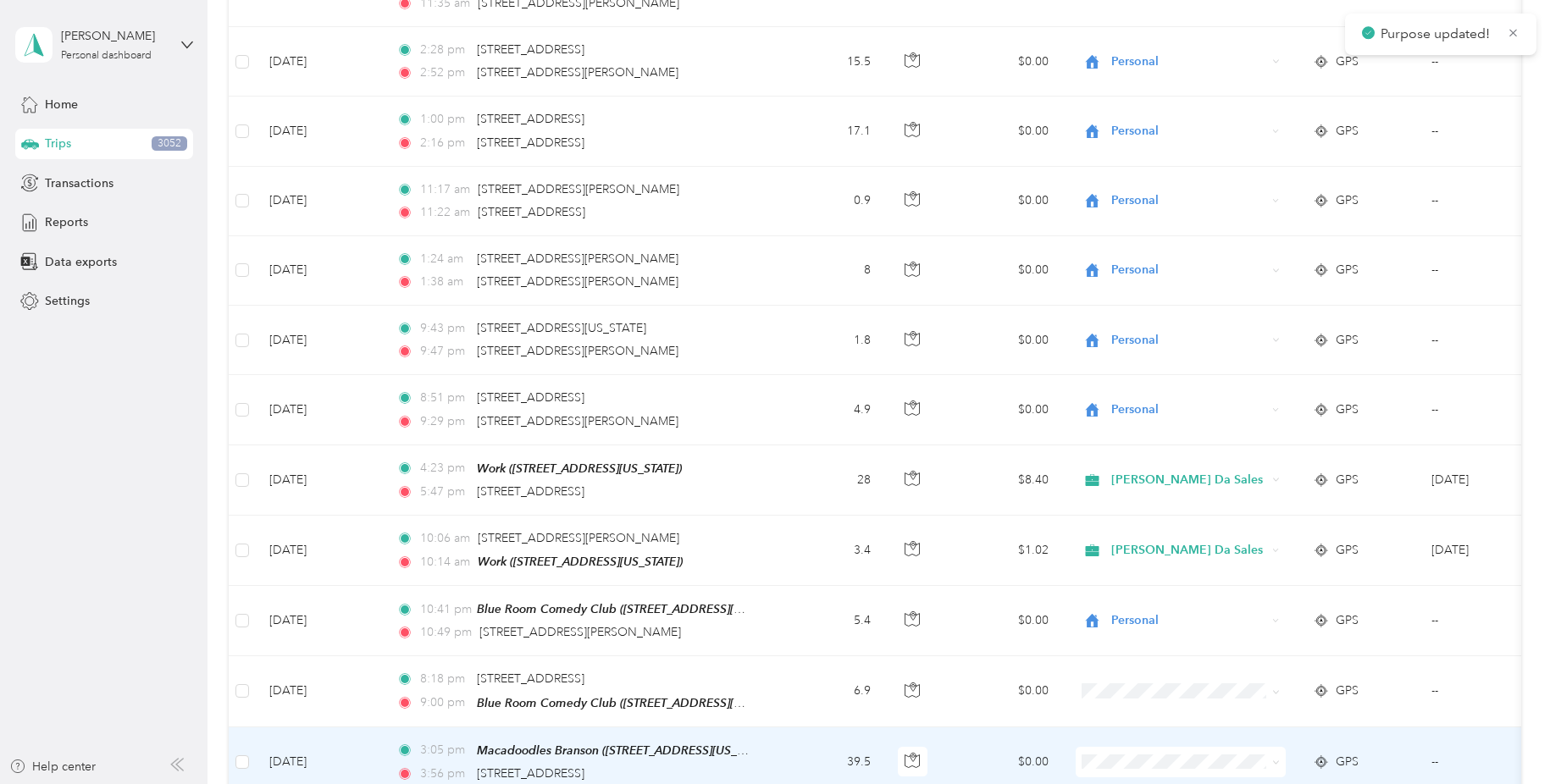
click at [1277, 758] on icon at bounding box center [1276, 762] width 7 height 7
click at [1221, 515] on span "[PERSON_NAME] Da Sales" at bounding box center [1201, 515] width 169 height 18
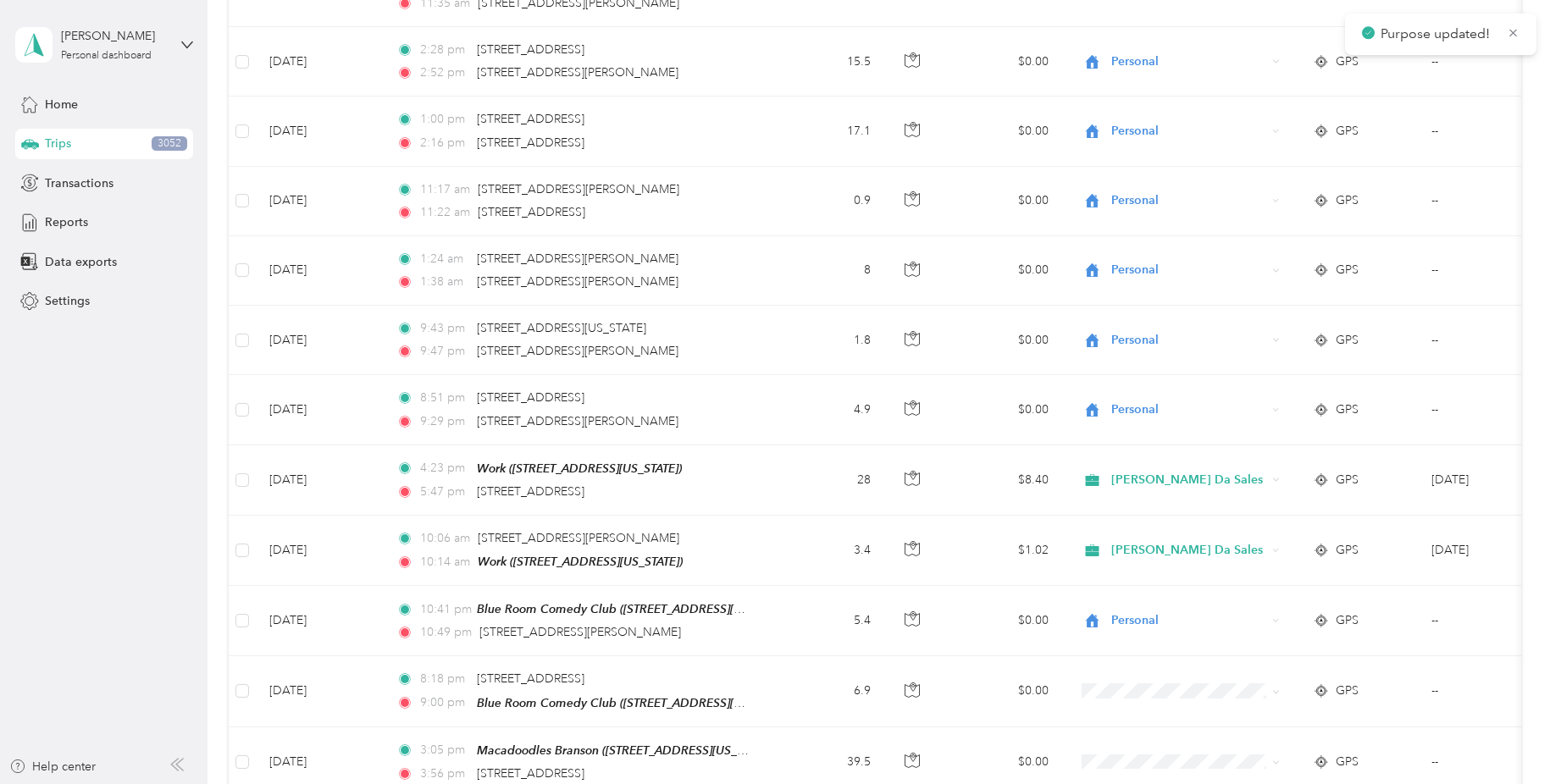
click at [1249, 577] on span "[PERSON_NAME] Da Sales" at bounding box center [1201, 579] width 169 height 18
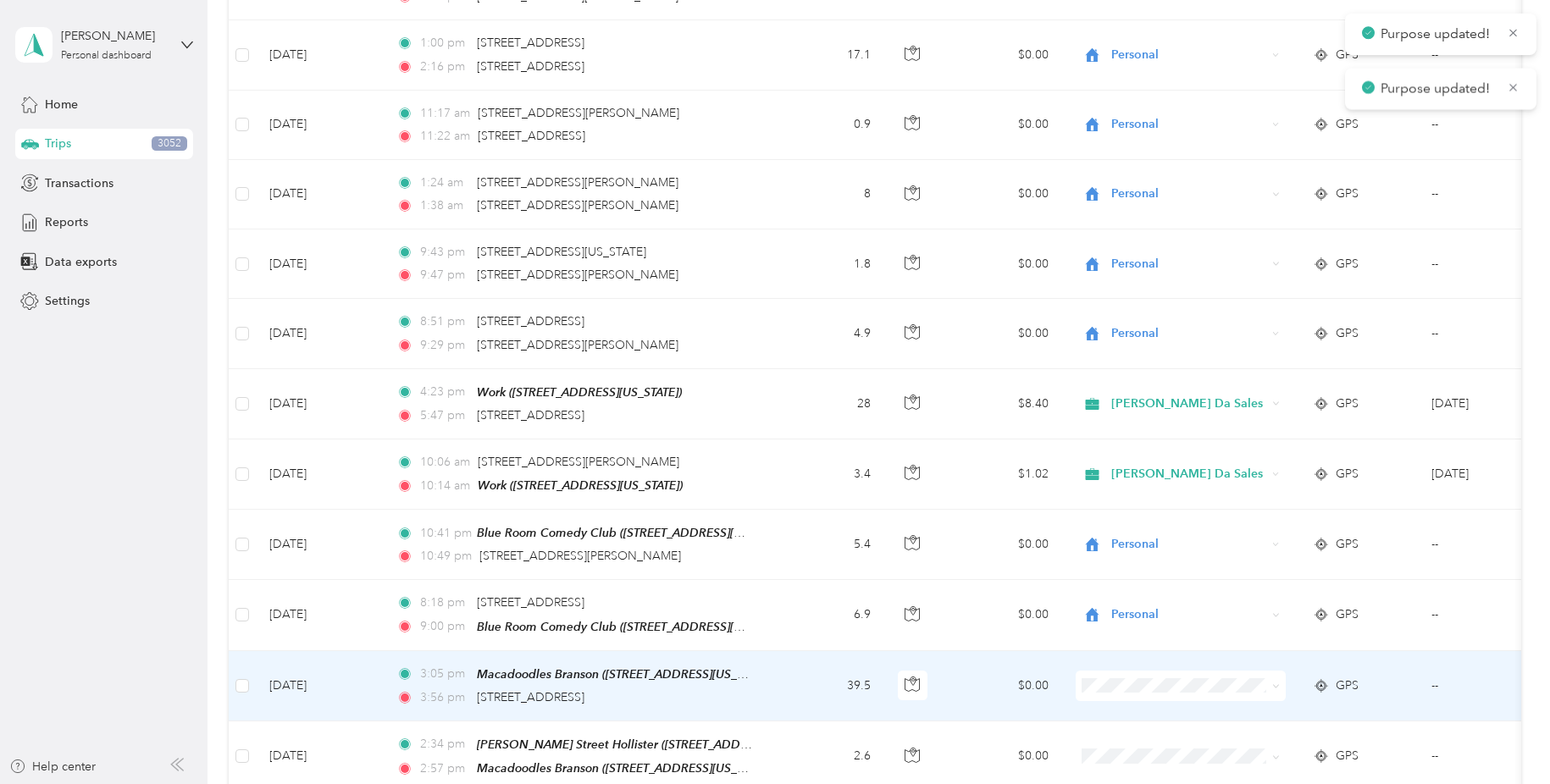
scroll to position [9637, 0]
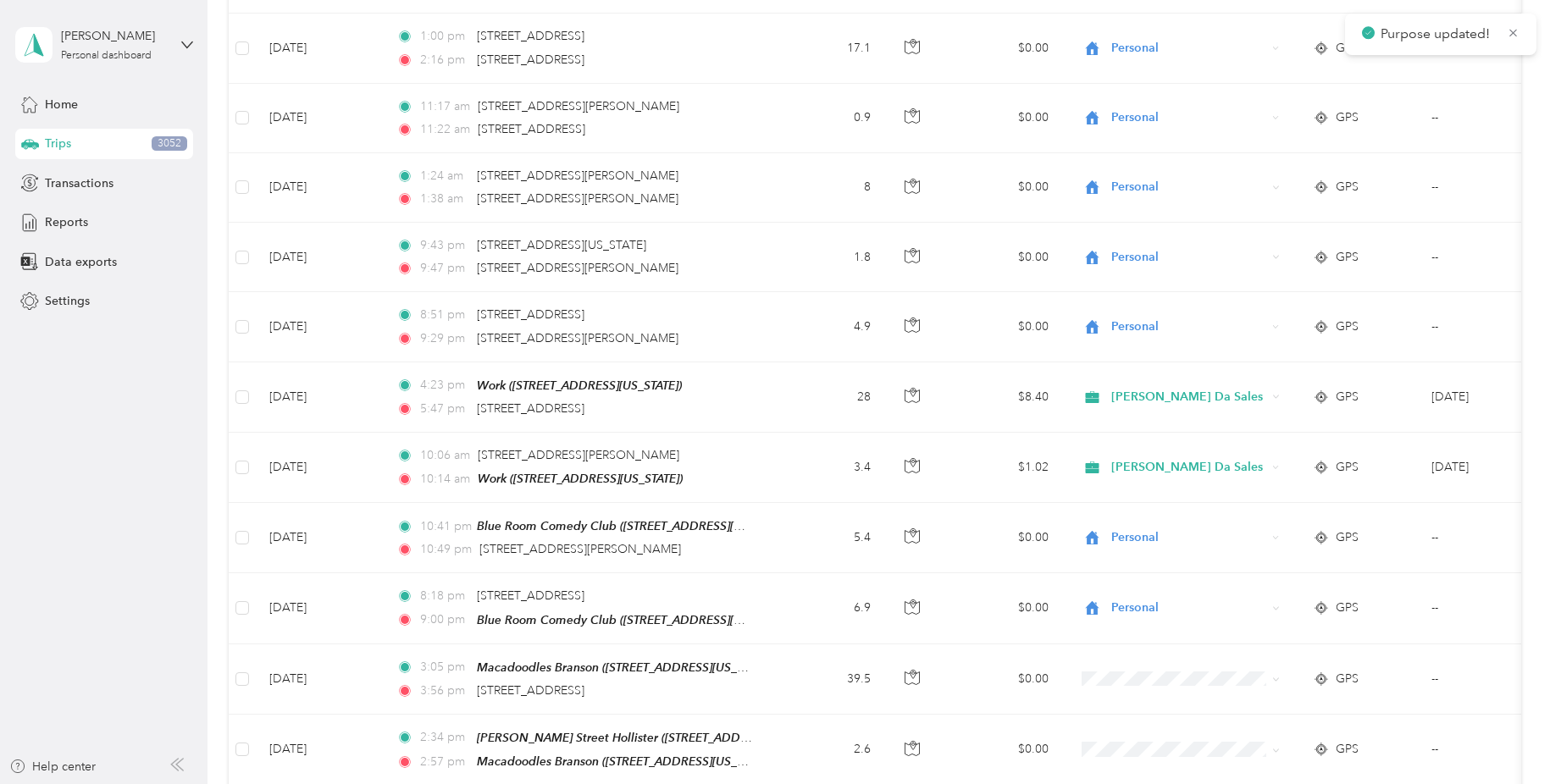
click at [1247, 579] on span "[PERSON_NAME] Da Sales" at bounding box center [1201, 569] width 169 height 18
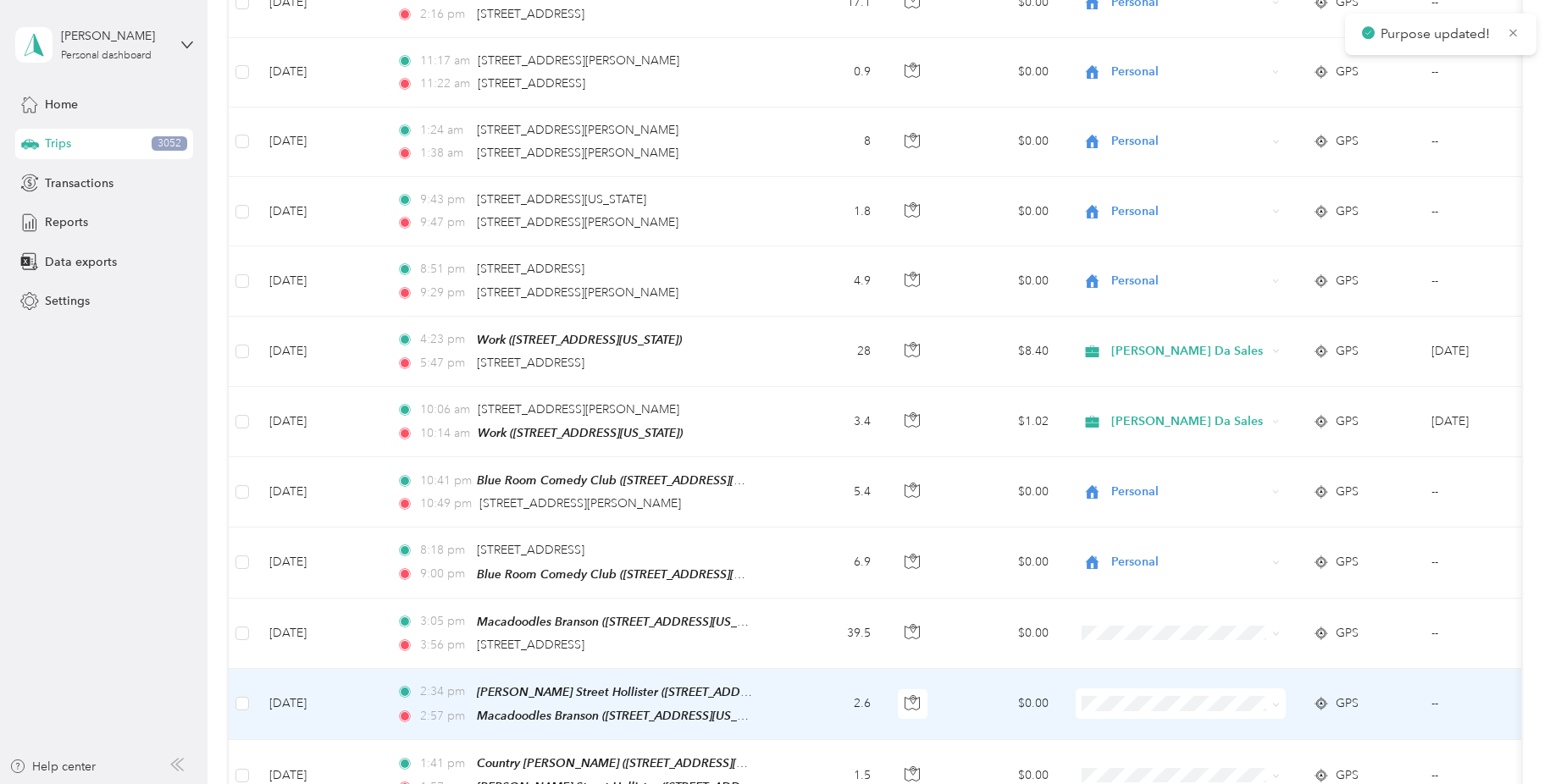
scroll to position [9703, 0]
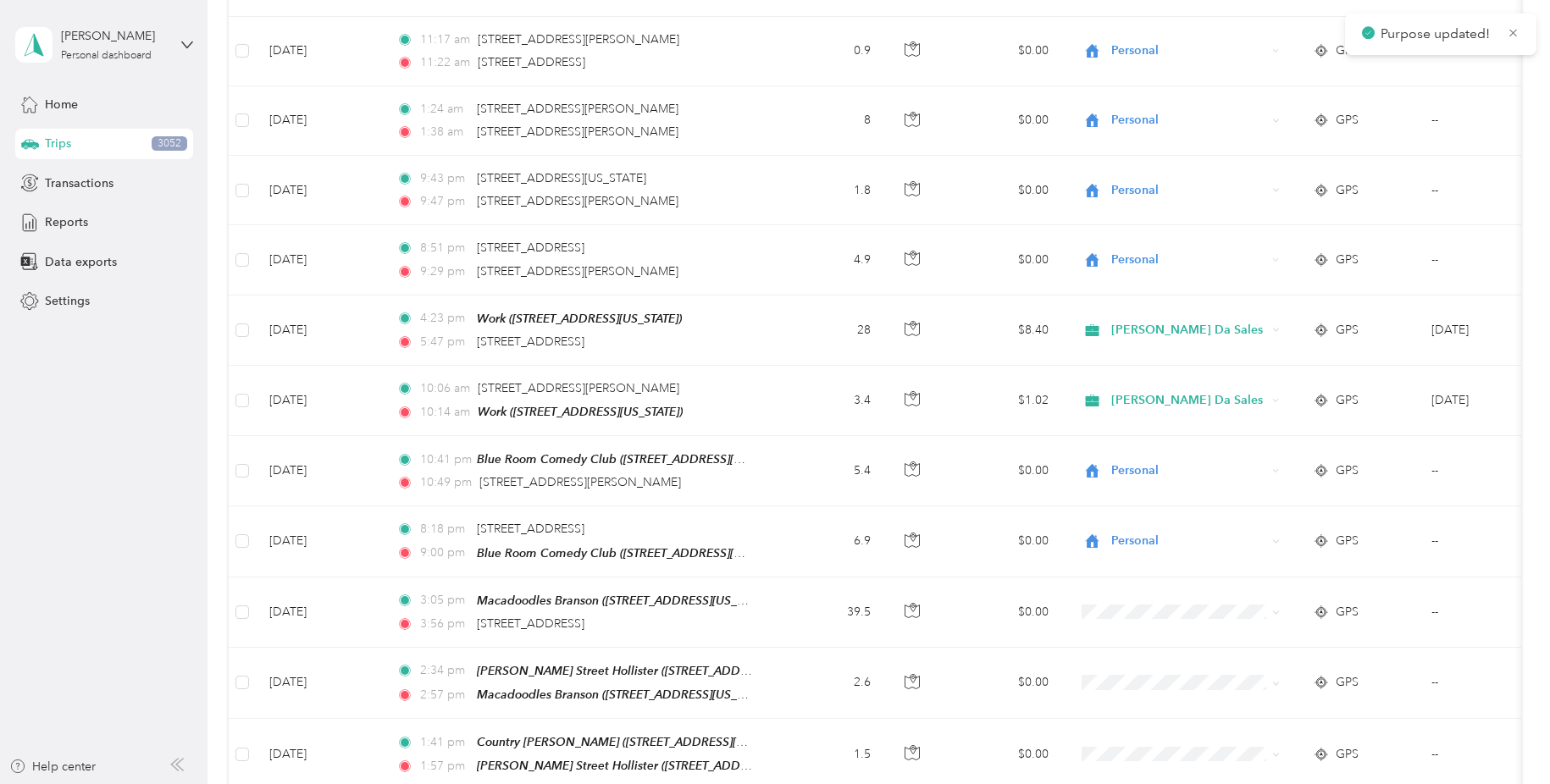
click at [1259, 580] on ol "Marketing Errands/SBC Business SBC Special Event/FMO Ty Iechyd Da Delivery Ty I…" at bounding box center [1187, 540] width 223 height 207
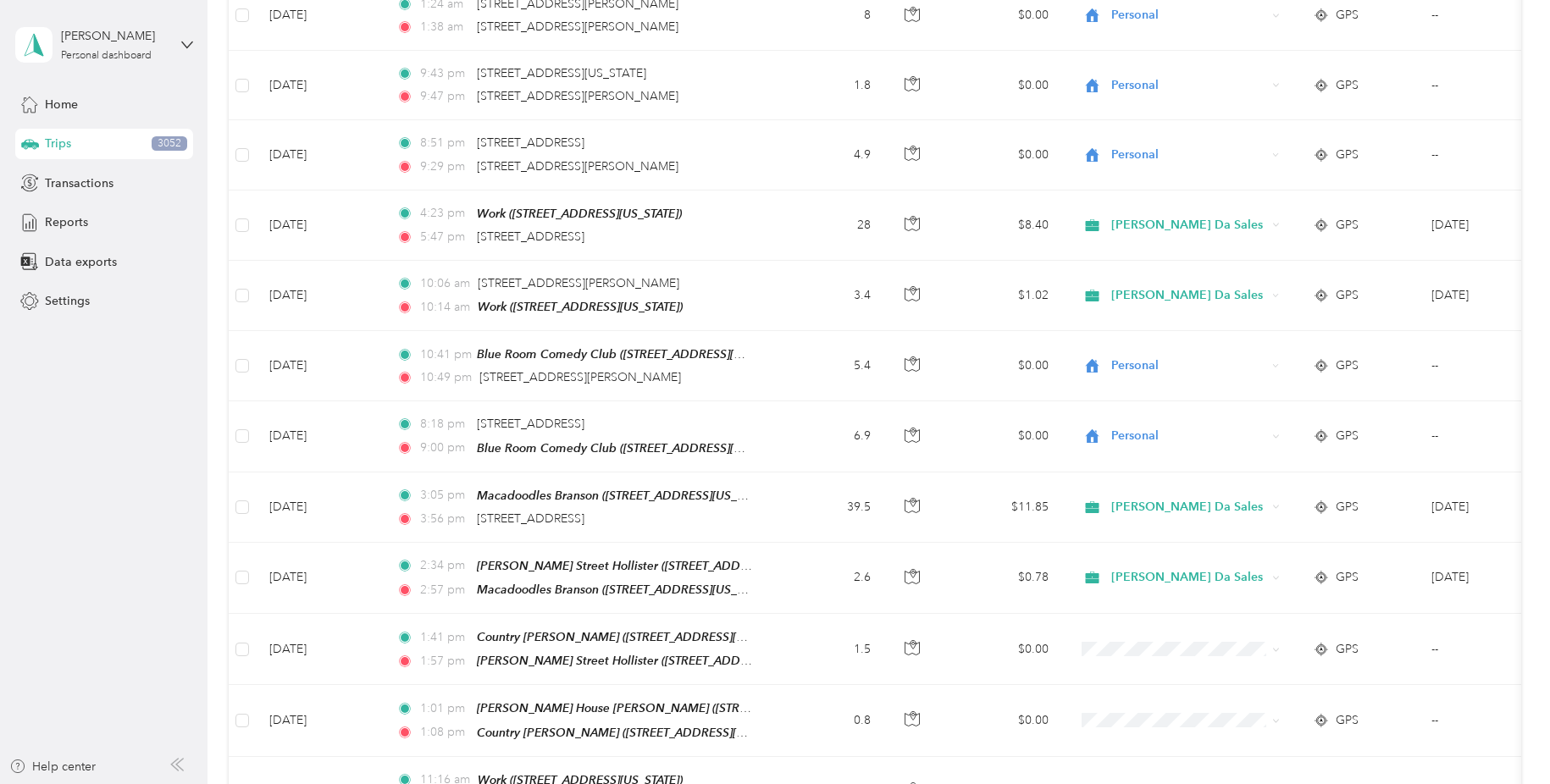
scroll to position [9826, 0]
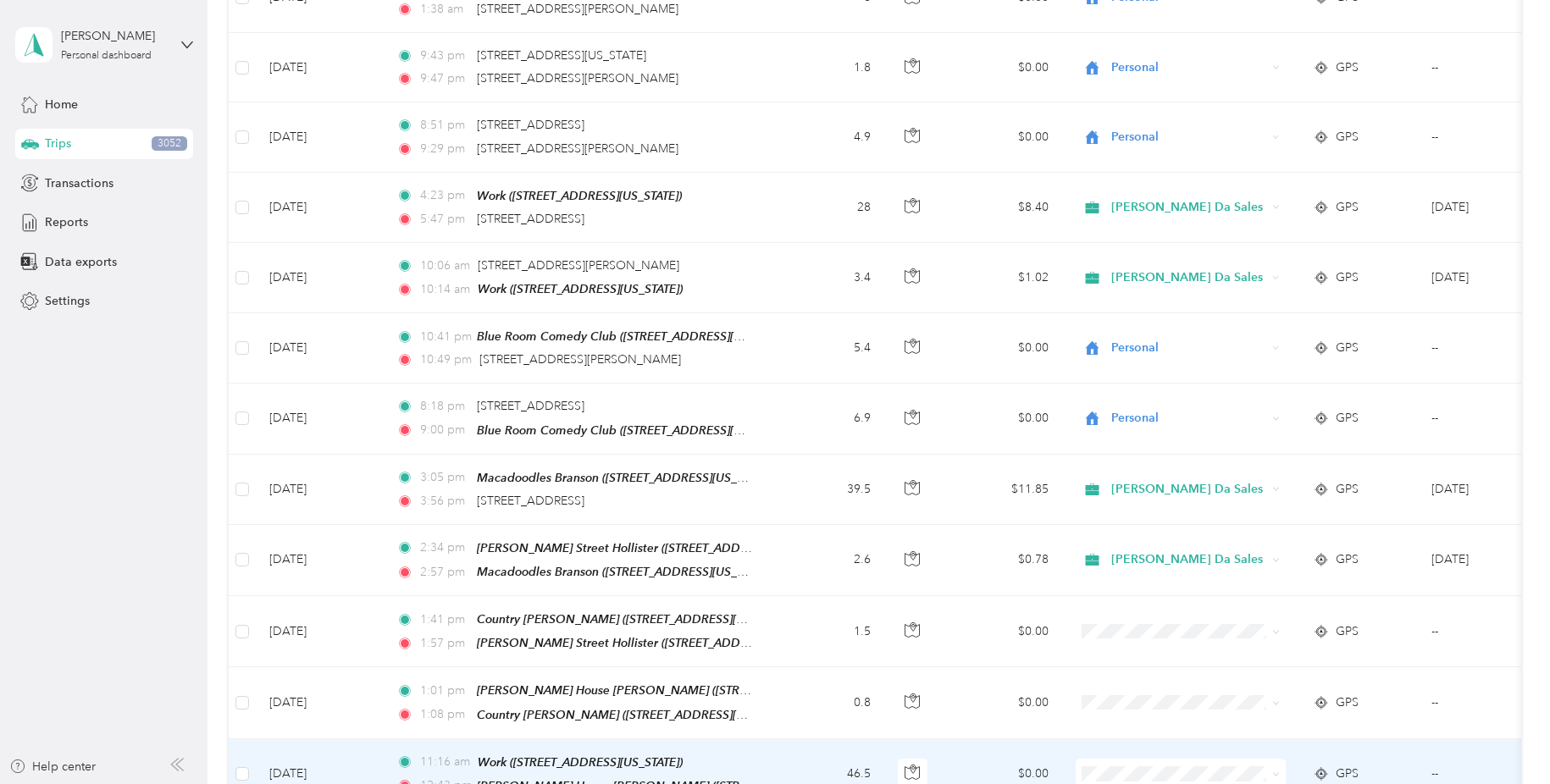
click at [1274, 770] on icon at bounding box center [1276, 774] width 7 height 7
click at [1263, 527] on ol "Marketing Errands/SBC Business SBC Special Event/FMO Ty Iechyd Da Delivery Ty I…" at bounding box center [1187, 490] width 223 height 207
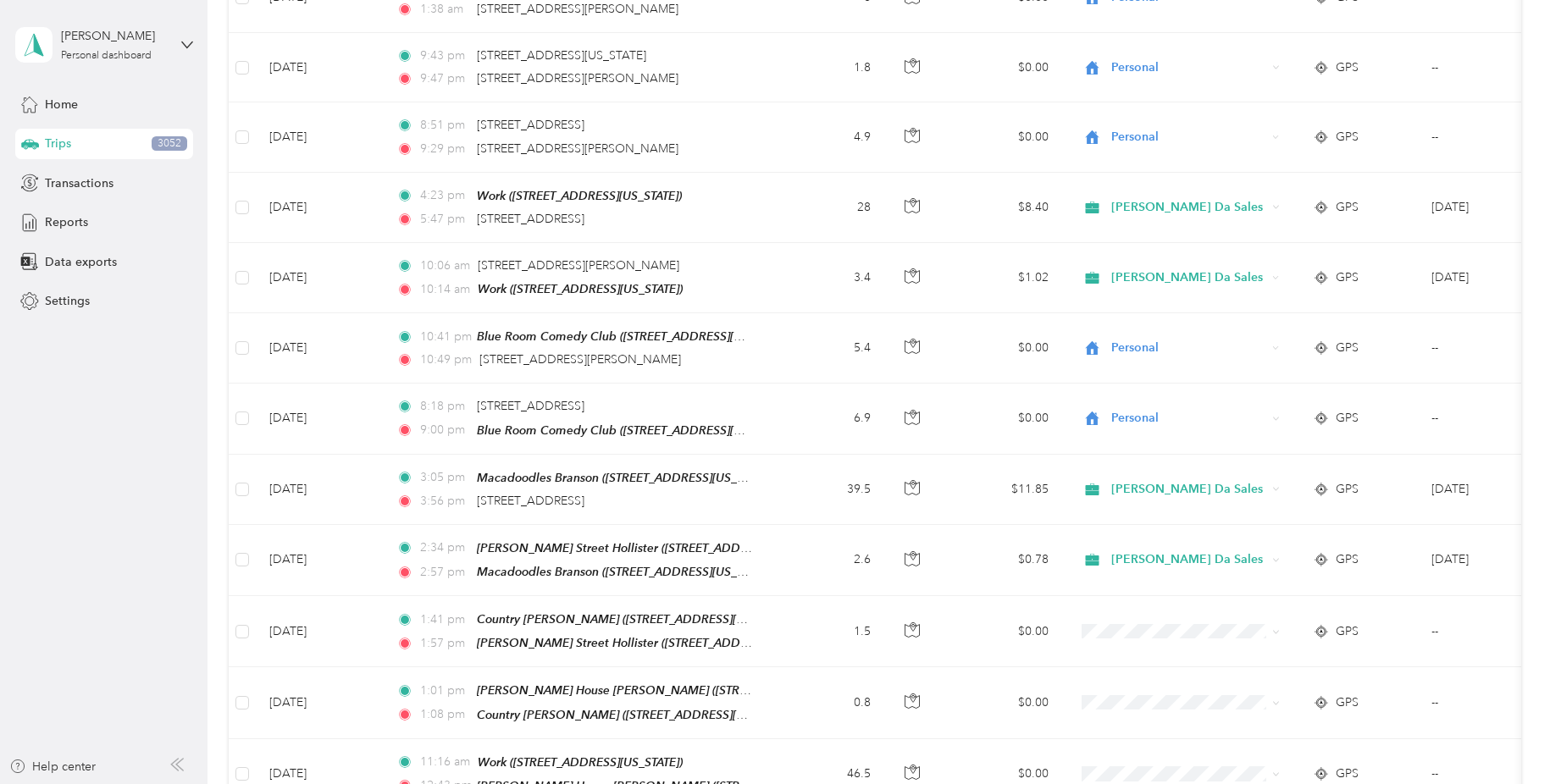
click at [1266, 651] on li "Personal" at bounding box center [1187, 648] width 223 height 30
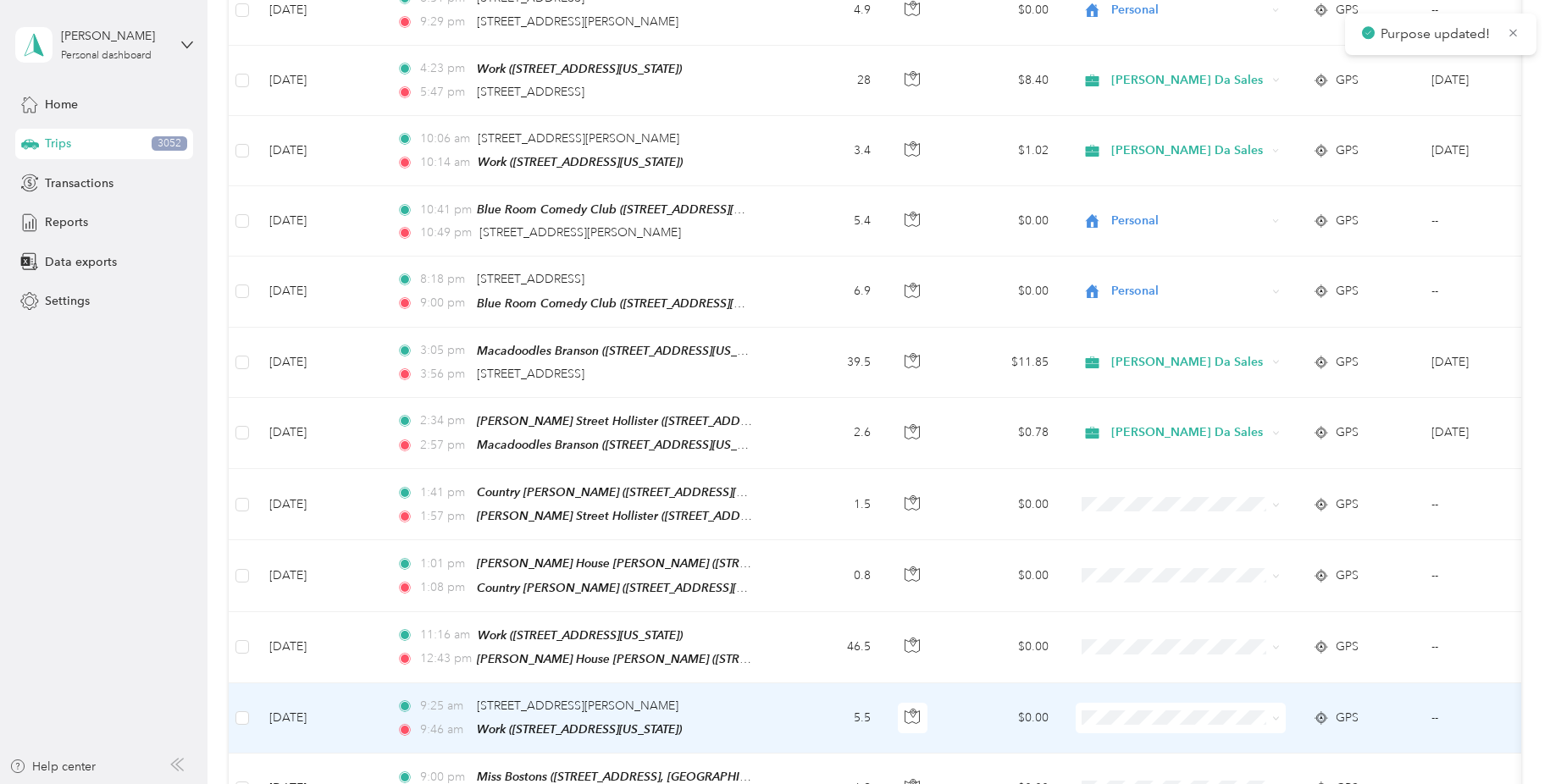
scroll to position [9958, 0]
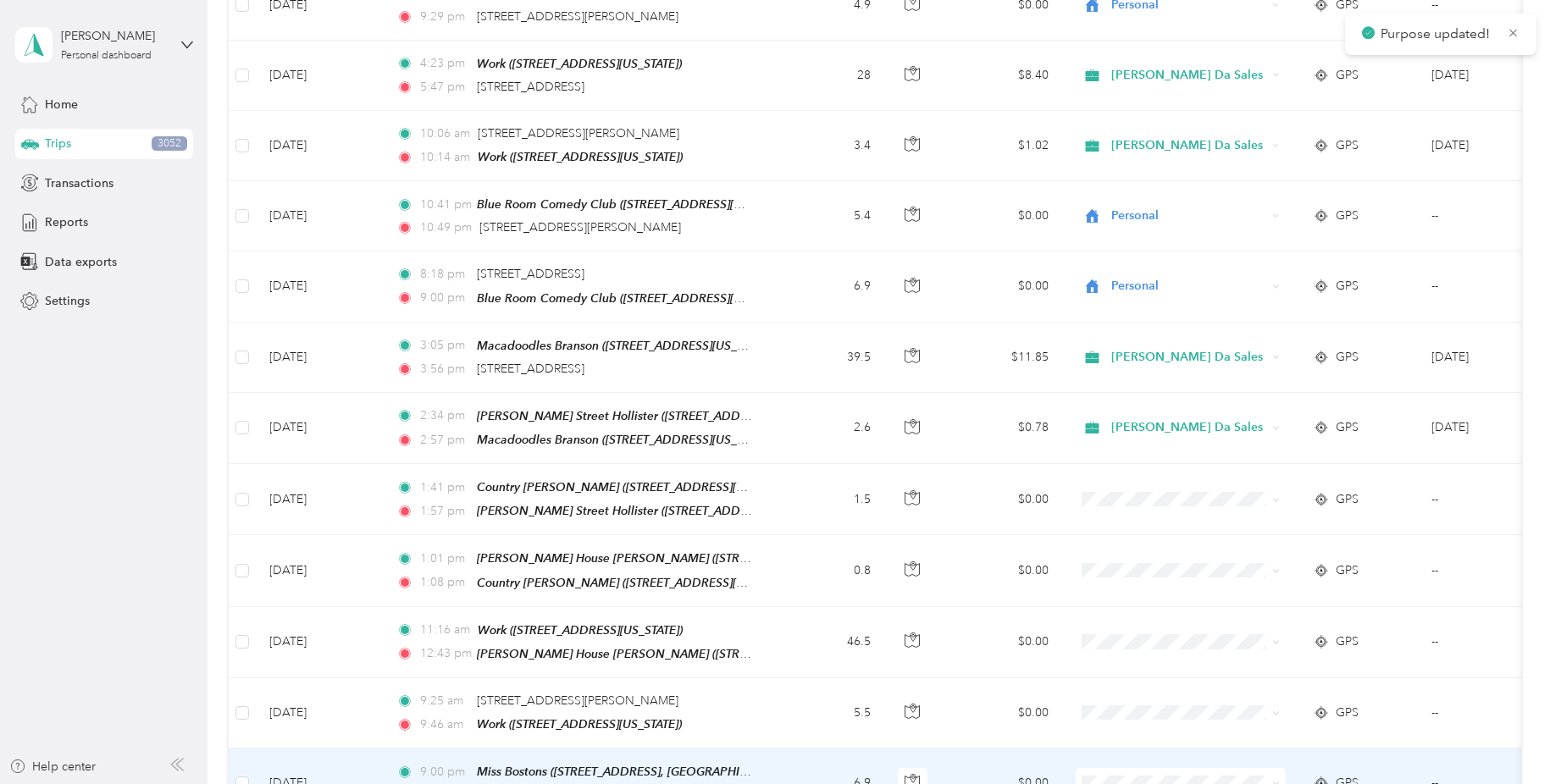
click at [1277, 779] on icon at bounding box center [1276, 783] width 7 height 7
click at [1259, 531] on li "[PERSON_NAME] Da Sales" at bounding box center [1187, 526] width 223 height 30
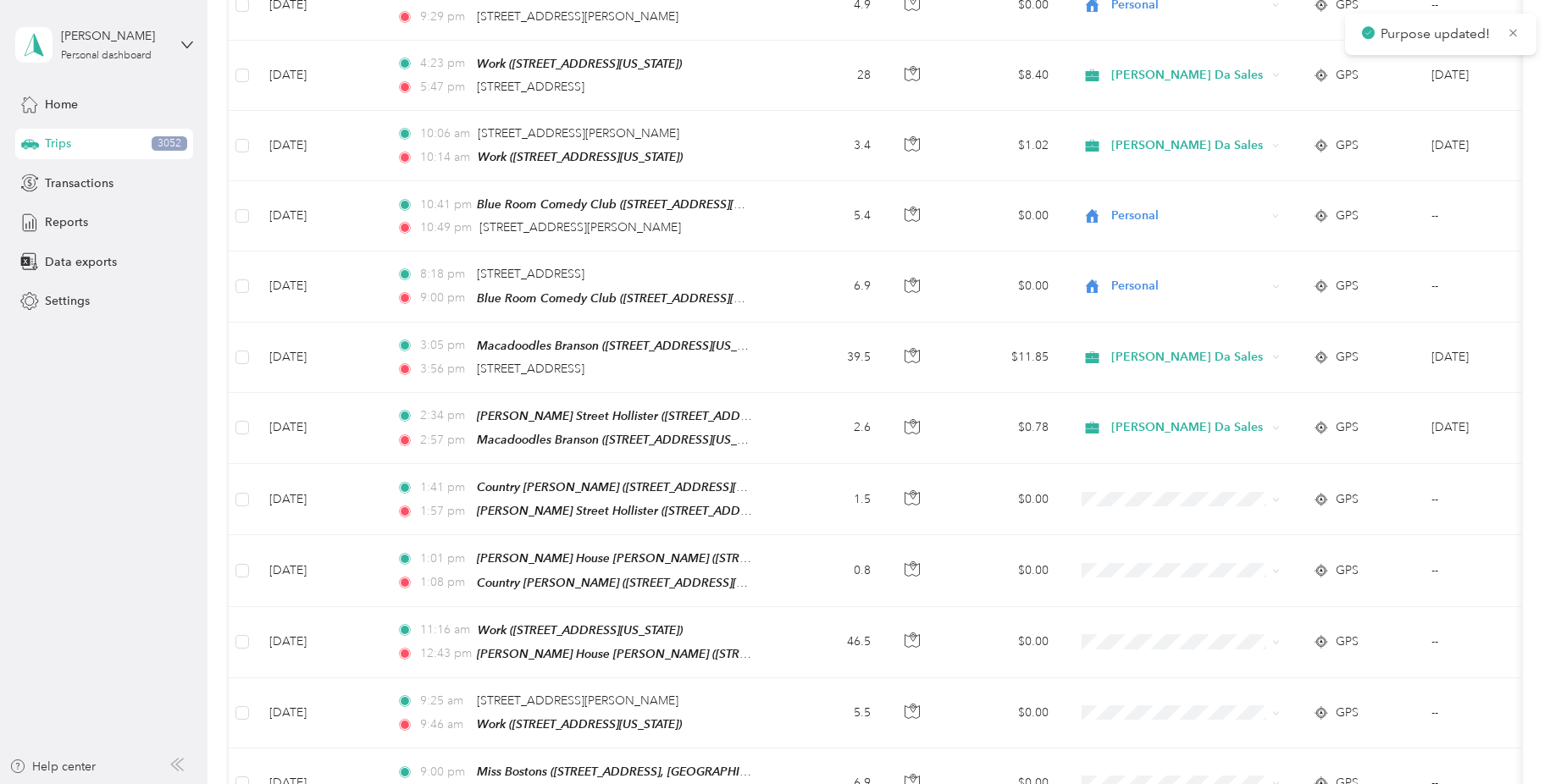
click at [1262, 597] on li "[PERSON_NAME] Da Sales" at bounding box center [1187, 595] width 223 height 30
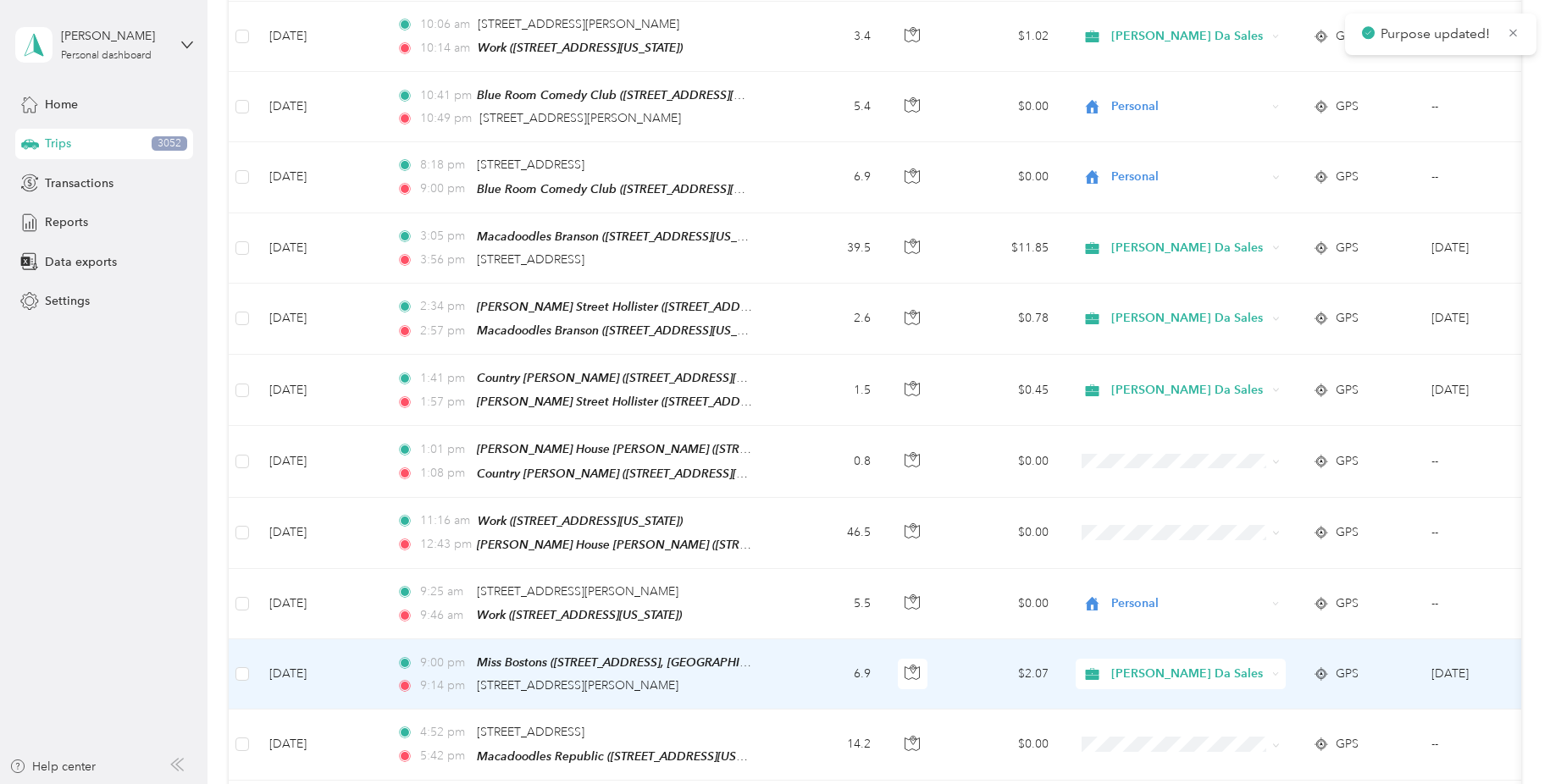
scroll to position [10153, 0]
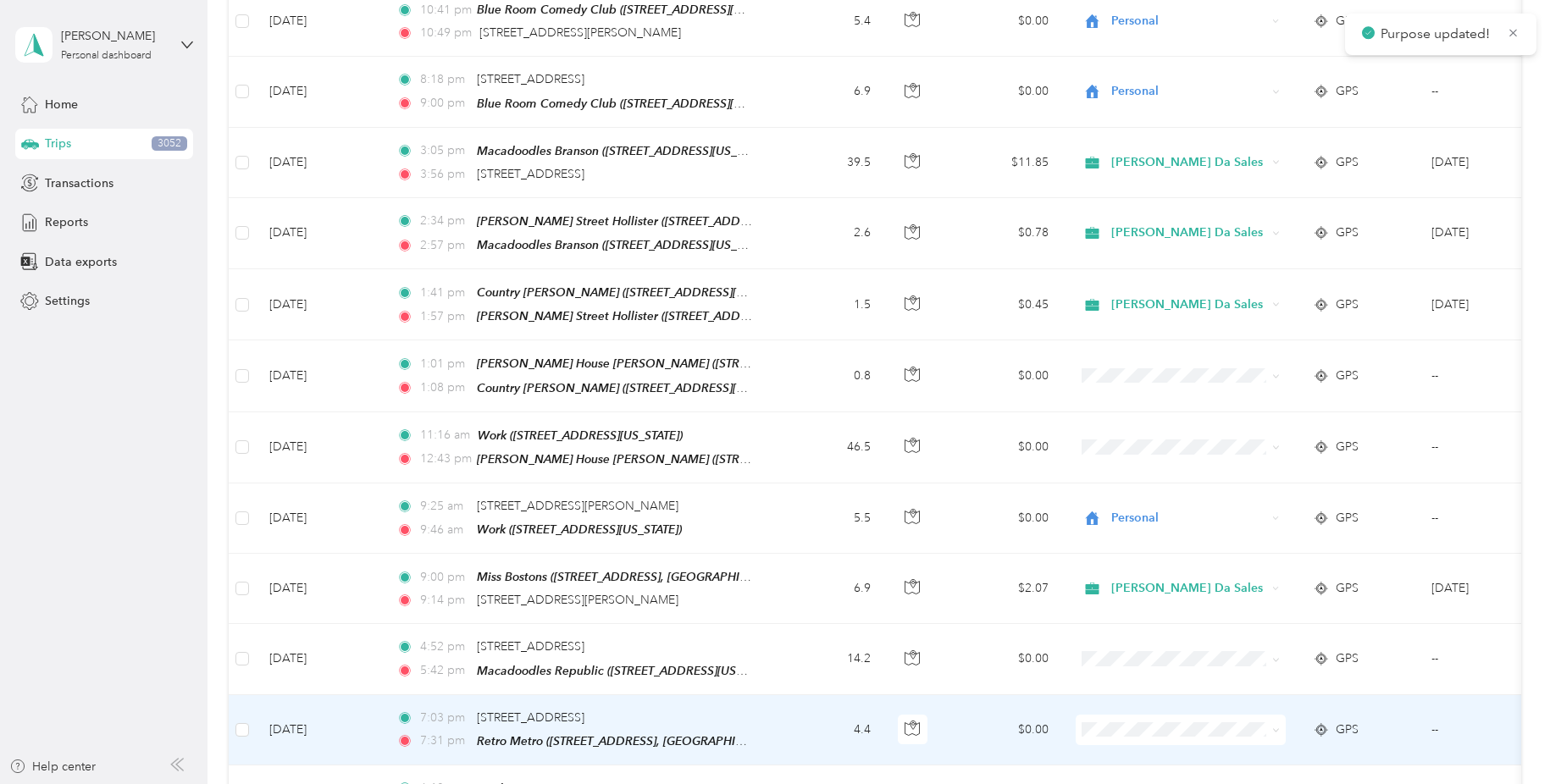
click at [1274, 727] on icon at bounding box center [1276, 730] width 7 height 7
click at [1261, 481] on ol "Marketing Errands/SBC Business SBC Special Event/FMO Ty Iechyd Da Delivery Ty I…" at bounding box center [1187, 436] width 223 height 207
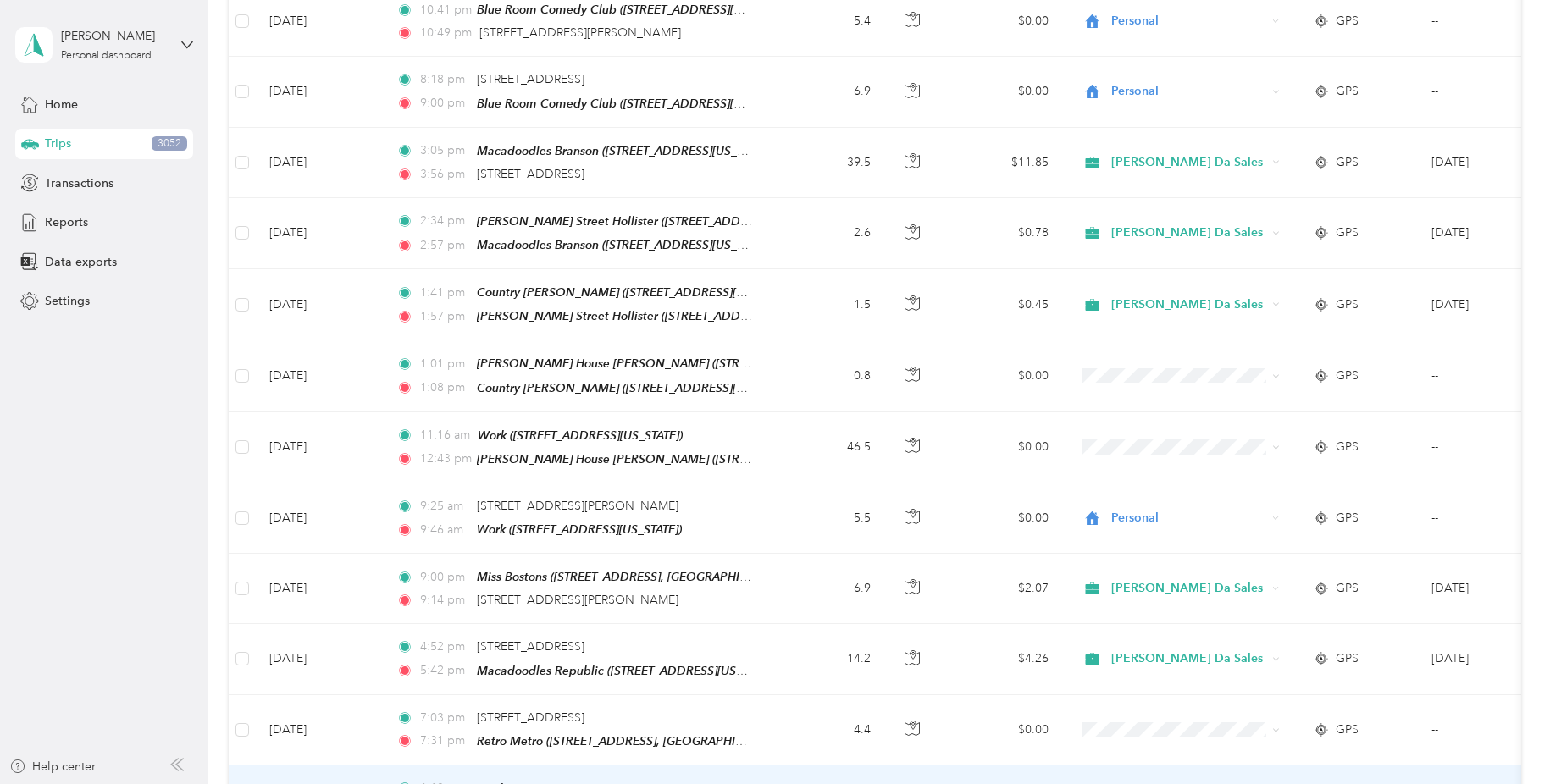
click at [1244, 541] on li "[PERSON_NAME] Da Sales" at bounding box center [1187, 539] width 223 height 30
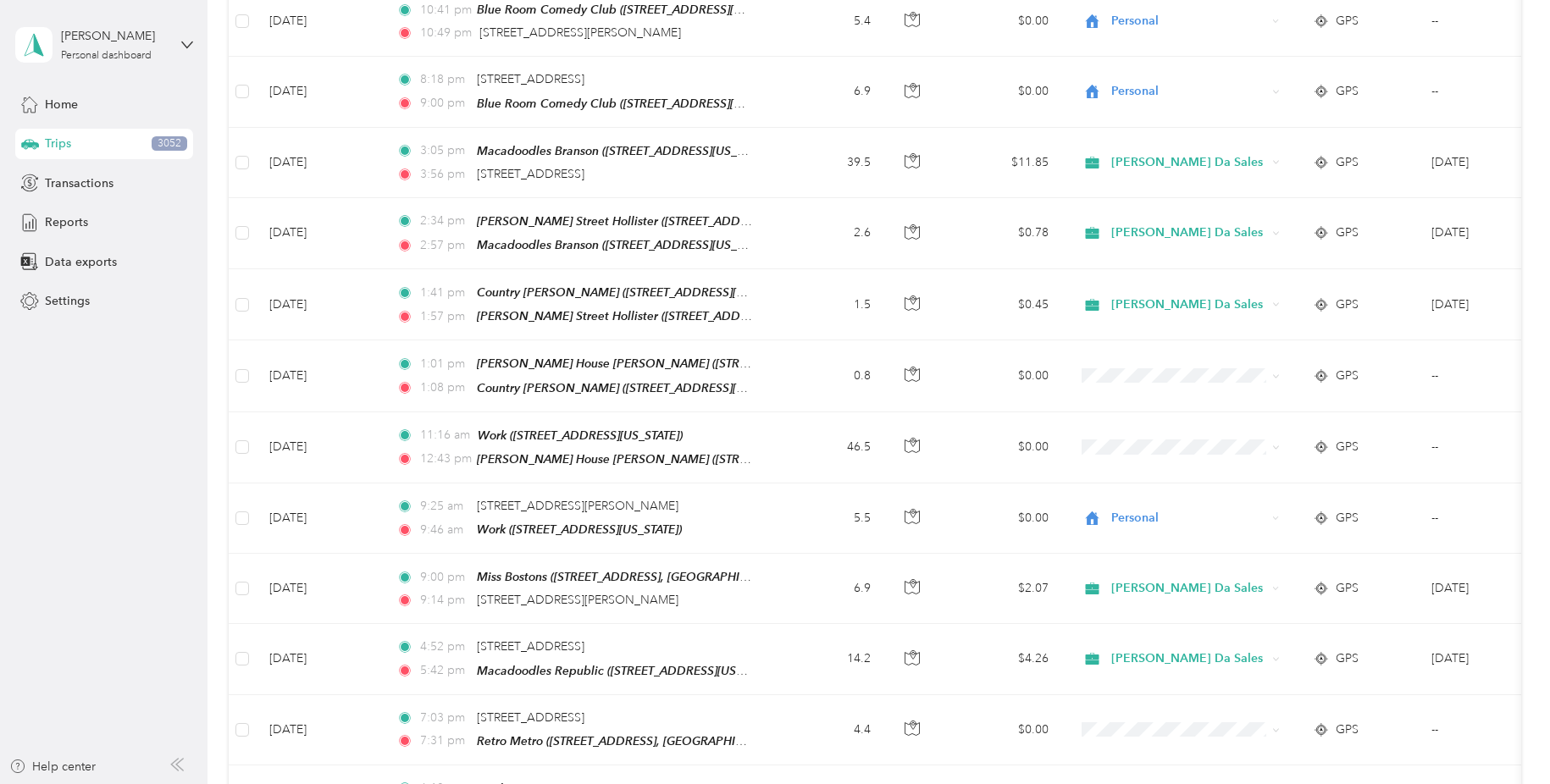
click at [1263, 663] on span "Personal" at bounding box center [1201, 666] width 169 height 18
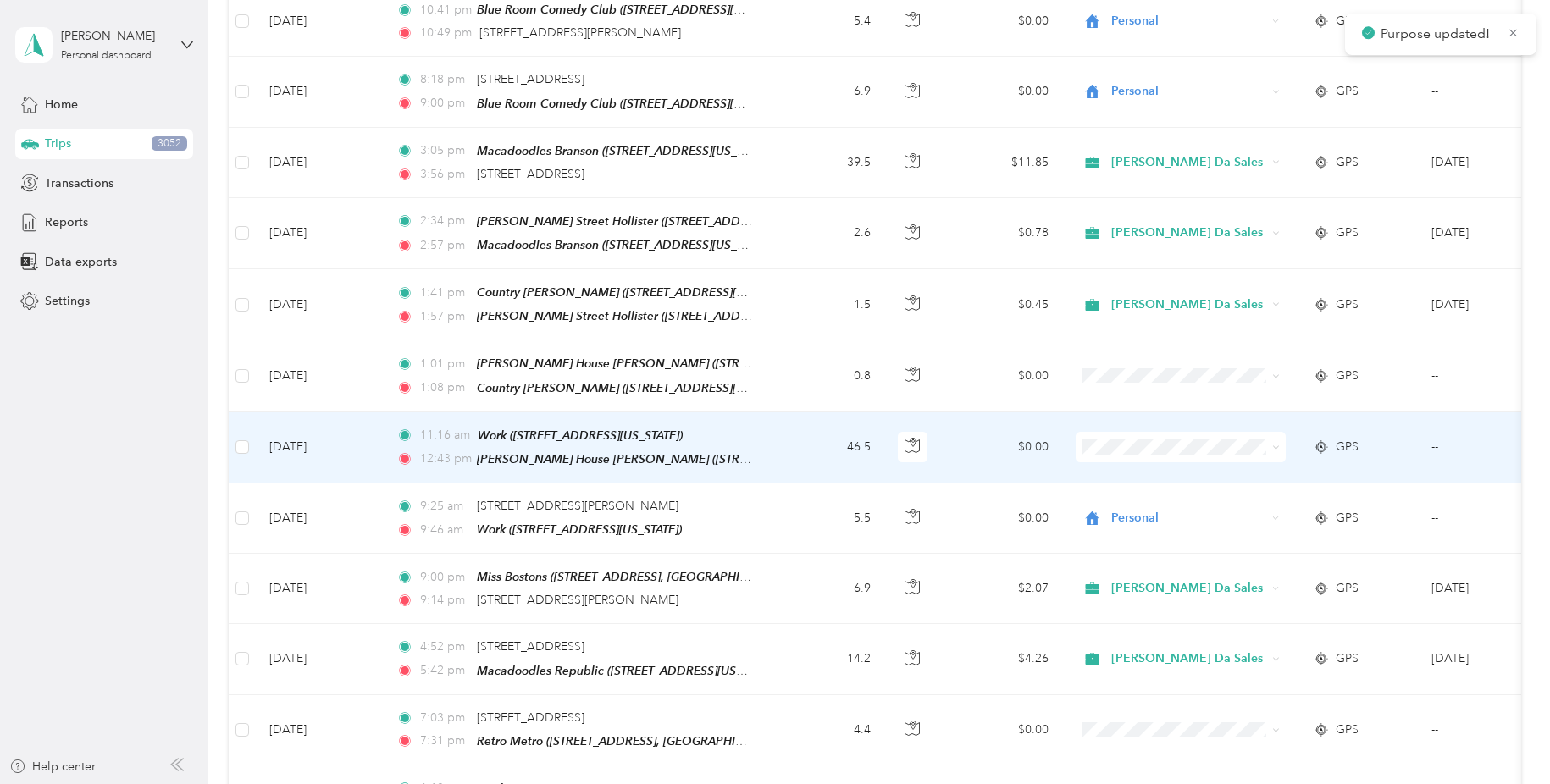
click at [1274, 443] on icon at bounding box center [1276, 447] width 7 height 7
click at [1244, 432] on span "[PERSON_NAME] Da Sales" at bounding box center [1201, 433] width 169 height 18
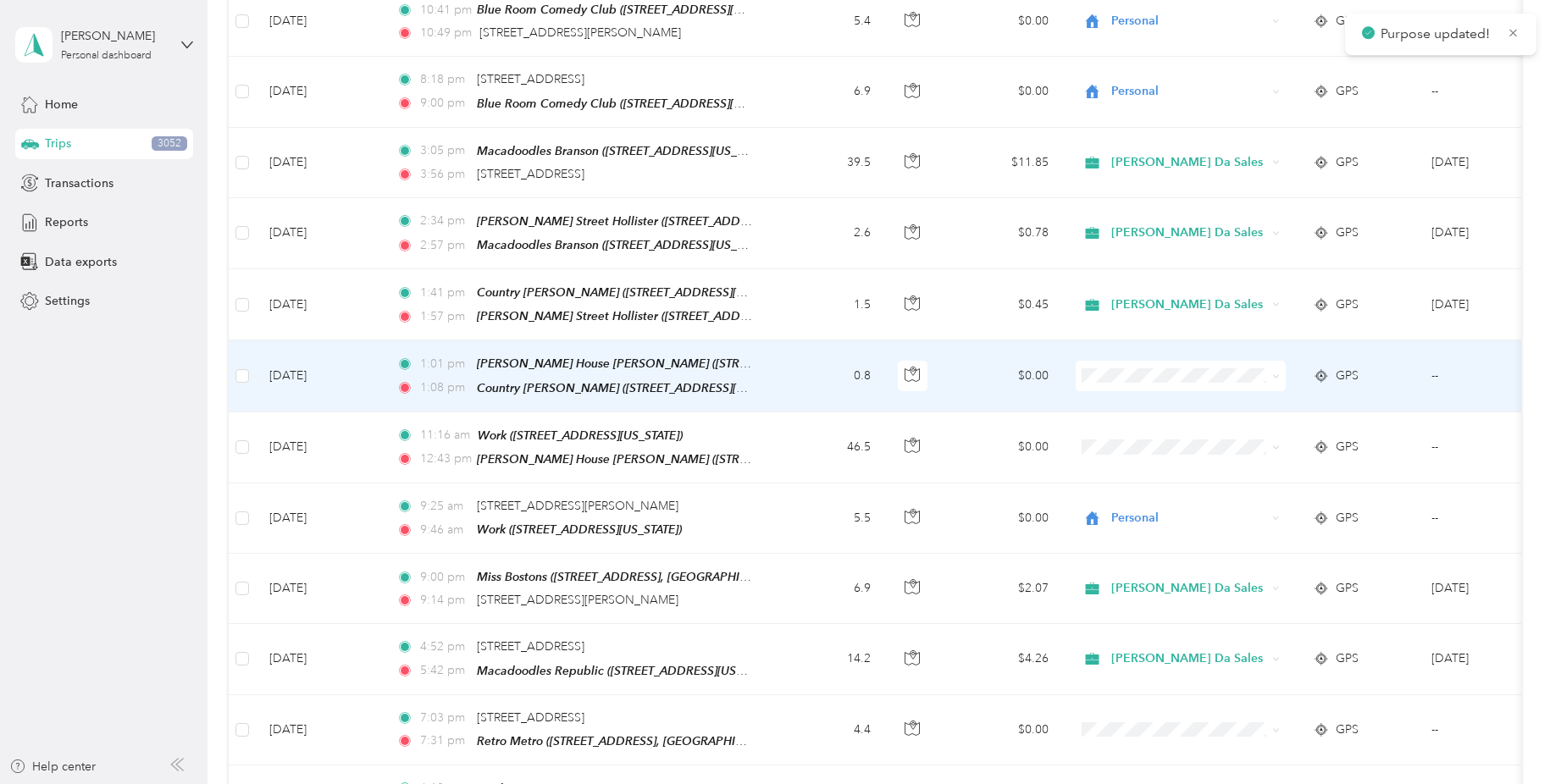
click at [1275, 372] on icon at bounding box center [1276, 376] width 7 height 7
click at [1249, 356] on span "[PERSON_NAME] Da Sales" at bounding box center [1201, 364] width 169 height 18
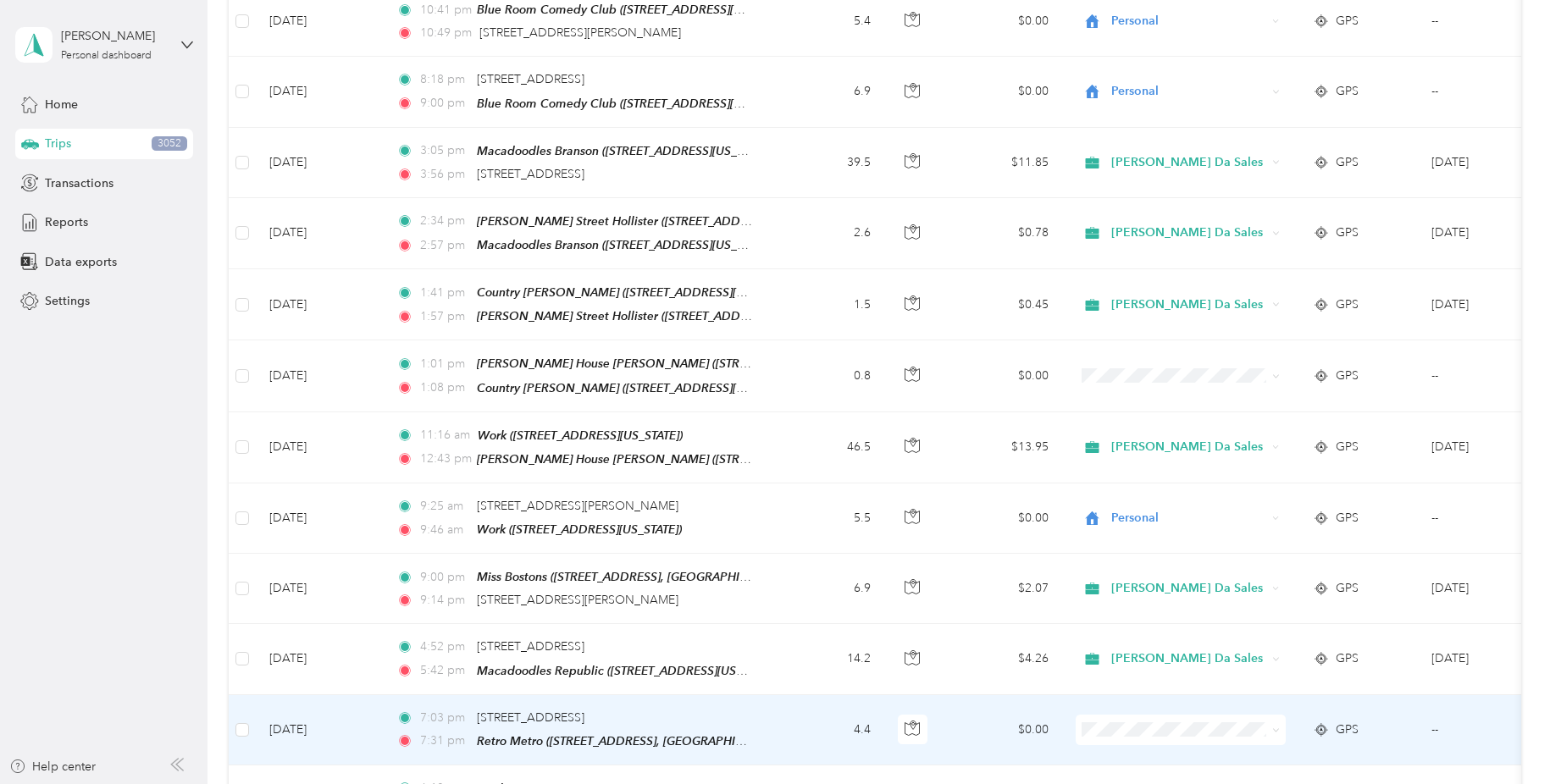
click at [1274, 727] on icon at bounding box center [1276, 730] width 7 height 7
click at [1263, 467] on span "[PERSON_NAME] Da Sales" at bounding box center [1201, 469] width 169 height 18
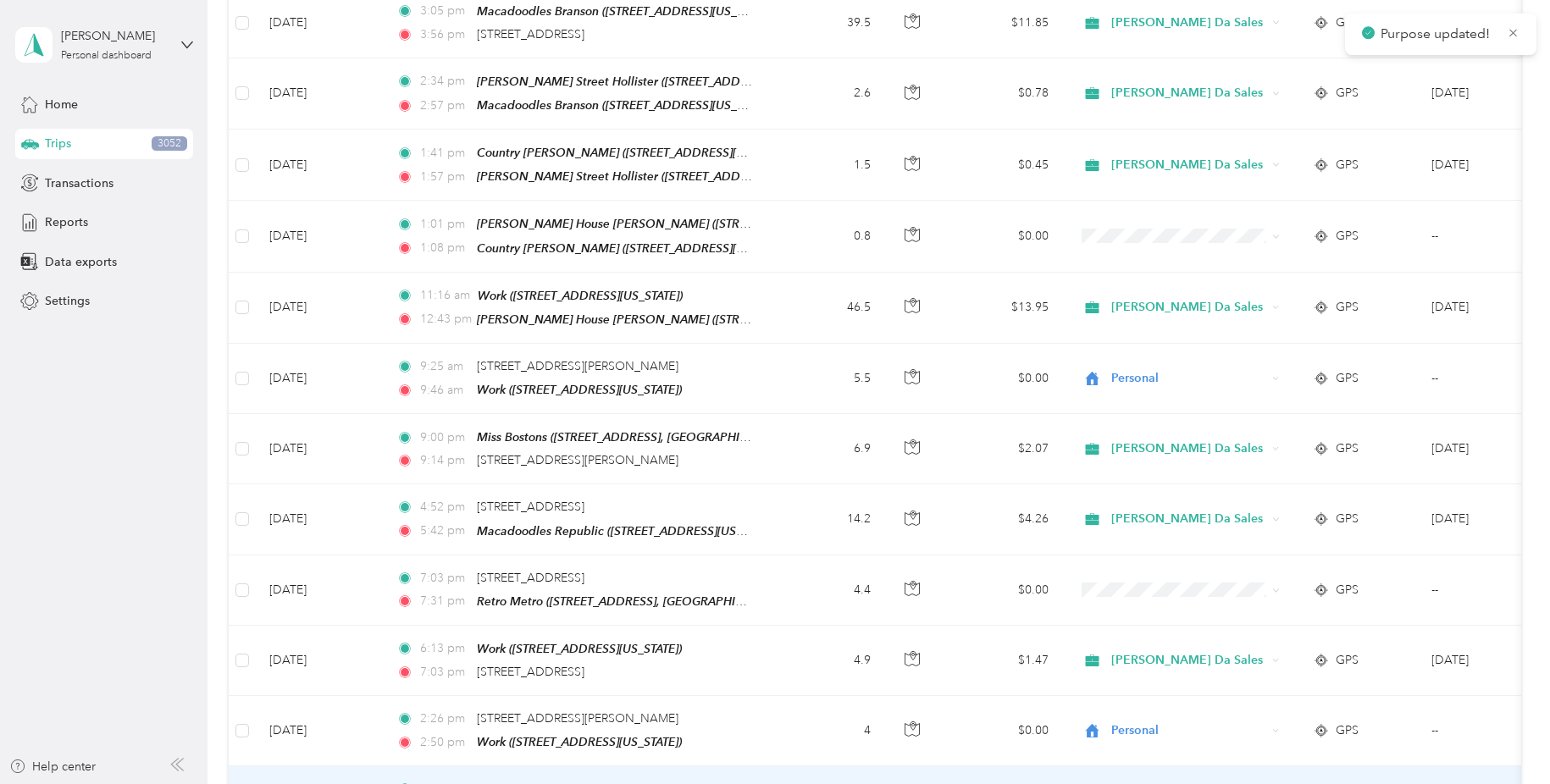
scroll to position [10311, 0]
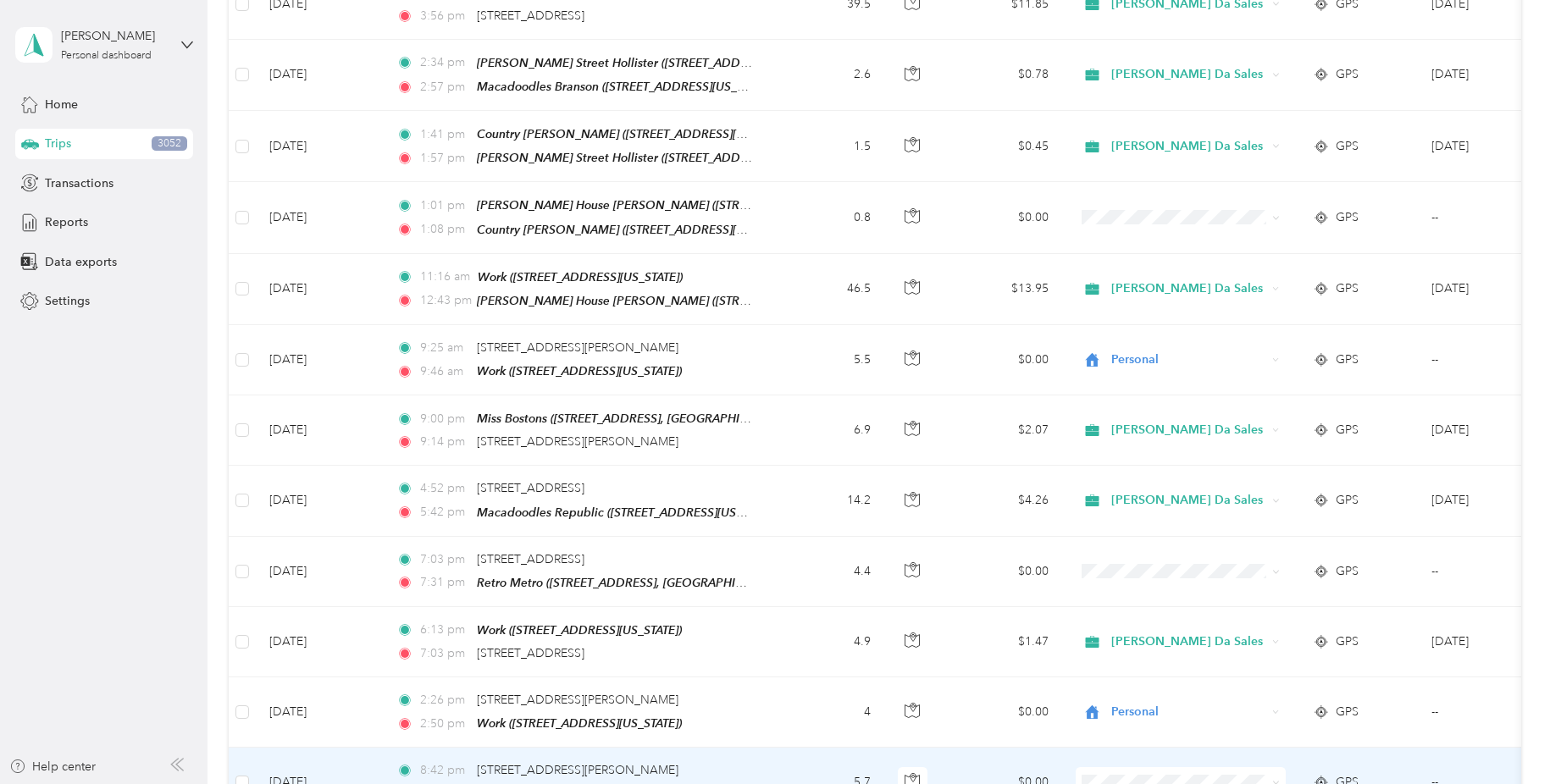
click at [1269, 773] on span at bounding box center [1272, 782] width 14 height 19
click at [1274, 778] on icon at bounding box center [1276, 782] width 7 height 7
click at [1265, 581] on li "Personal" at bounding box center [1187, 579] width 223 height 30
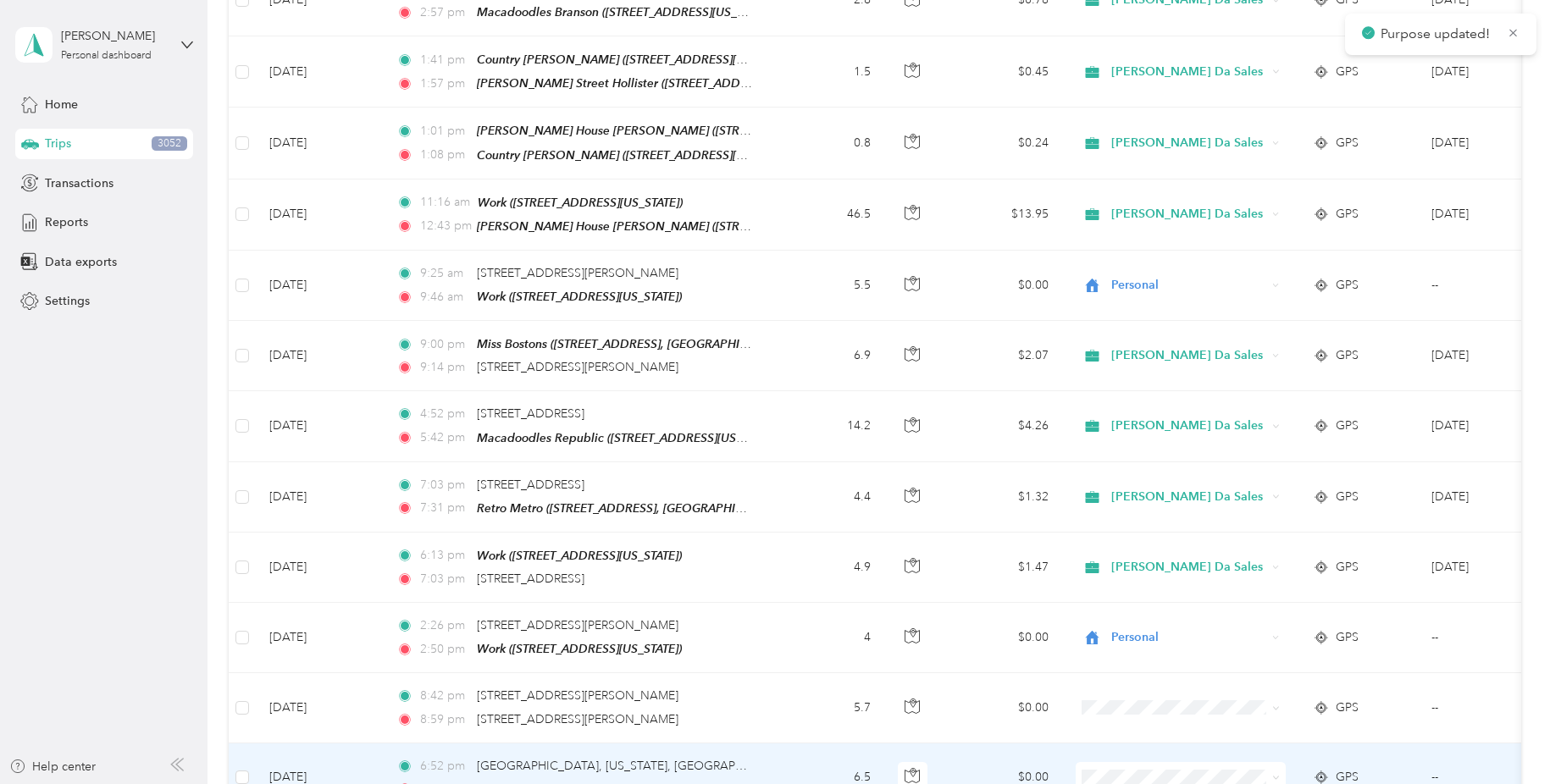
scroll to position [10397, 0]
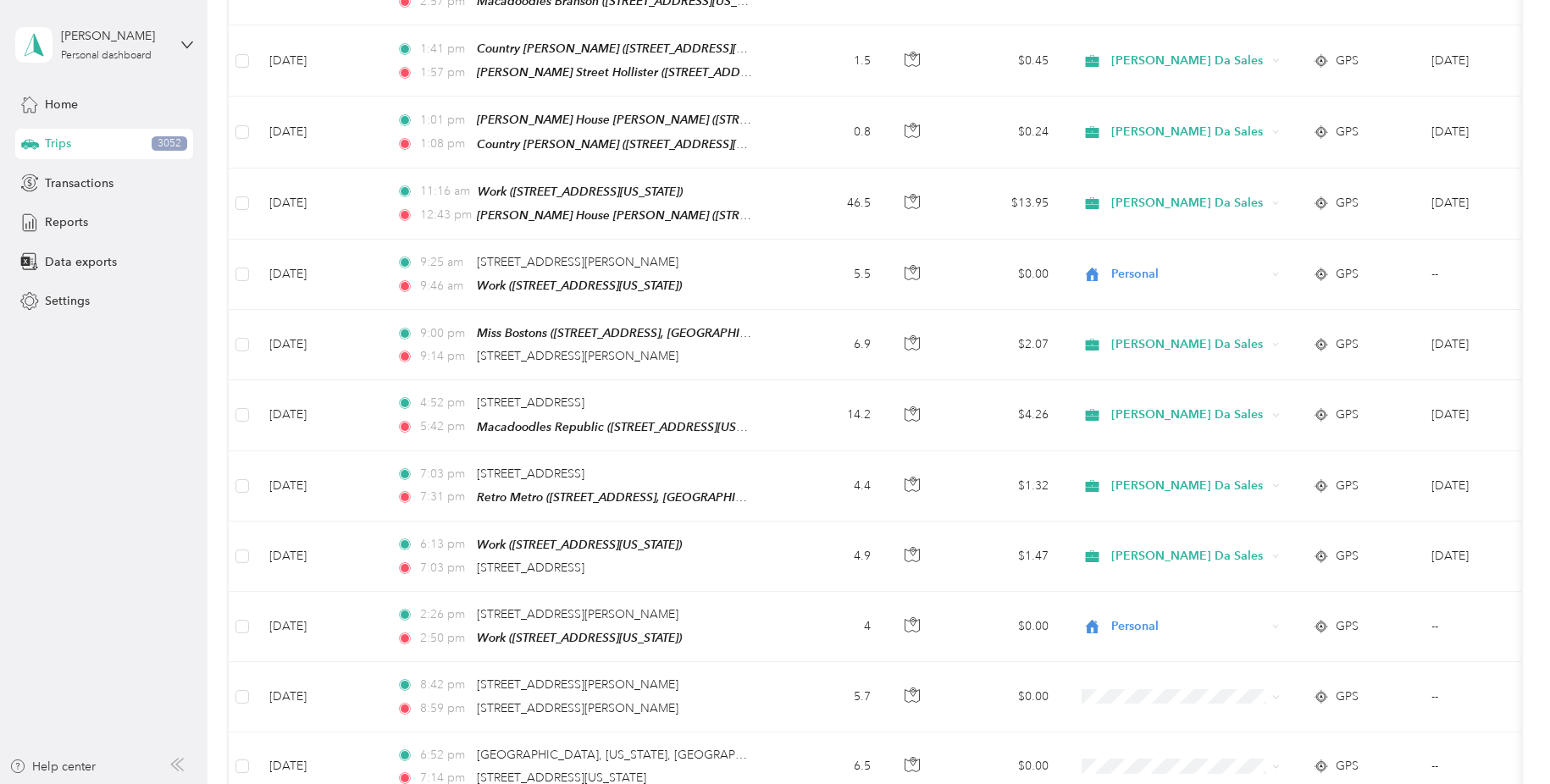
click at [1266, 570] on span "[PERSON_NAME] Da Sales" at bounding box center [1201, 570] width 169 height 18
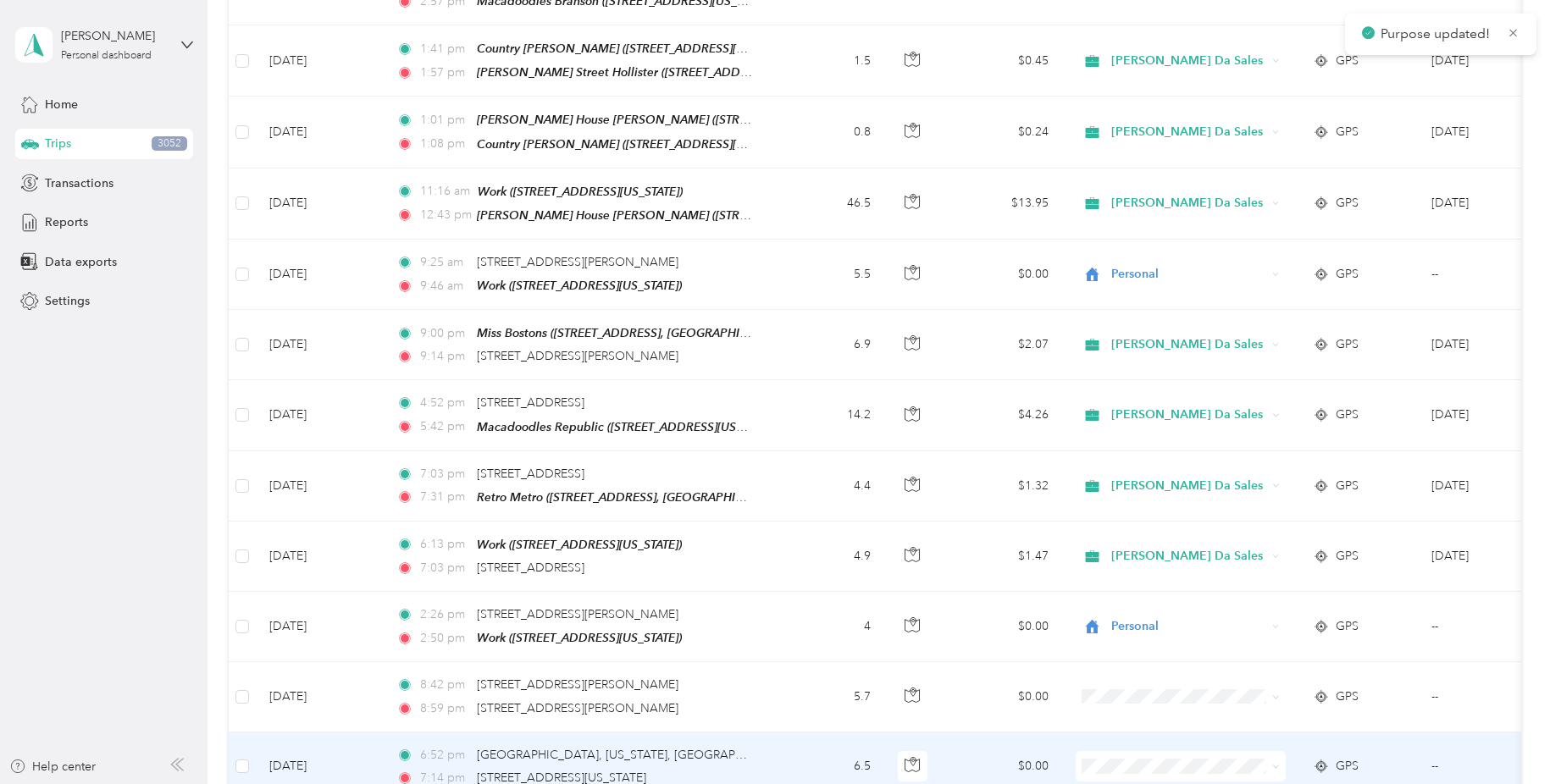
click at [1277, 758] on span at bounding box center [1276, 765] width 7 height 15
click at [1275, 765] on icon at bounding box center [1275, 767] width 5 height 4
click at [1260, 504] on span "[PERSON_NAME] Da Sales" at bounding box center [1201, 504] width 169 height 18
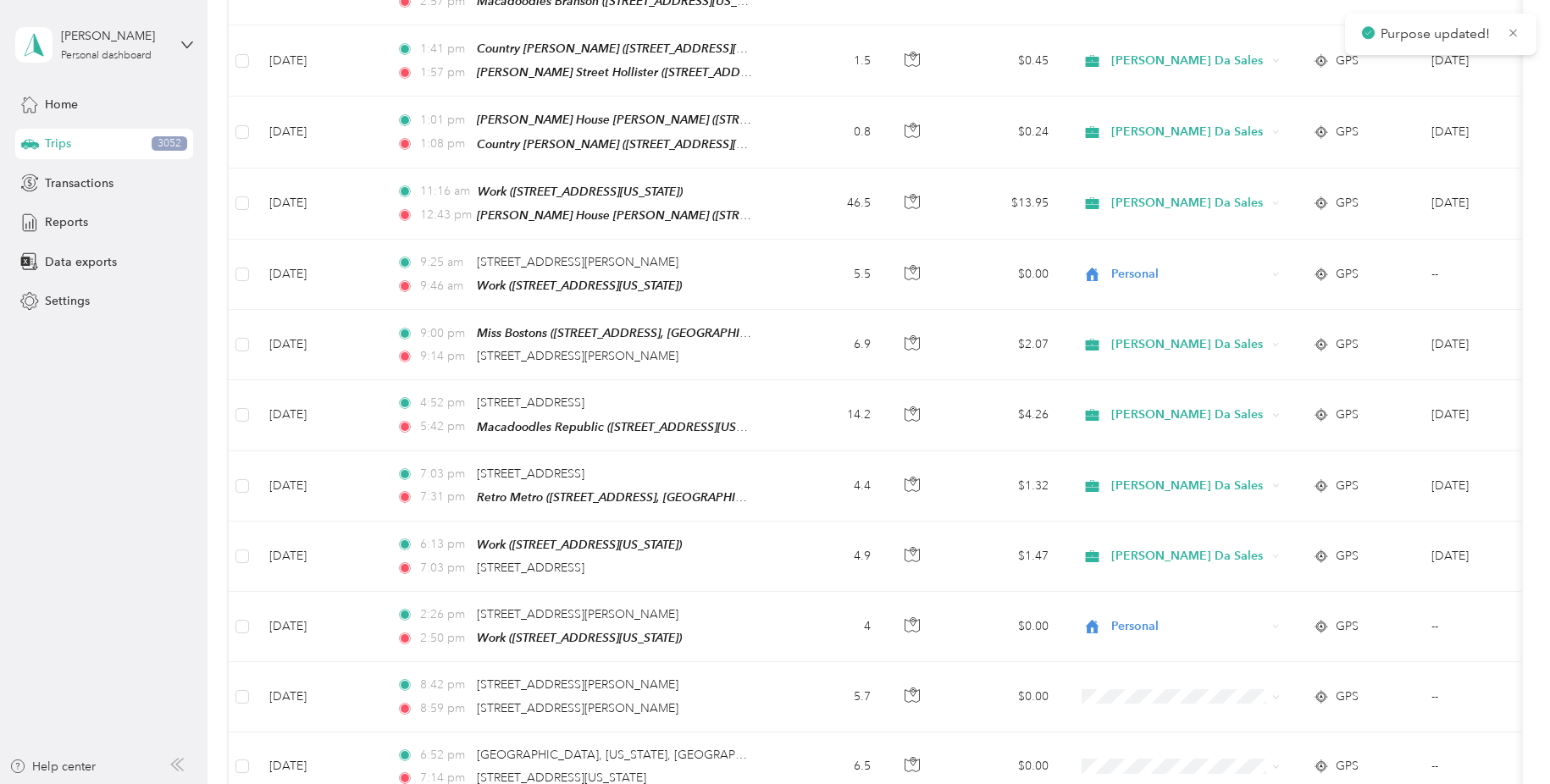
click at [1245, 648] on li "[PERSON_NAME] Da Sales" at bounding box center [1187, 642] width 223 height 30
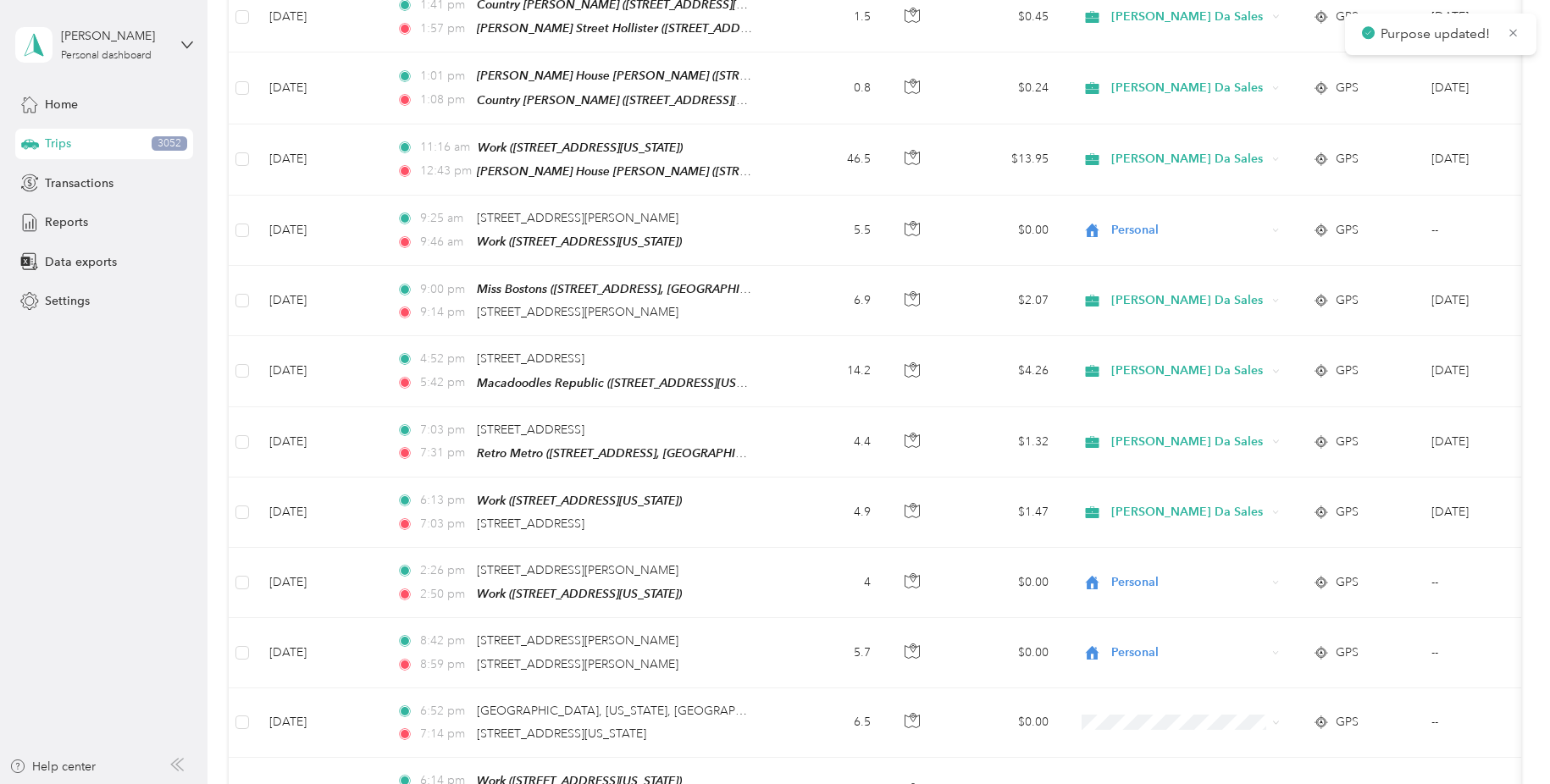
scroll to position [10637, 0]
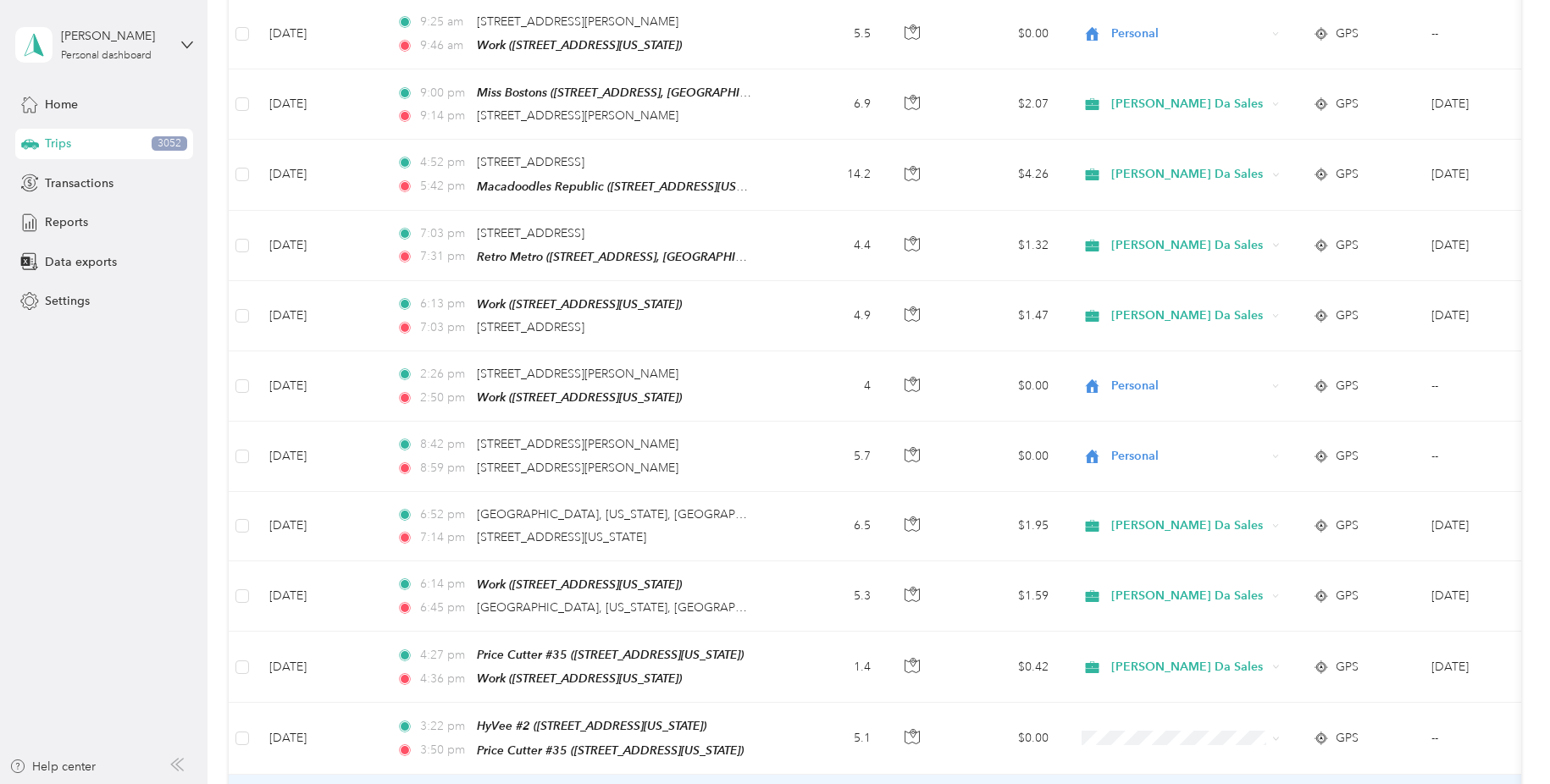
click at [1264, 546] on li "[PERSON_NAME] Da Sales" at bounding box center [1187, 535] width 223 height 30
click at [1255, 536] on span "[PERSON_NAME] Da Sales" at bounding box center [1201, 540] width 169 height 18
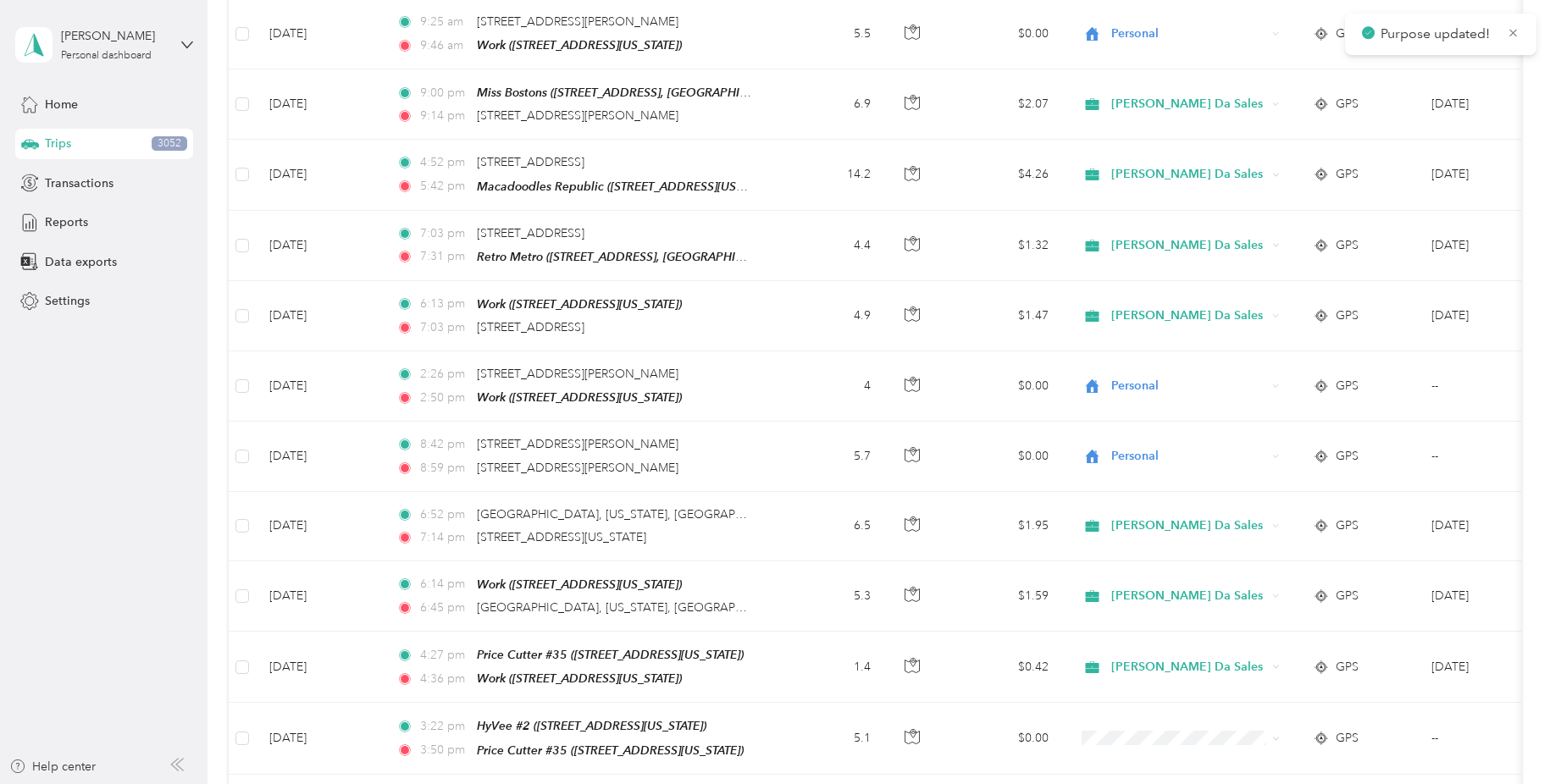
click at [1255, 610] on span "[PERSON_NAME] Da Sales" at bounding box center [1201, 609] width 169 height 18
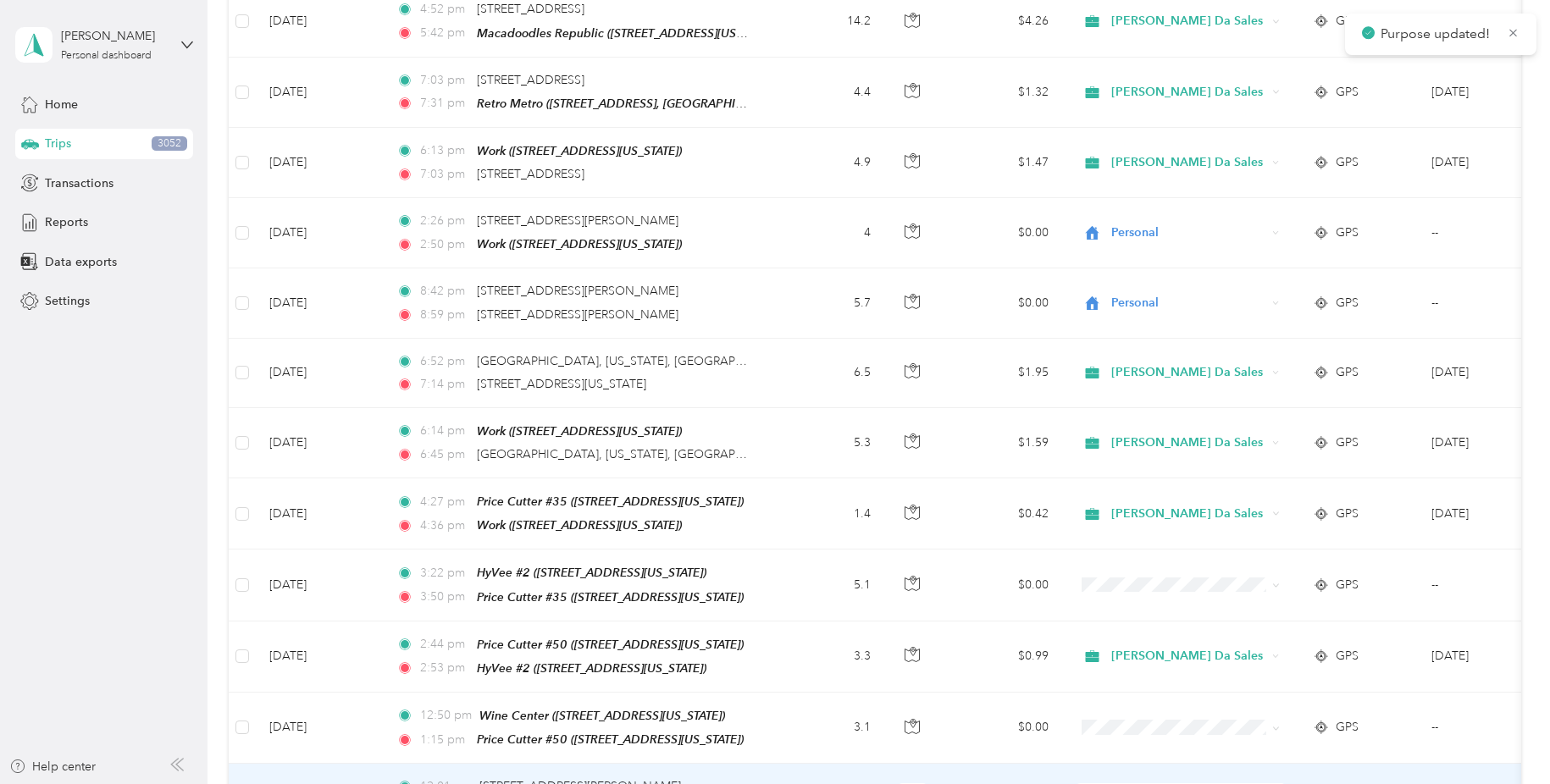
scroll to position [10799, 0]
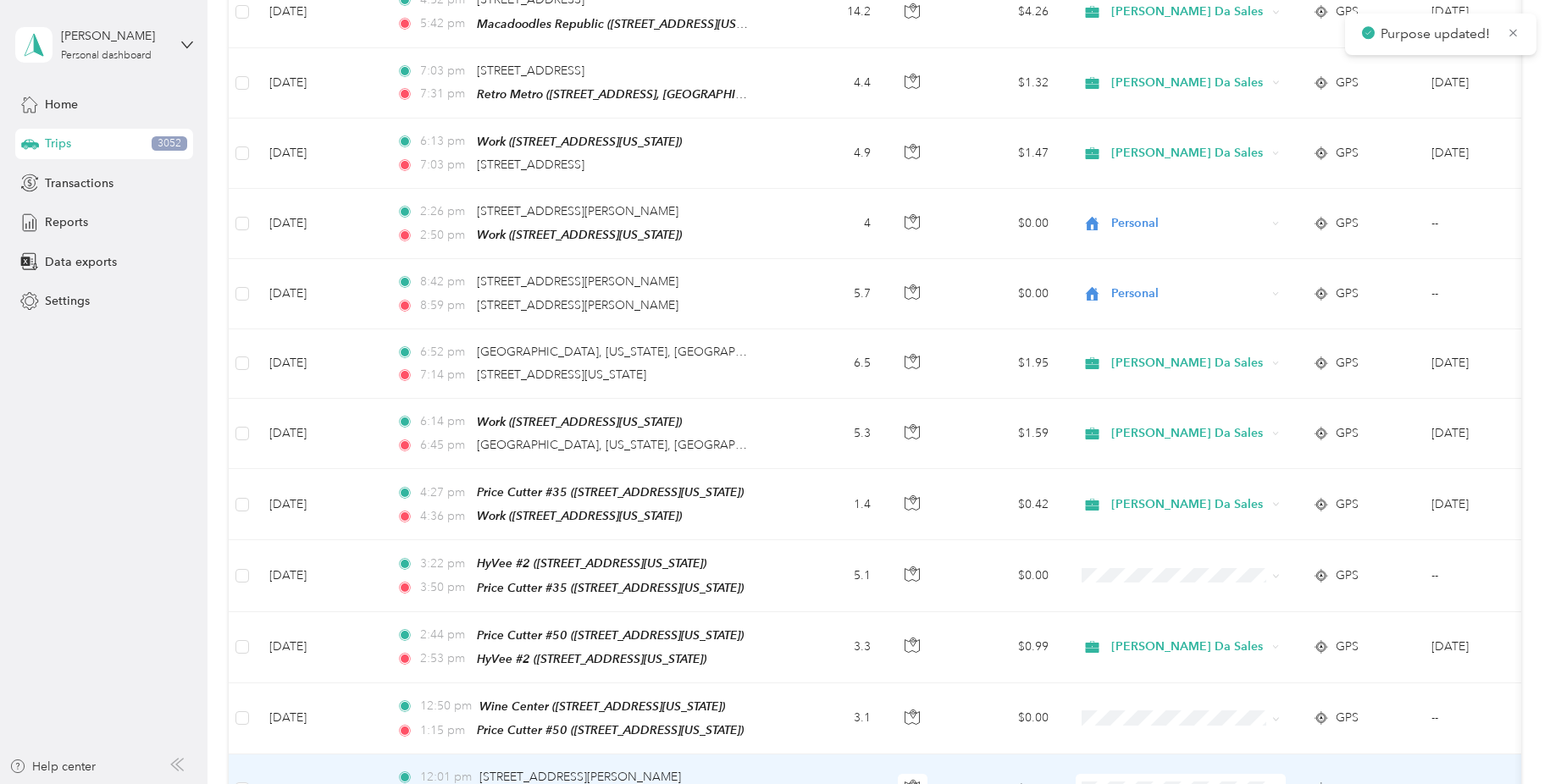
click at [1274, 783] on icon at bounding box center [1276, 790] width 7 height 7
click at [1263, 573] on span "Personal" at bounding box center [1201, 575] width 169 height 18
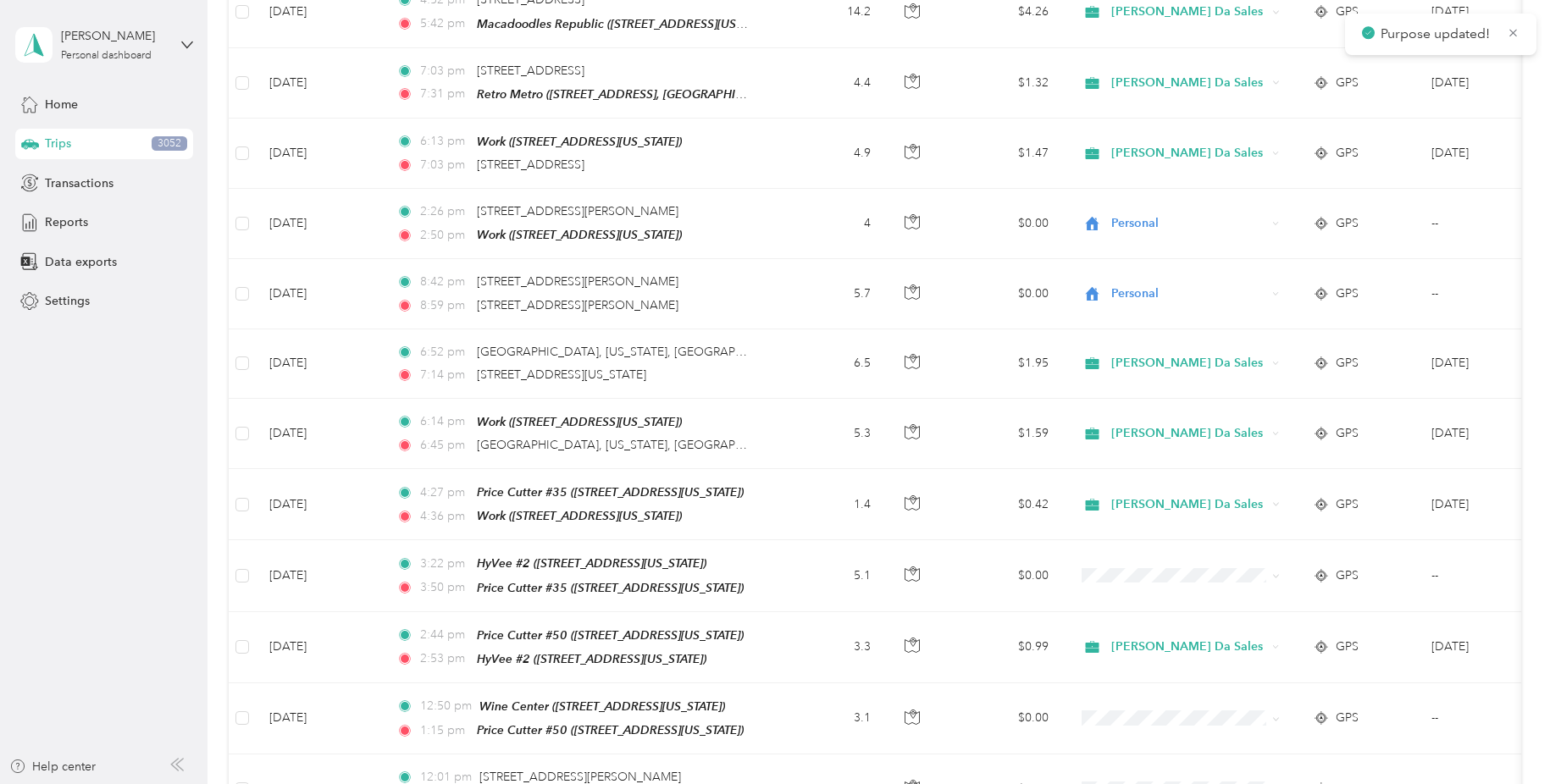
click at [1265, 644] on span "Personal" at bounding box center [1201, 638] width 169 height 18
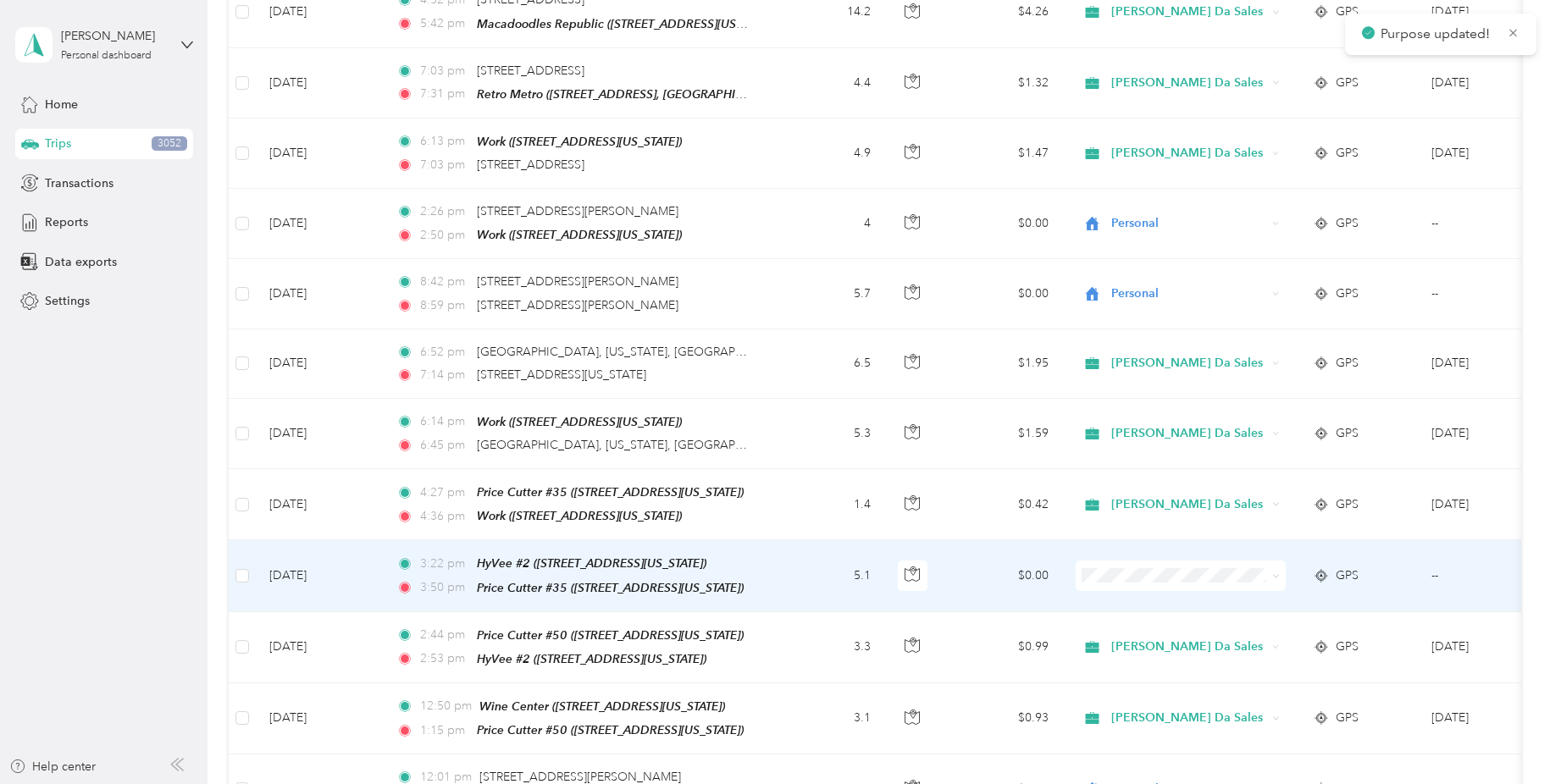
click at [1277, 572] on icon at bounding box center [1276, 576] width 7 height 7
click at [1234, 539] on li "[PERSON_NAME] Da Sales" at bounding box center [1187, 550] width 223 height 30
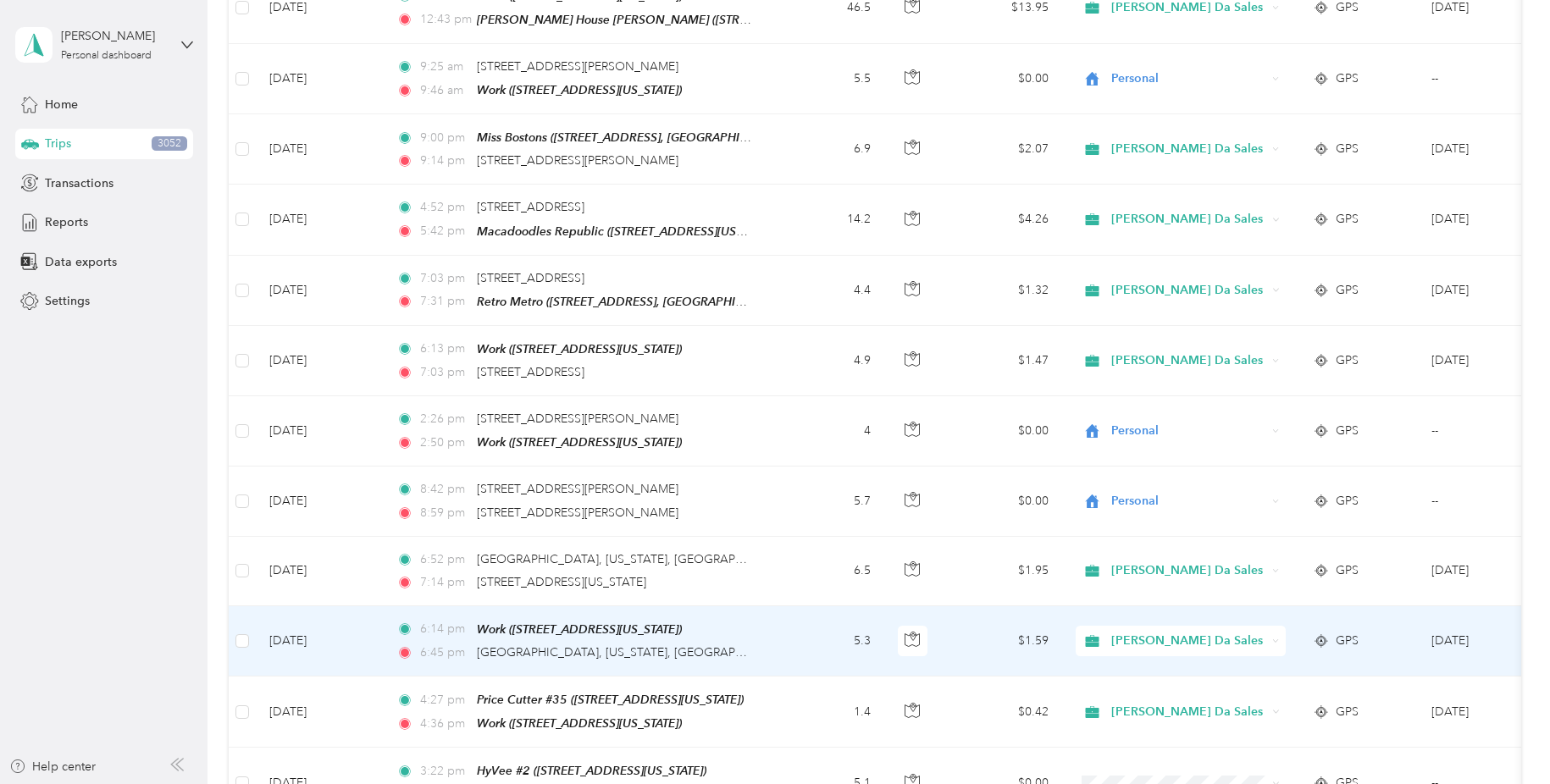
scroll to position [10631, 0]
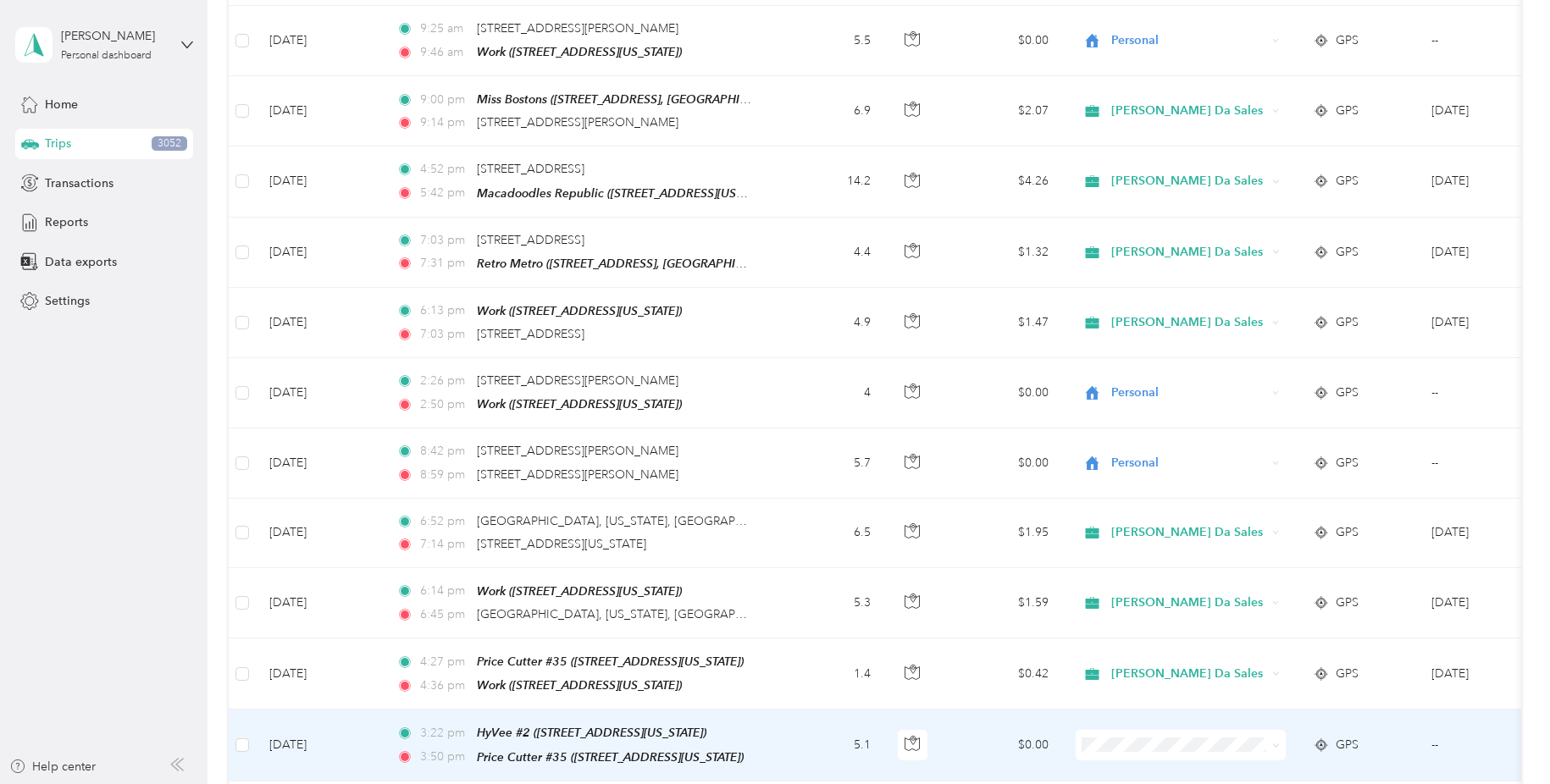
click at [1276, 741] on icon at bounding box center [1276, 745] width 7 height 7
click at [1264, 487] on ol "Marketing Errands/SBC Business SBC Special Event/FMO Ty Iechyd Da Delivery Ty I…" at bounding box center [1187, 440] width 223 height 207
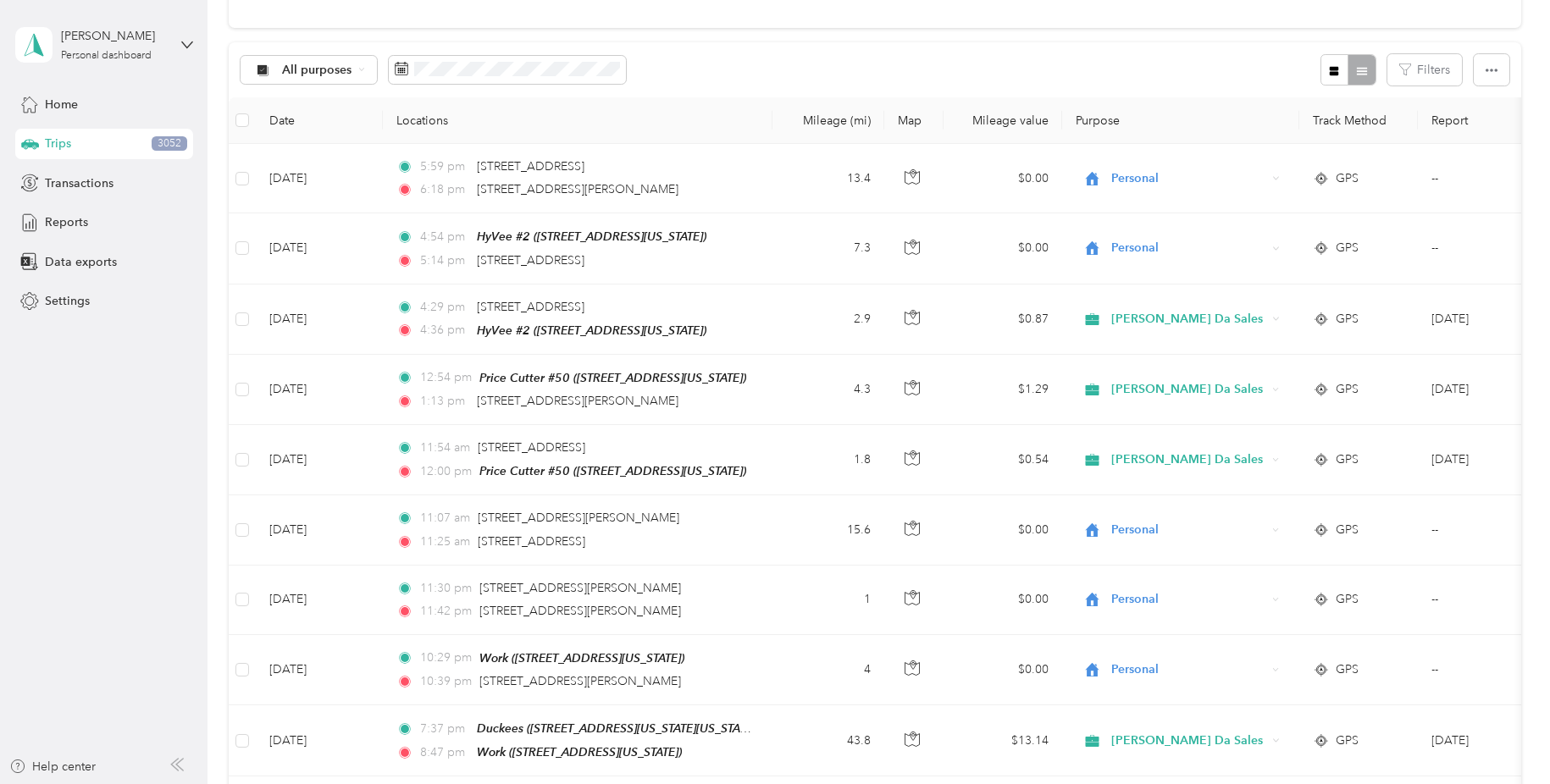
scroll to position [0, 0]
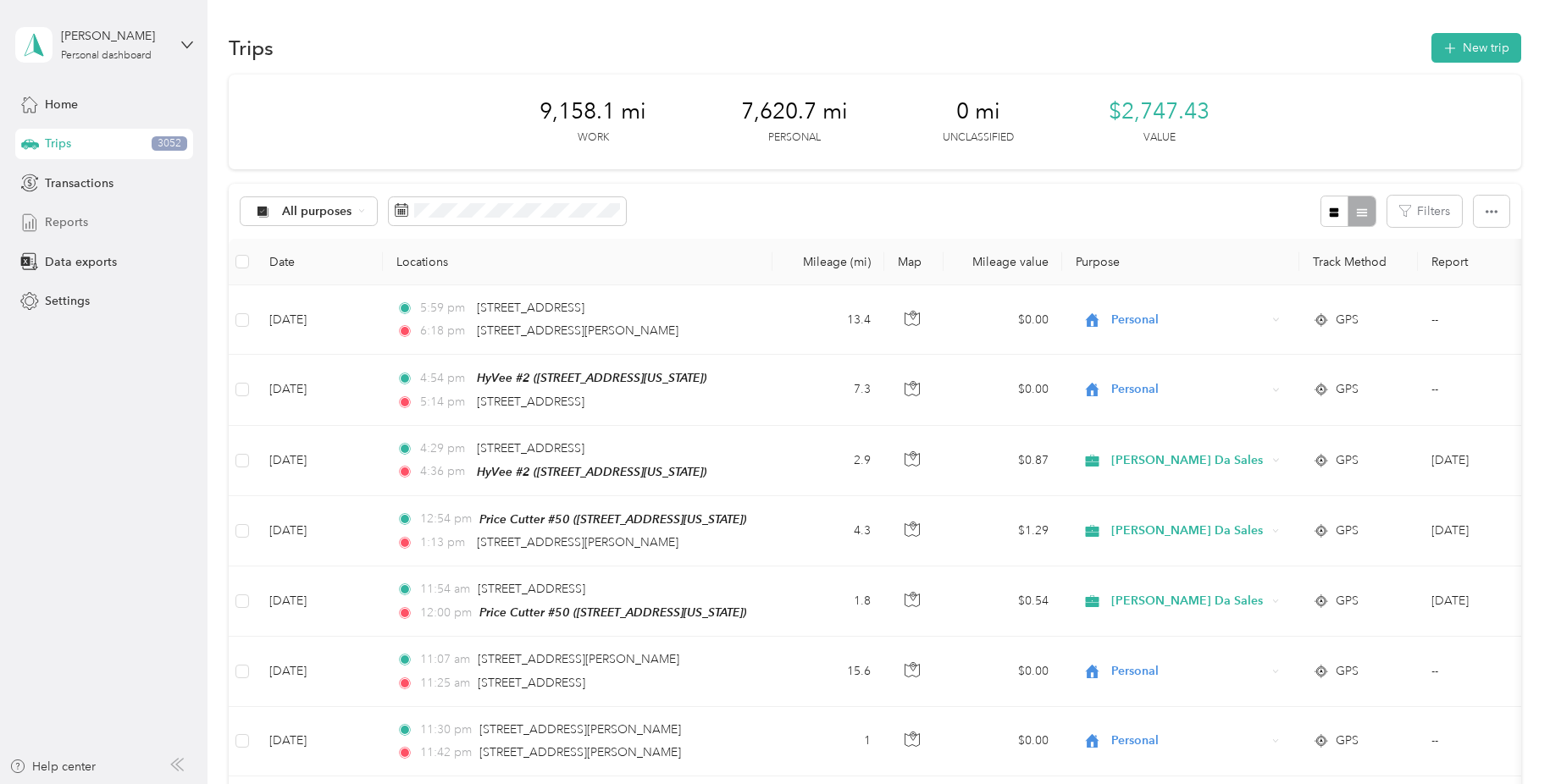
click at [71, 218] on span "Reports" at bounding box center [66, 221] width 44 height 18
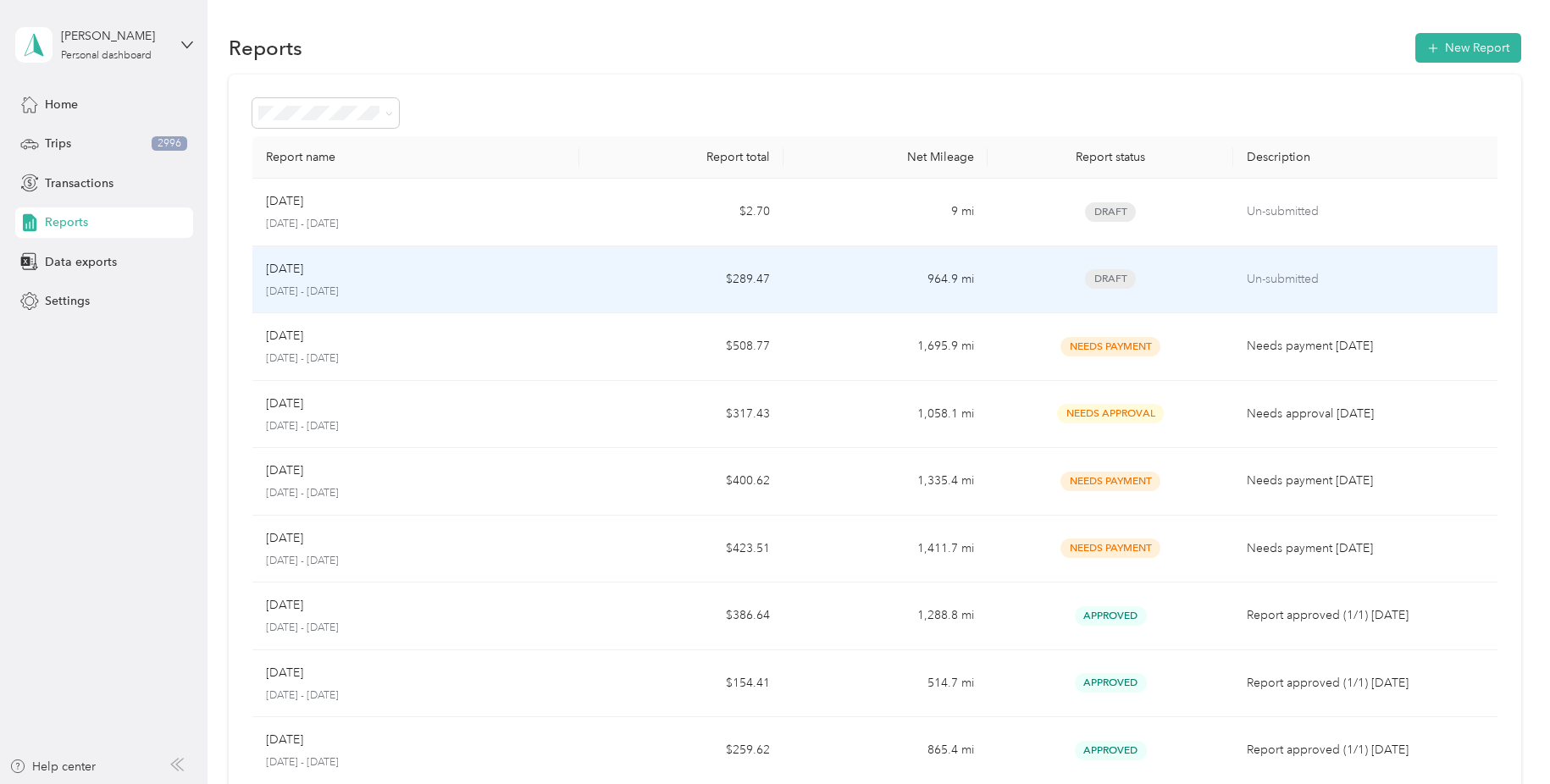
click at [374, 274] on div "[DATE]" at bounding box center [416, 269] width 300 height 19
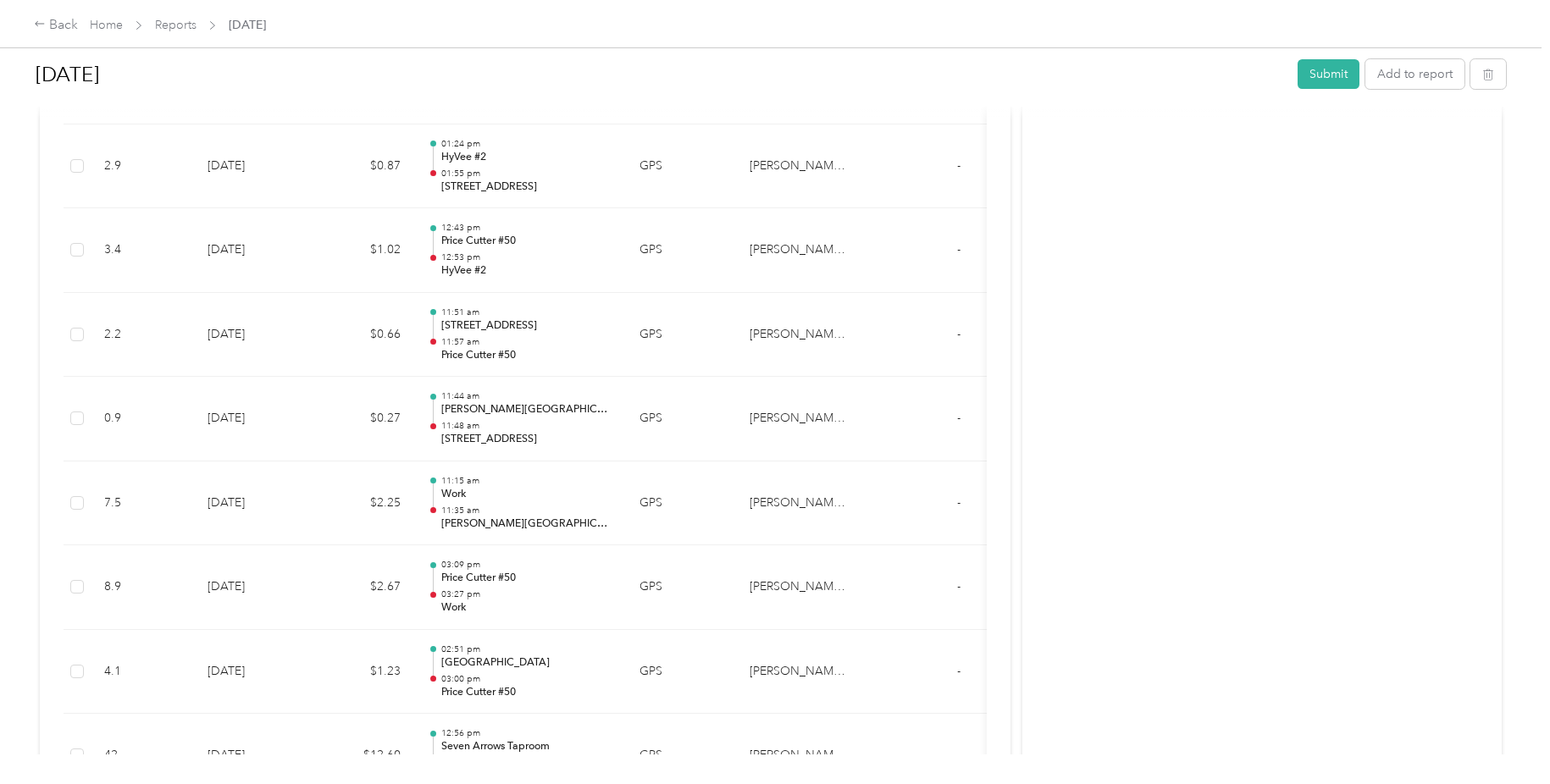
scroll to position [2030, 0]
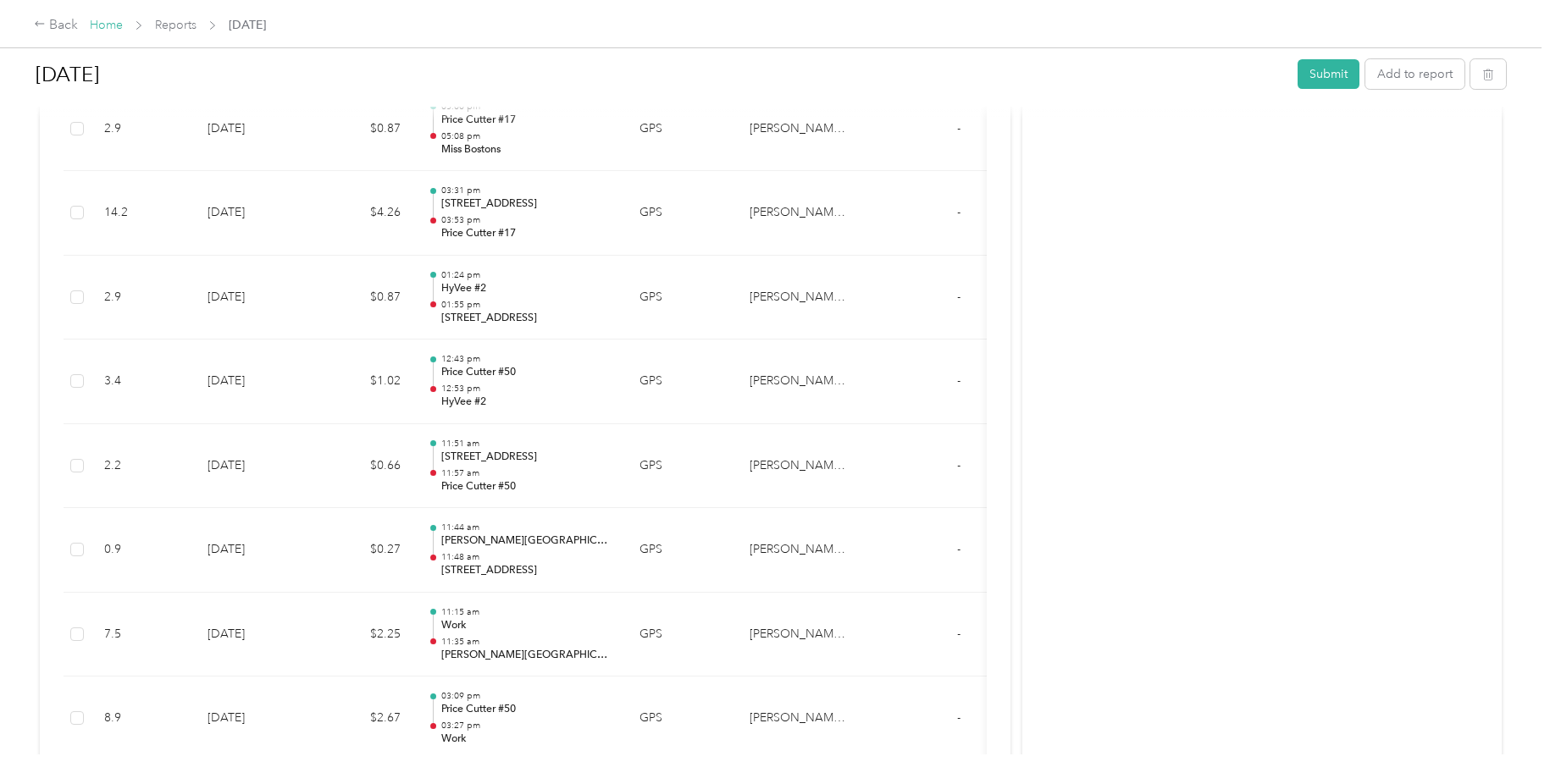
click at [107, 25] on link "Home" at bounding box center [106, 25] width 33 height 15
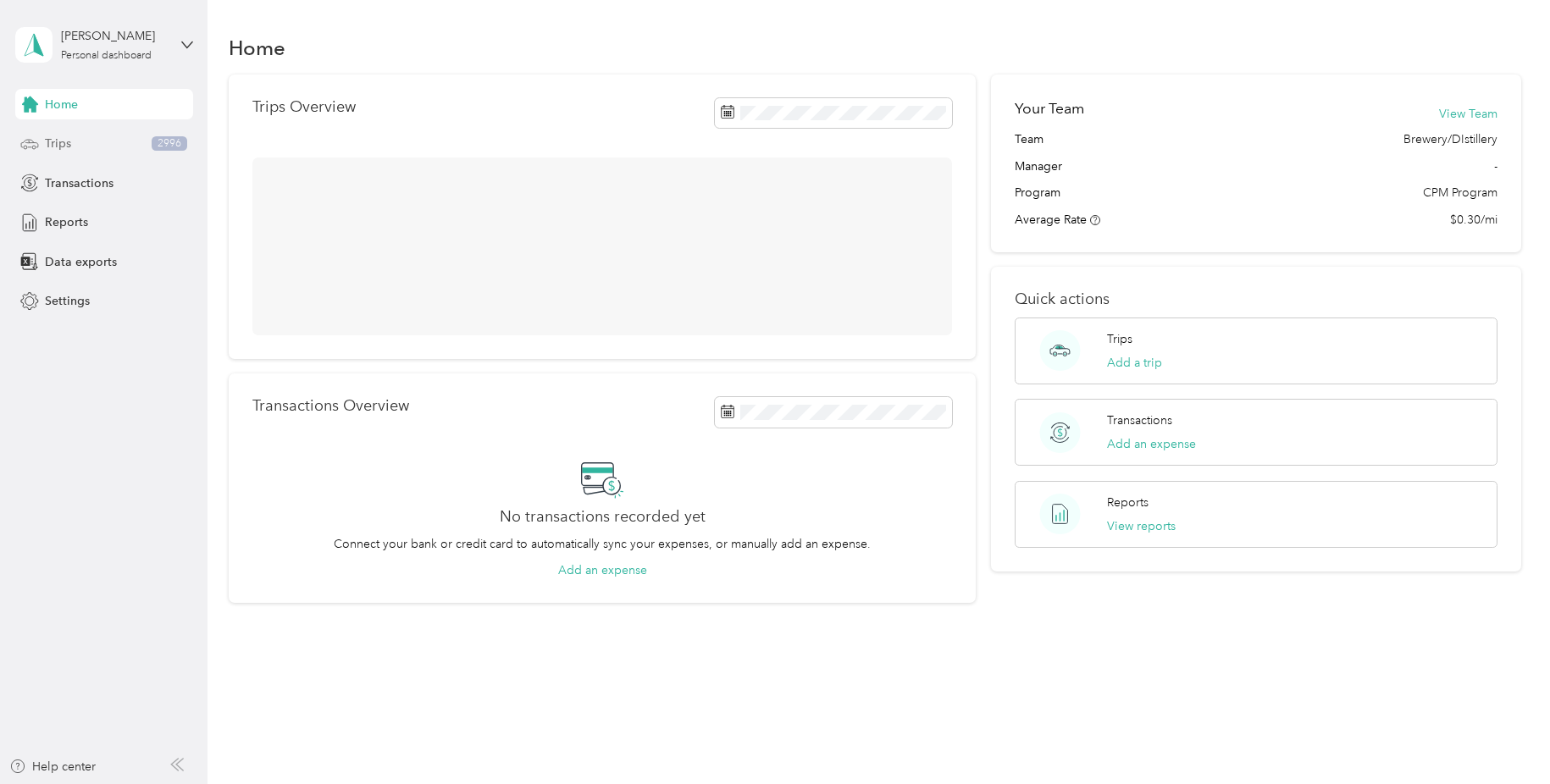
click at [60, 139] on span "Trips" at bounding box center [57, 143] width 26 height 18
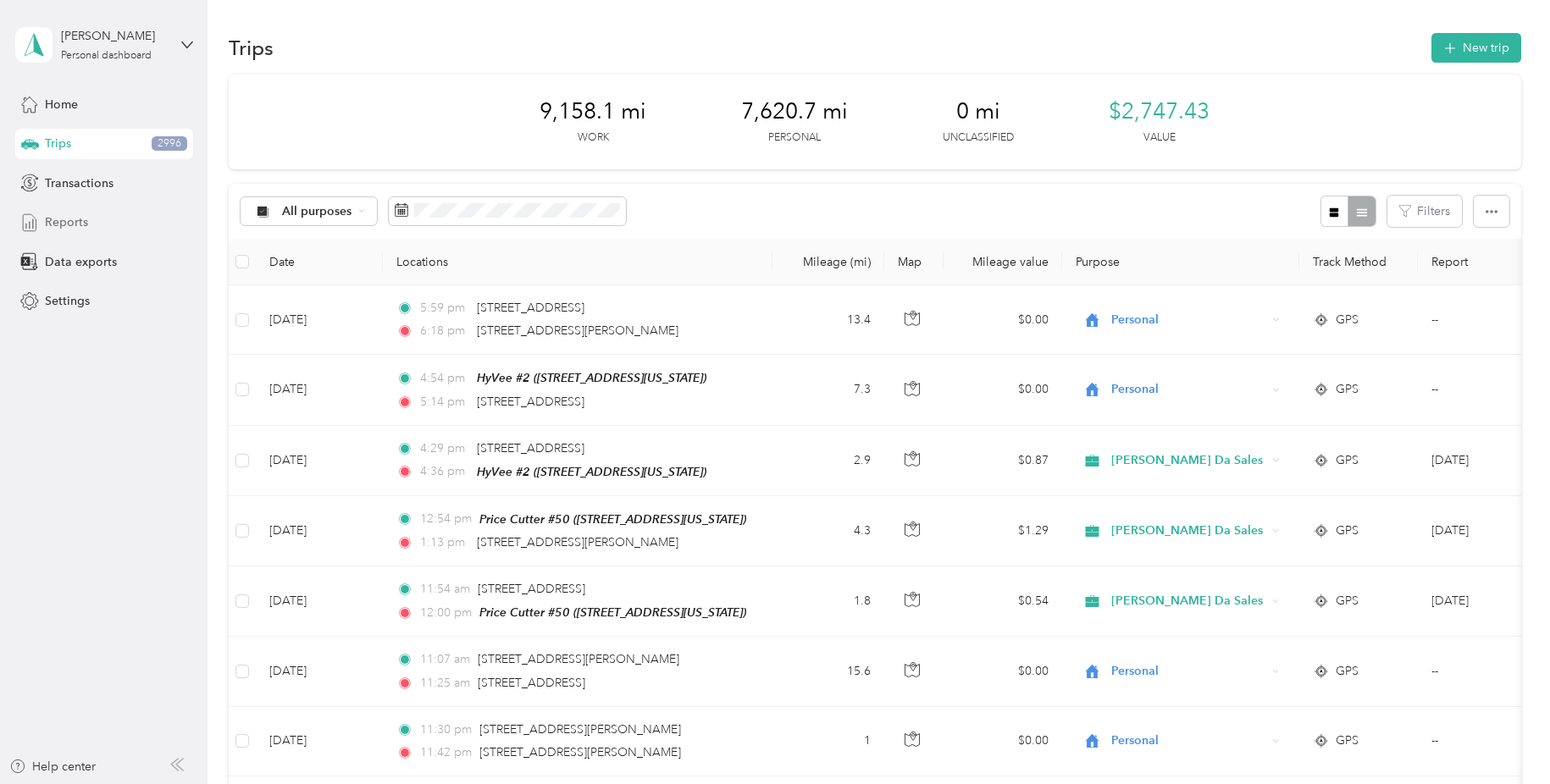
click at [84, 218] on span "Reports" at bounding box center [66, 221] width 44 height 18
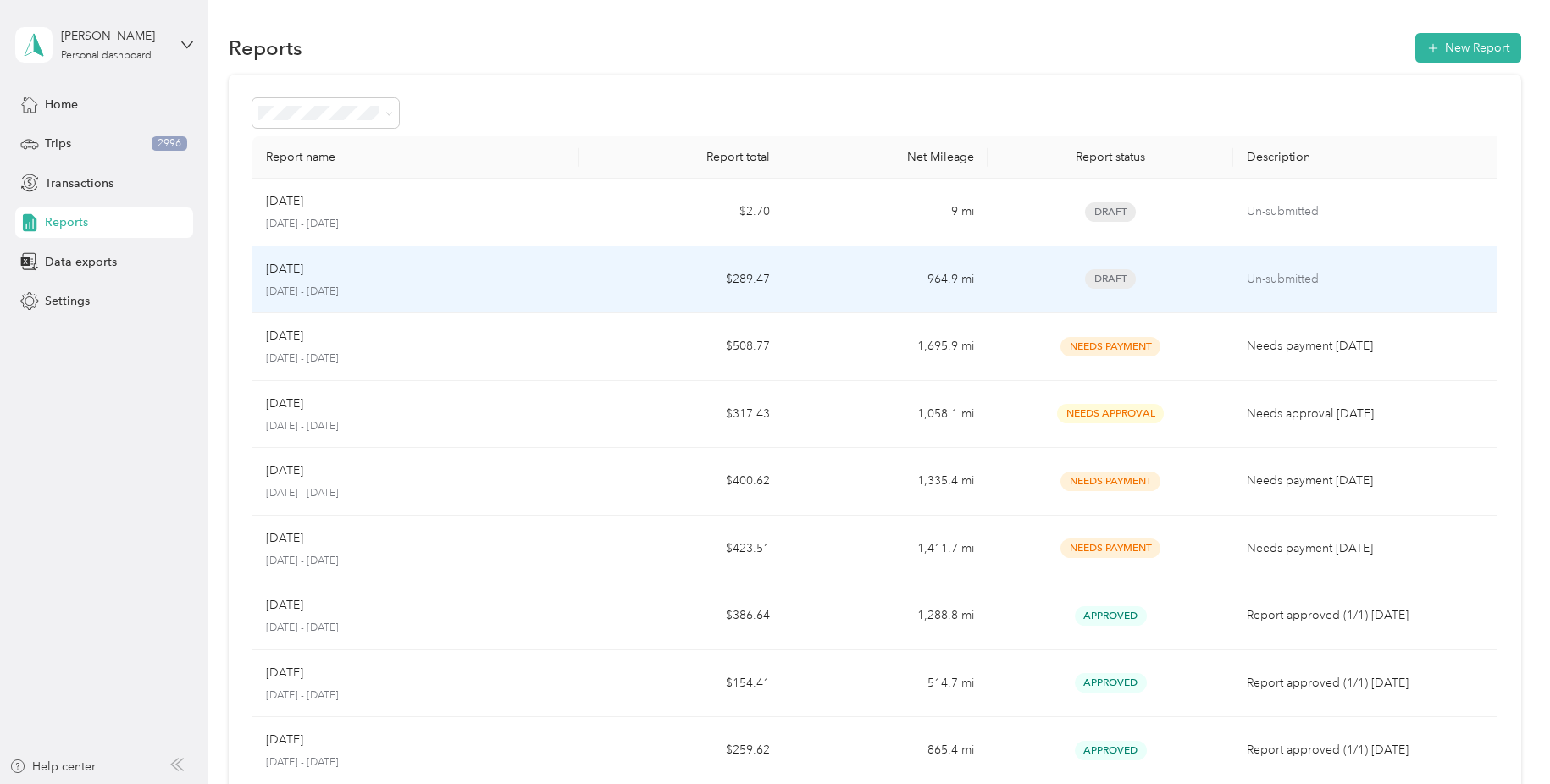
click at [857, 272] on td "964.9 mi" at bounding box center [885, 280] width 204 height 68
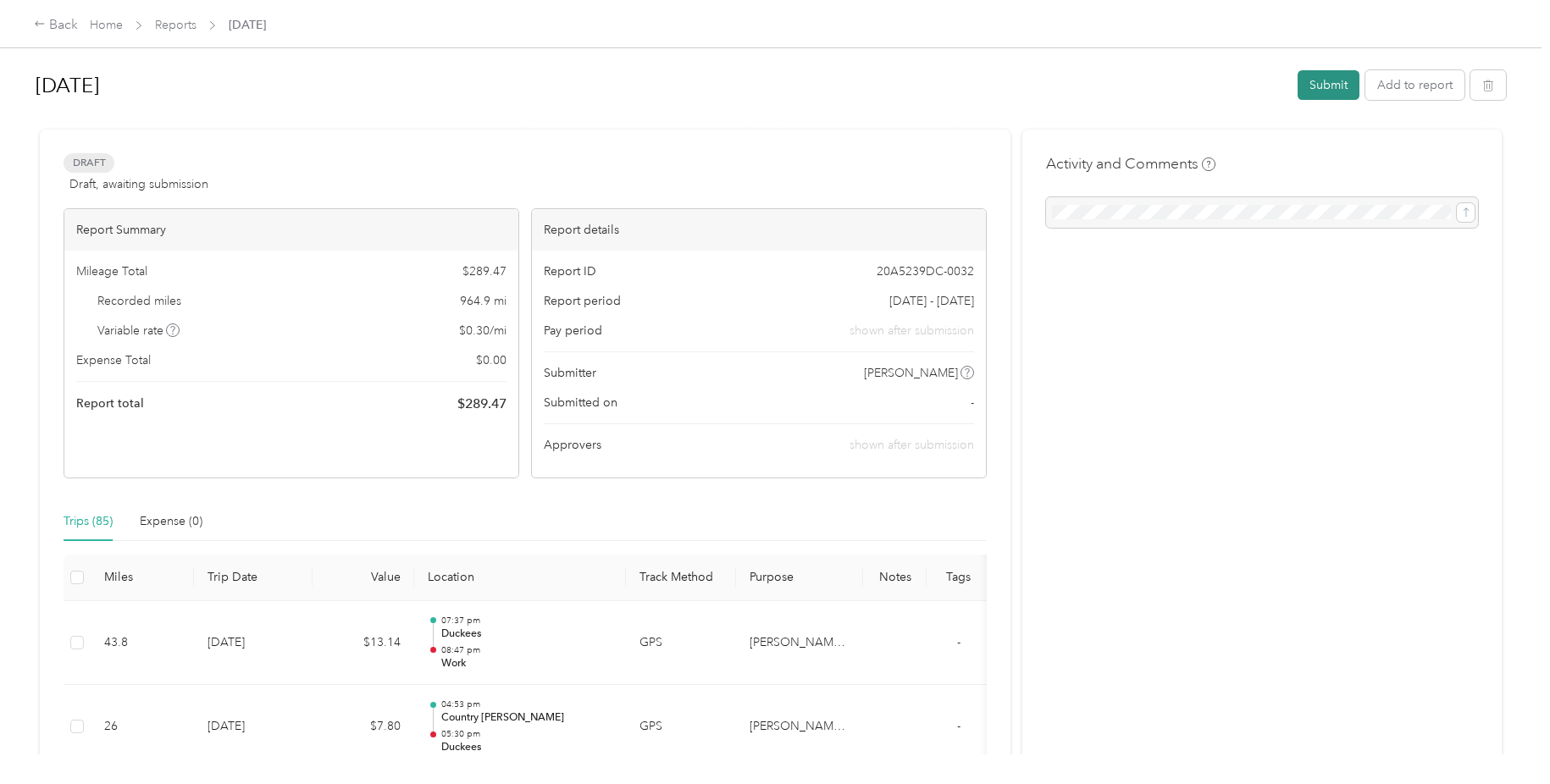
click at [1333, 82] on button "Submit" at bounding box center [1328, 85] width 62 height 30
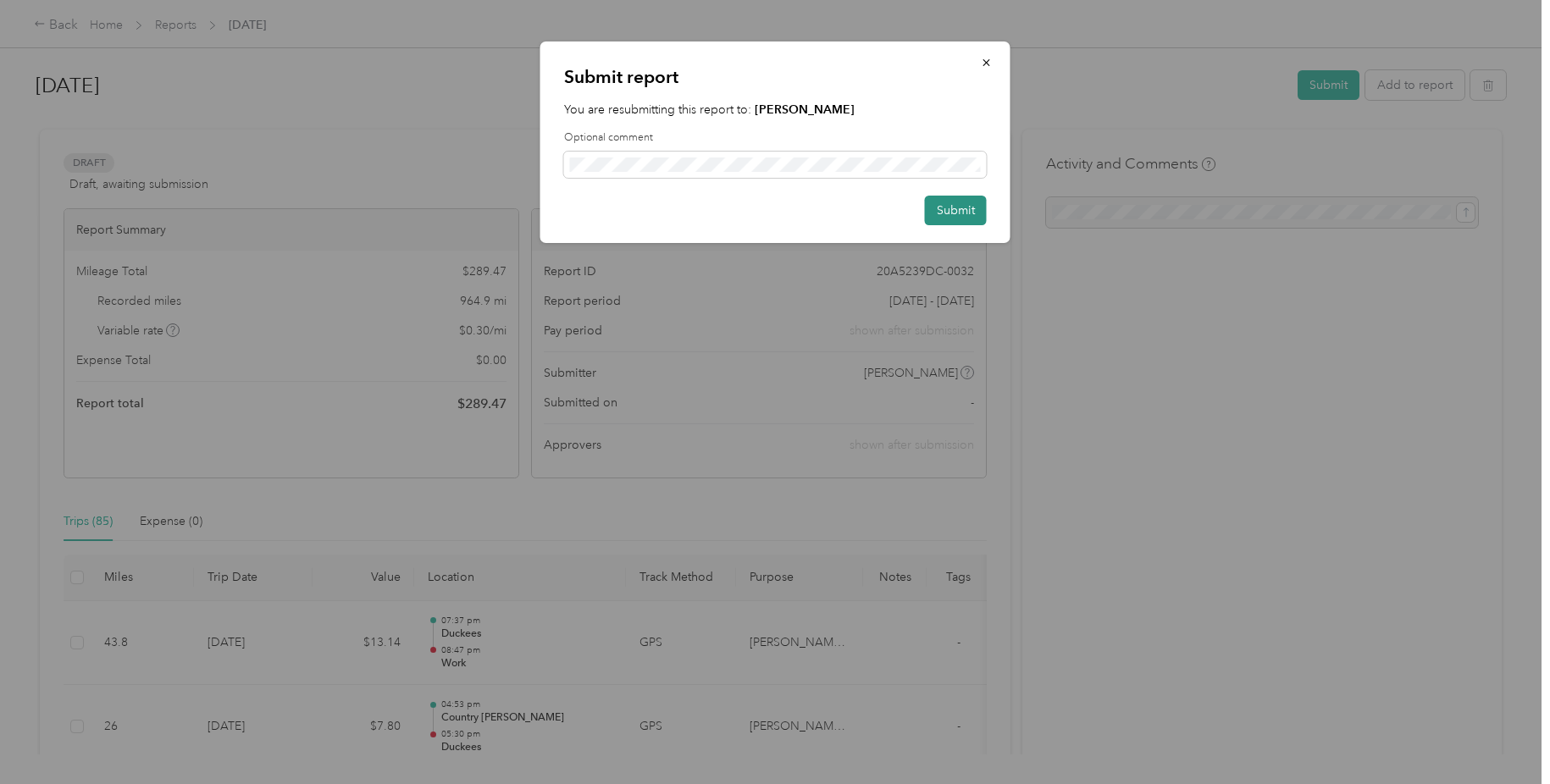
click at [967, 206] on button "Submit" at bounding box center [956, 210] width 62 height 30
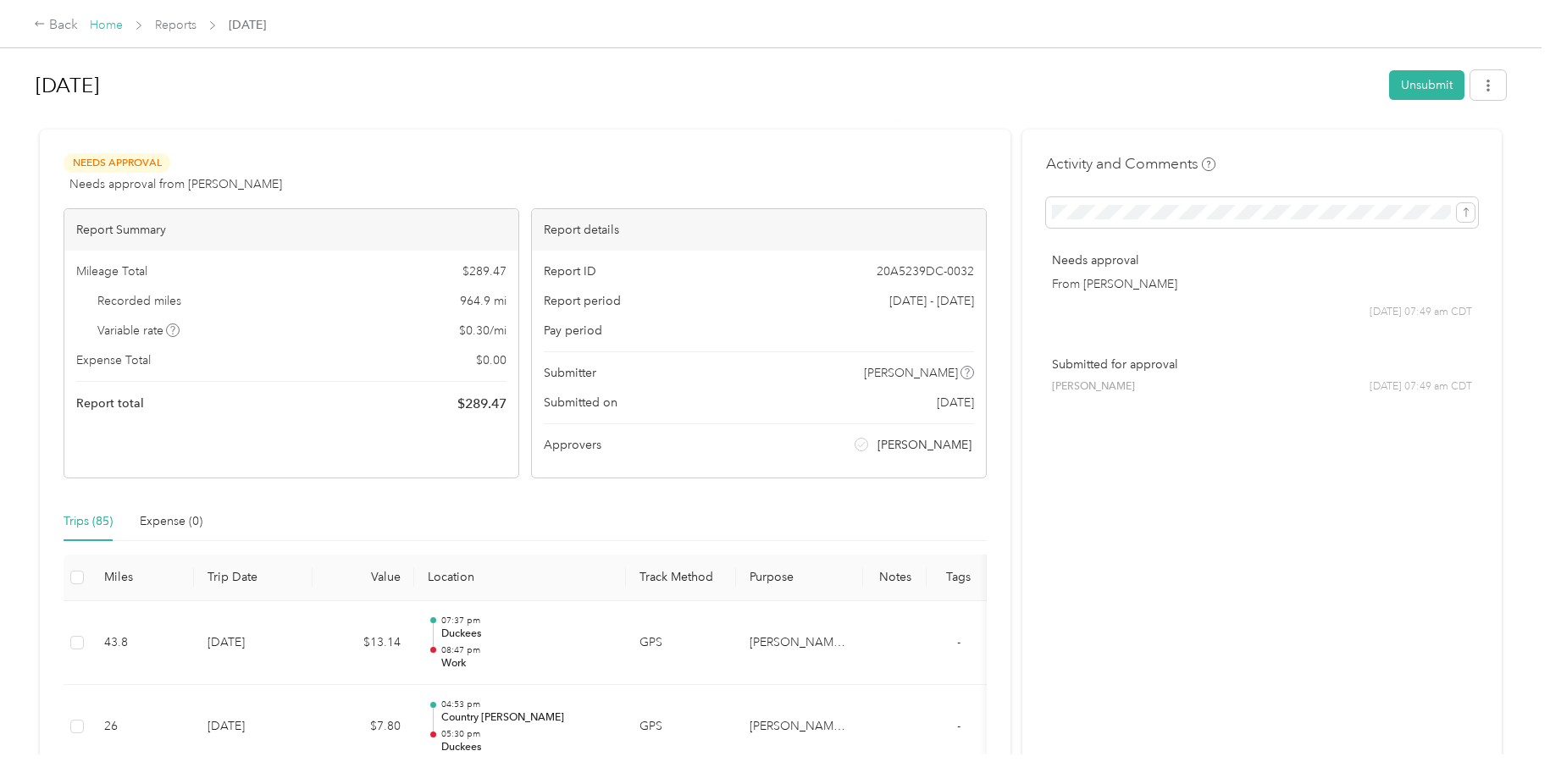
click at [110, 23] on link "Home" at bounding box center [106, 25] width 33 height 15
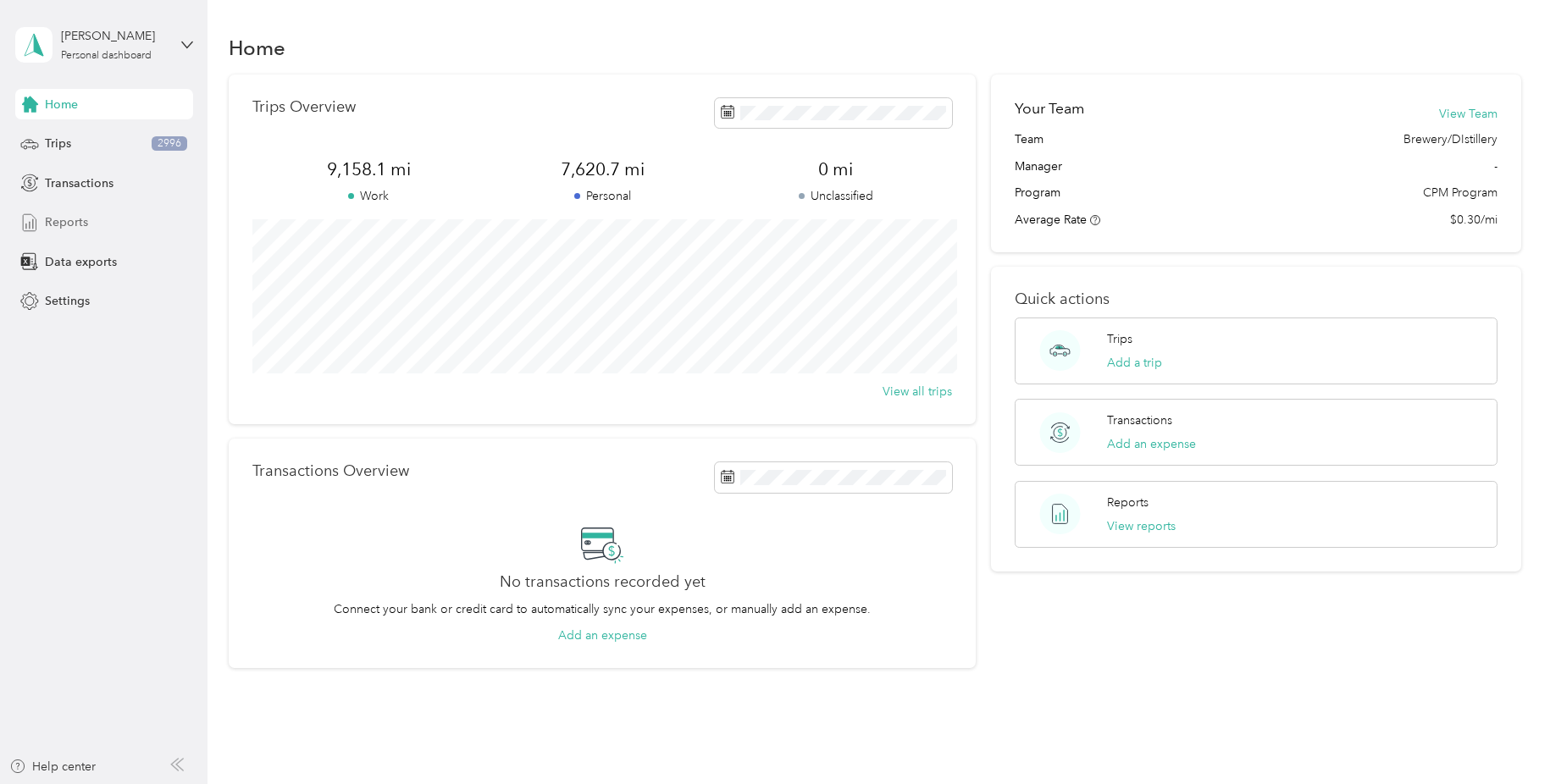
click at [68, 224] on span "Reports" at bounding box center [66, 221] width 44 height 18
